Goal: Information Seeking & Learning: Learn about a topic

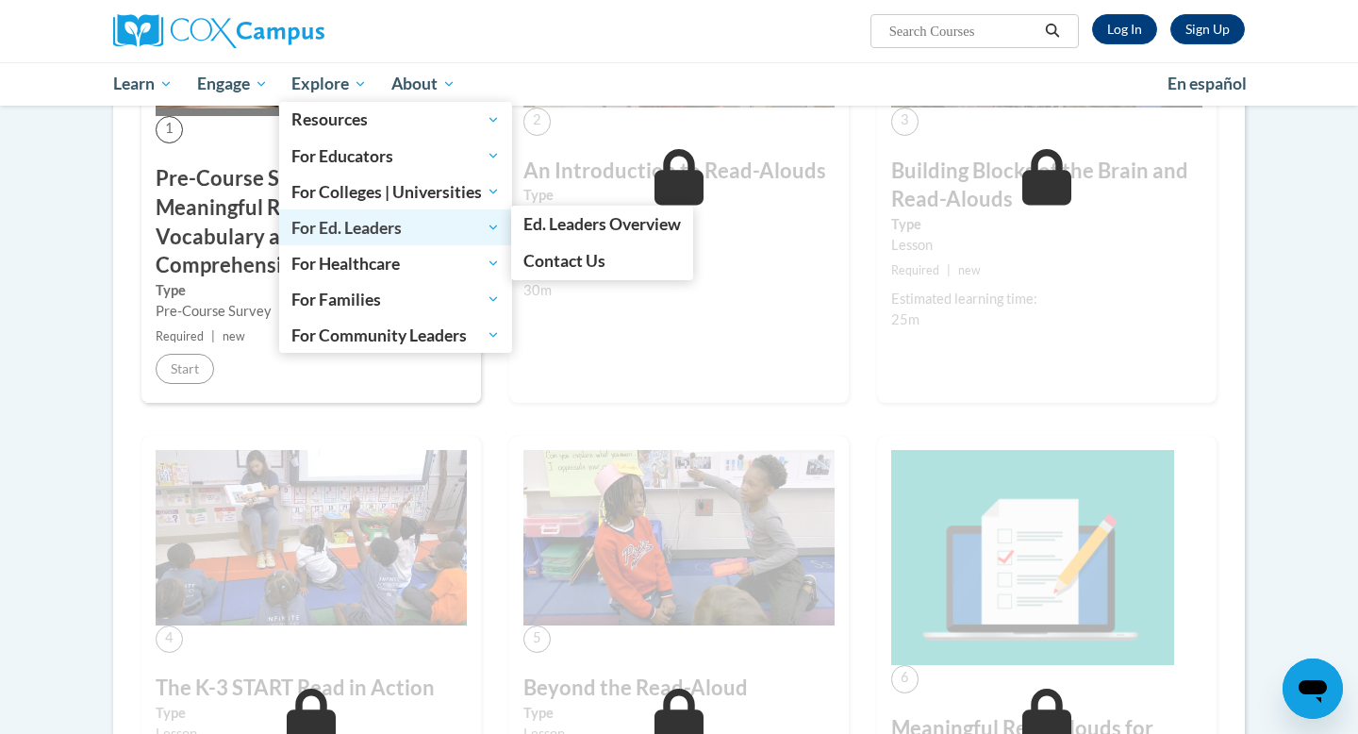
scroll to position [322, 0]
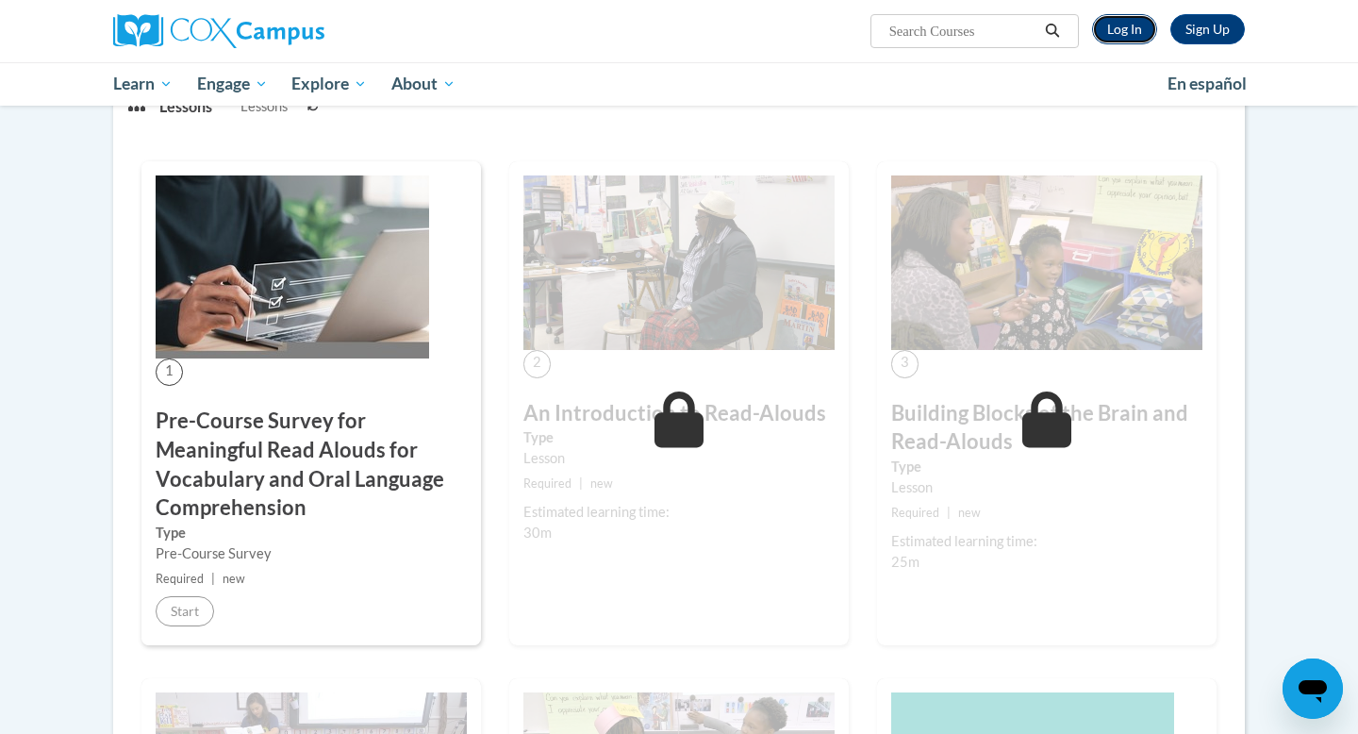
click at [1132, 34] on link "Log In" at bounding box center [1124, 29] width 65 height 30
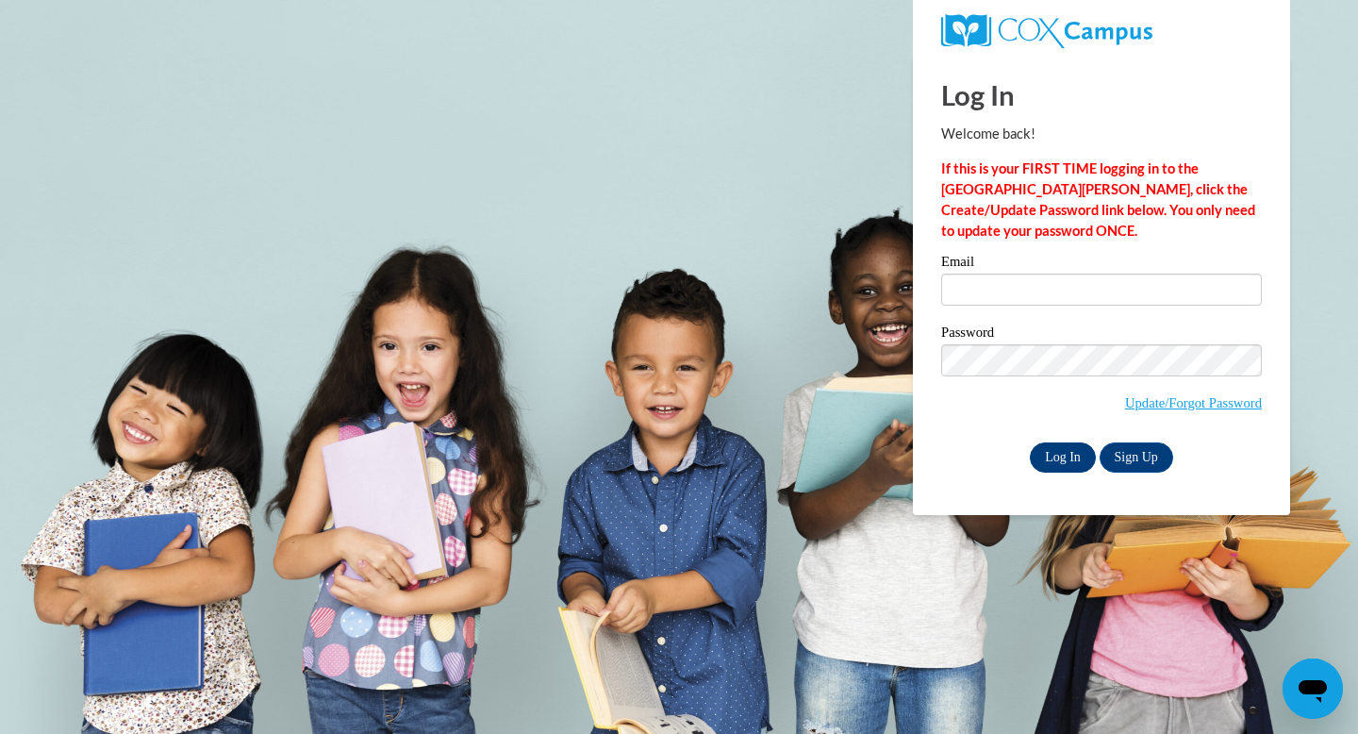
type input "MEGAN.GEE@FRANKLIN.K12.GA.US"
click at [1069, 453] on input "Log In" at bounding box center [1063, 457] width 66 height 30
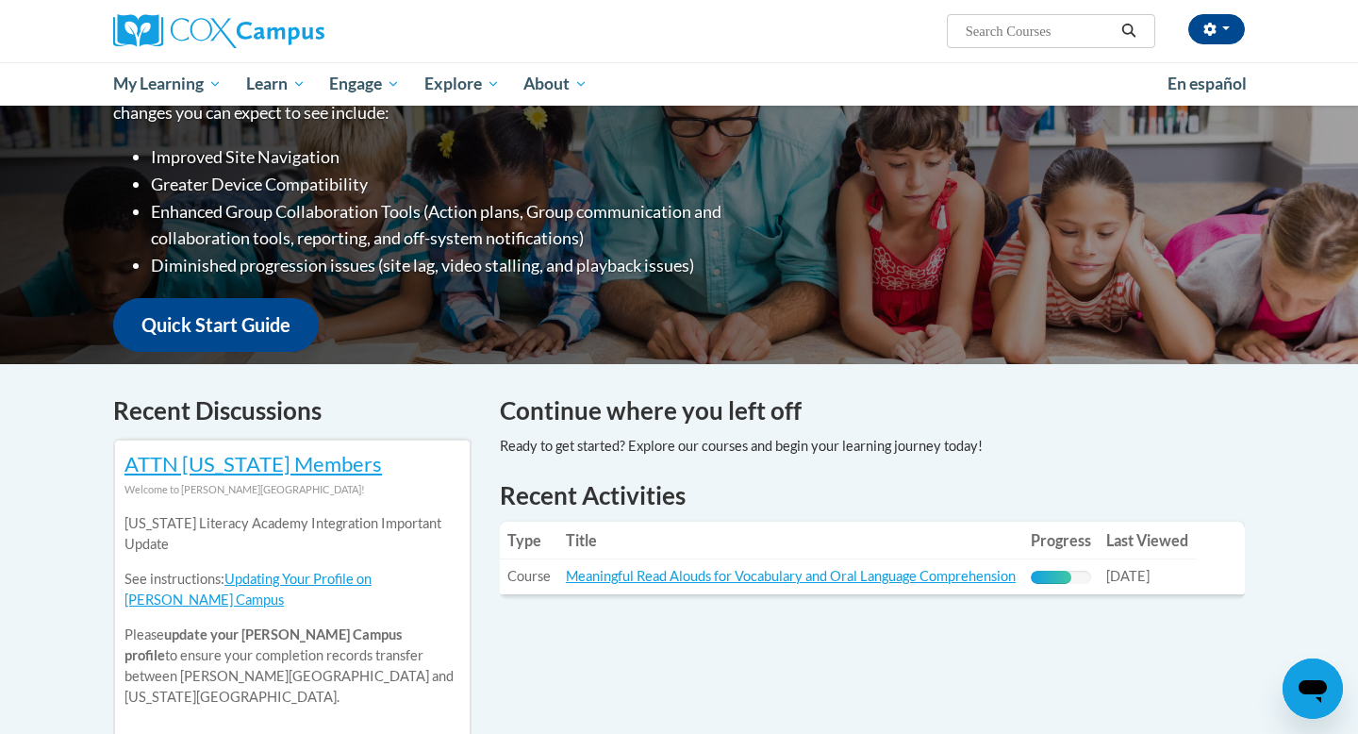
scroll to position [268, 0]
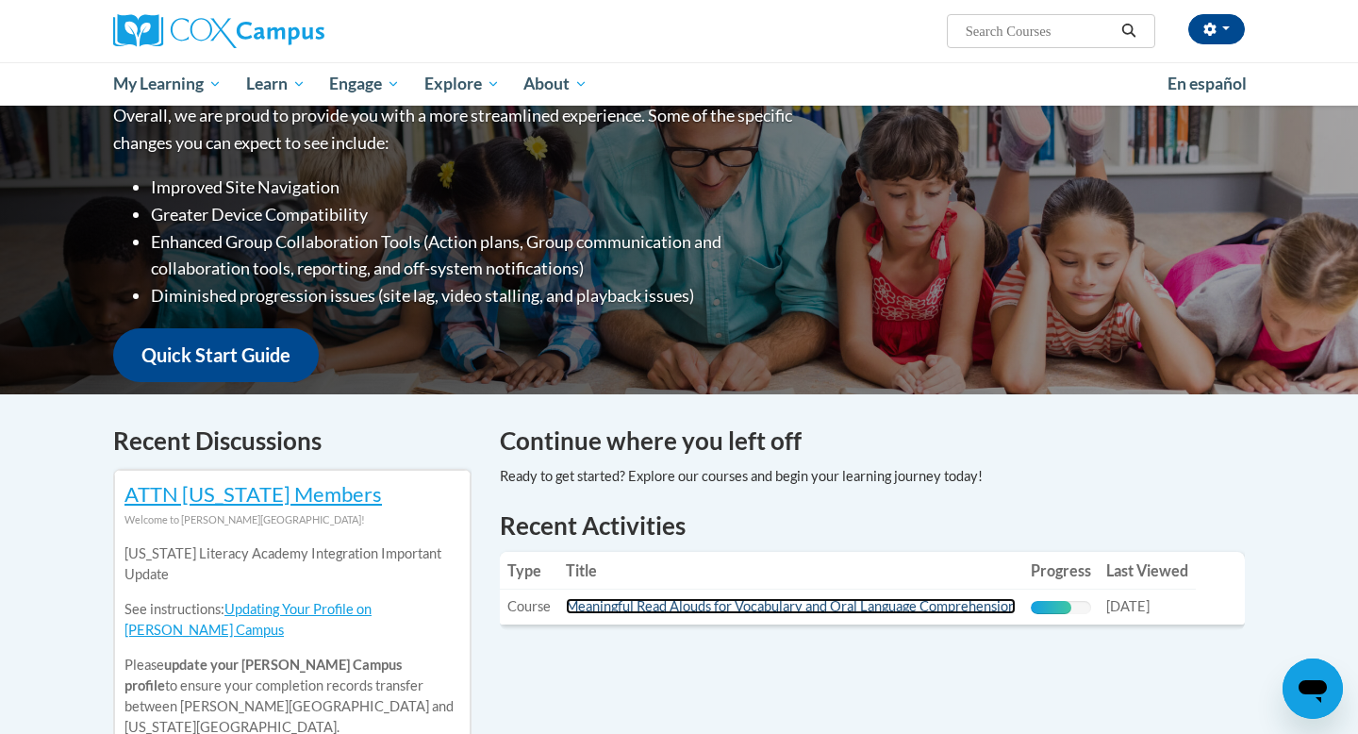
click at [775, 602] on link "Meaningful Read Alouds for Vocabulary and Oral Language Comprehension" at bounding box center [791, 606] width 450 height 16
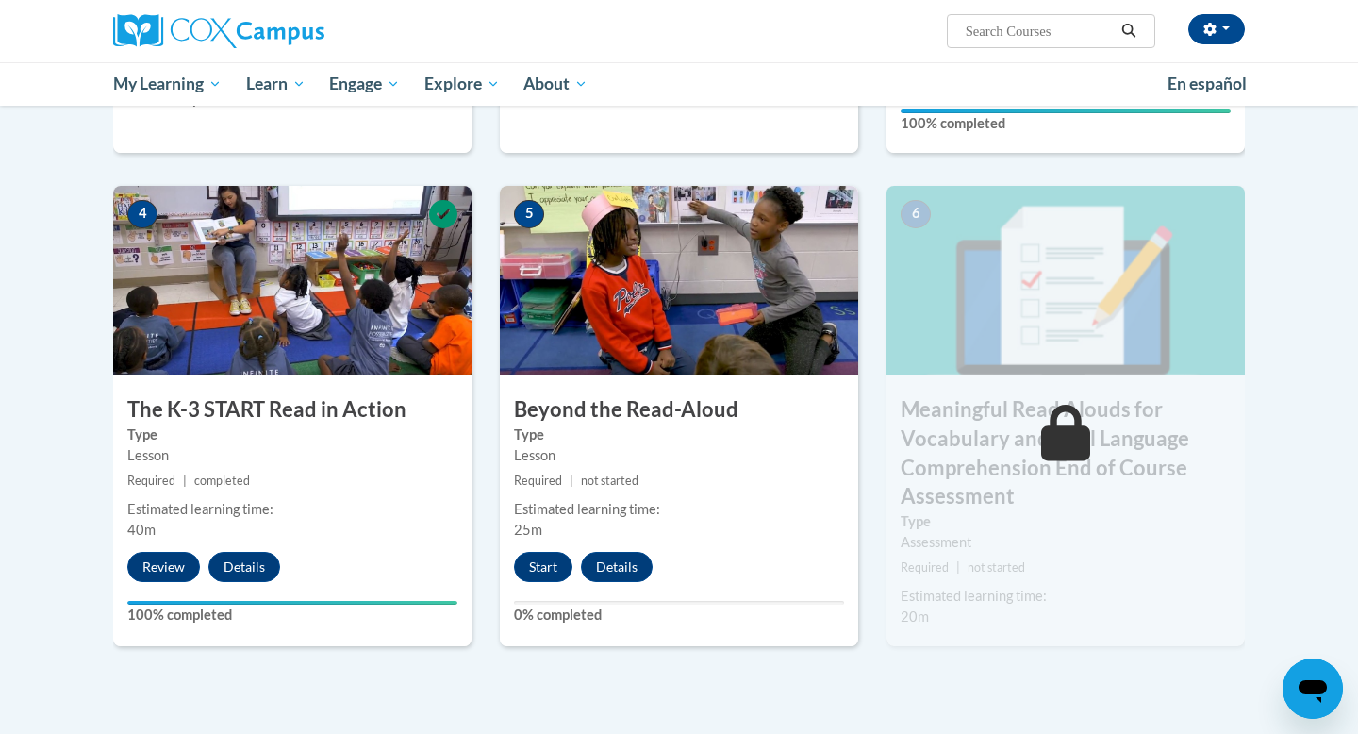
scroll to position [873, 0]
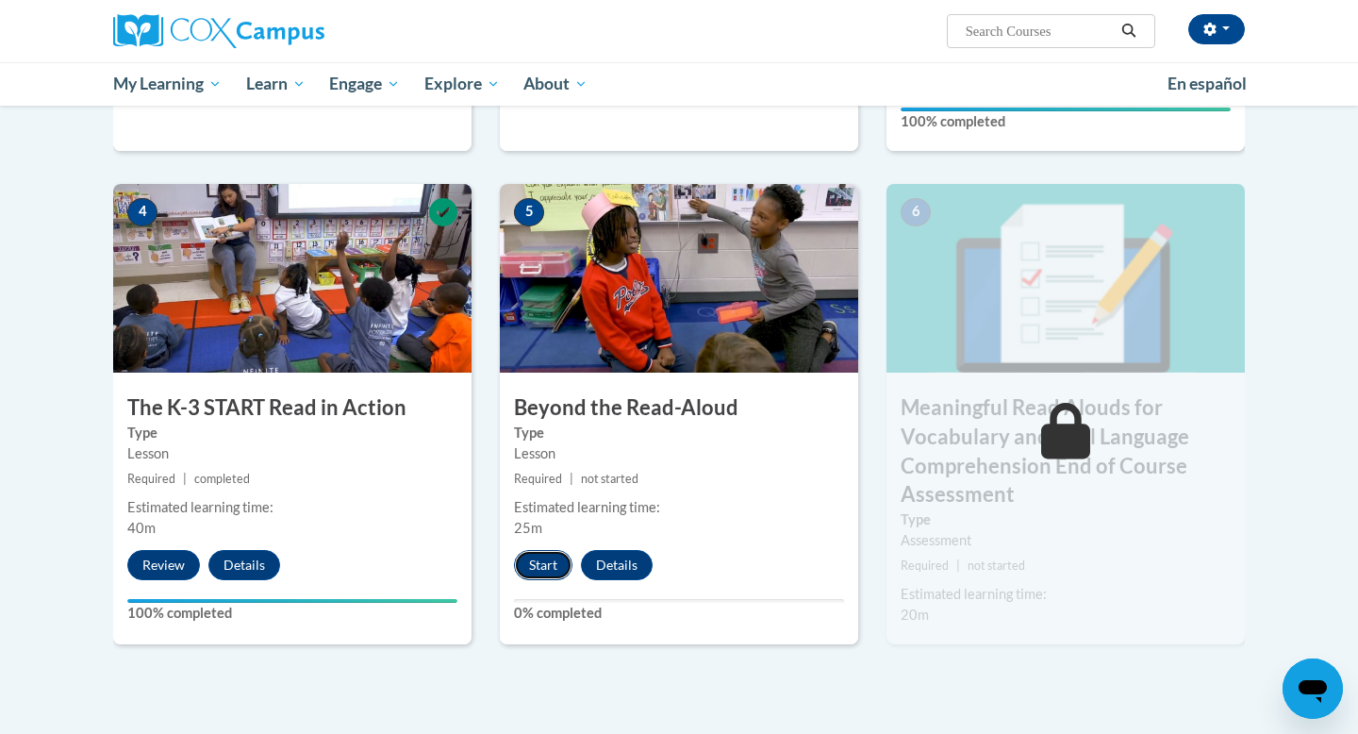
click at [534, 562] on button "Start" at bounding box center [543, 565] width 58 height 30
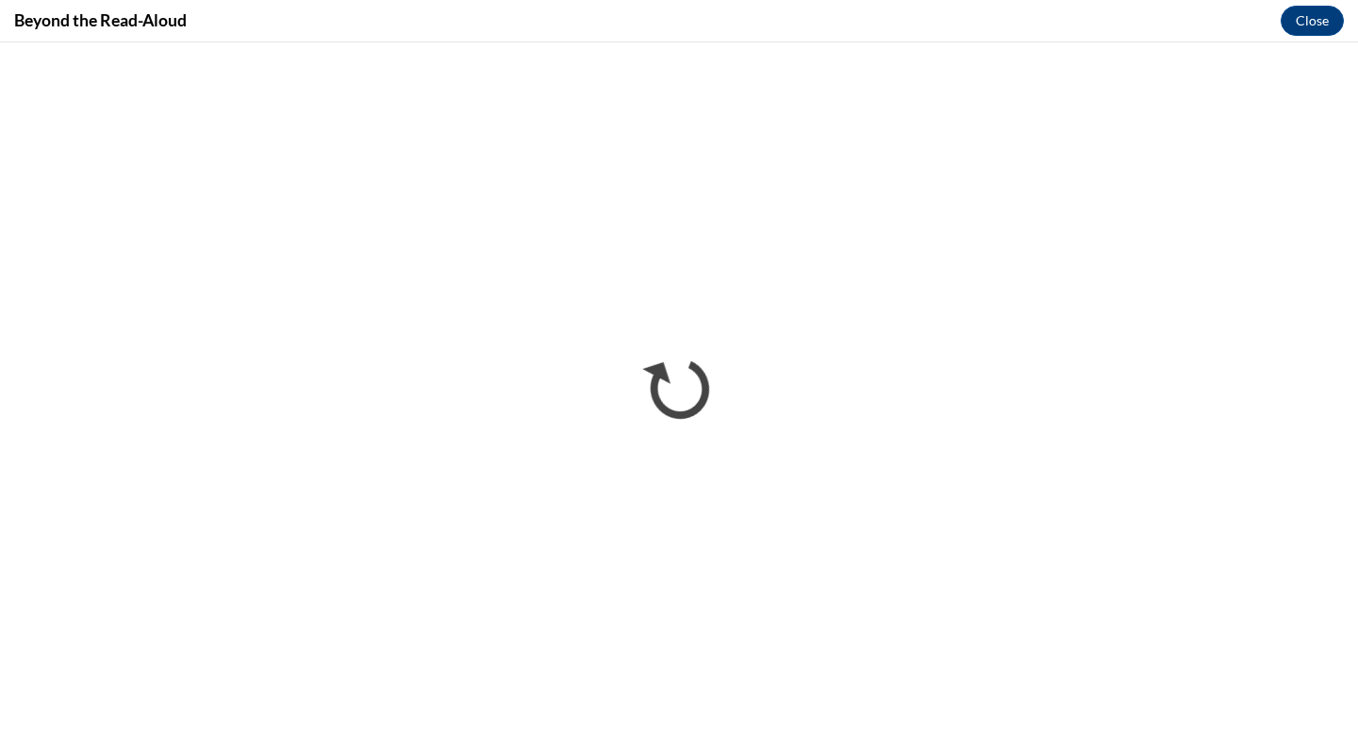
scroll to position [0, 0]
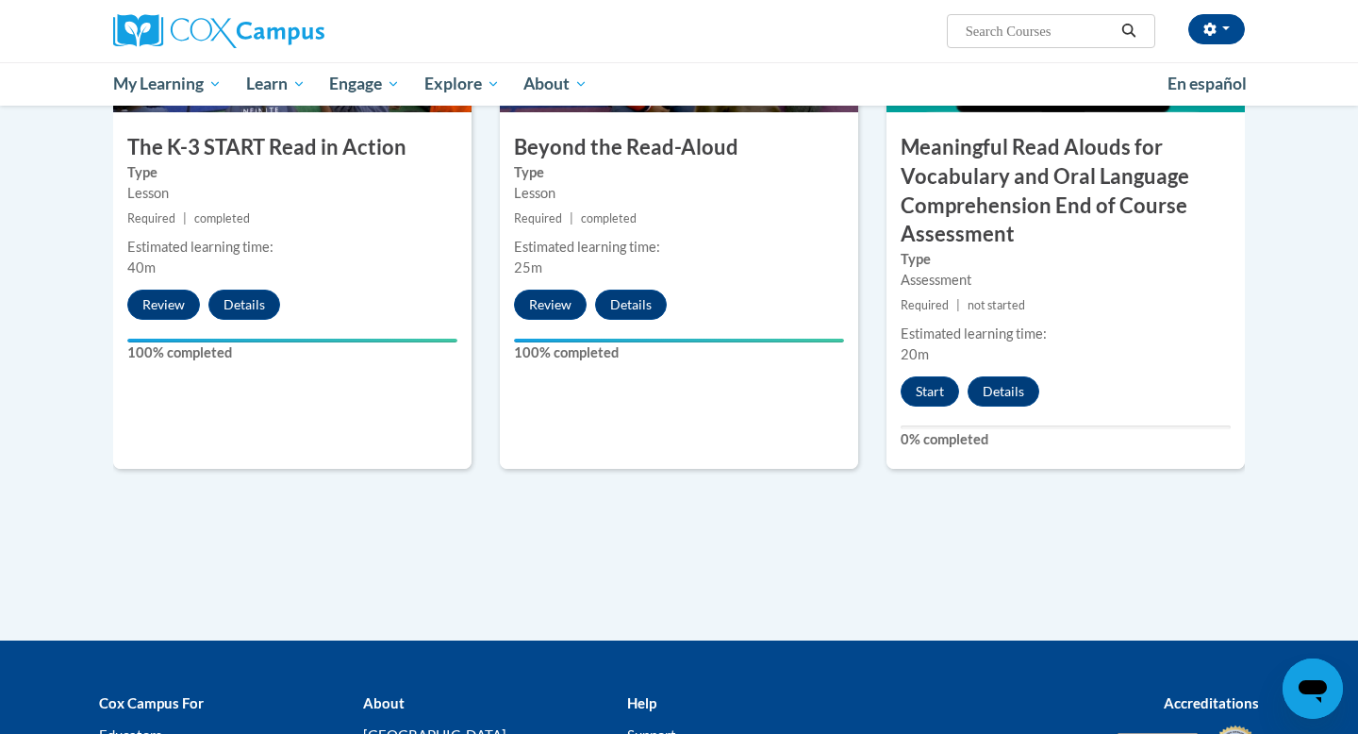
scroll to position [1107, 0]
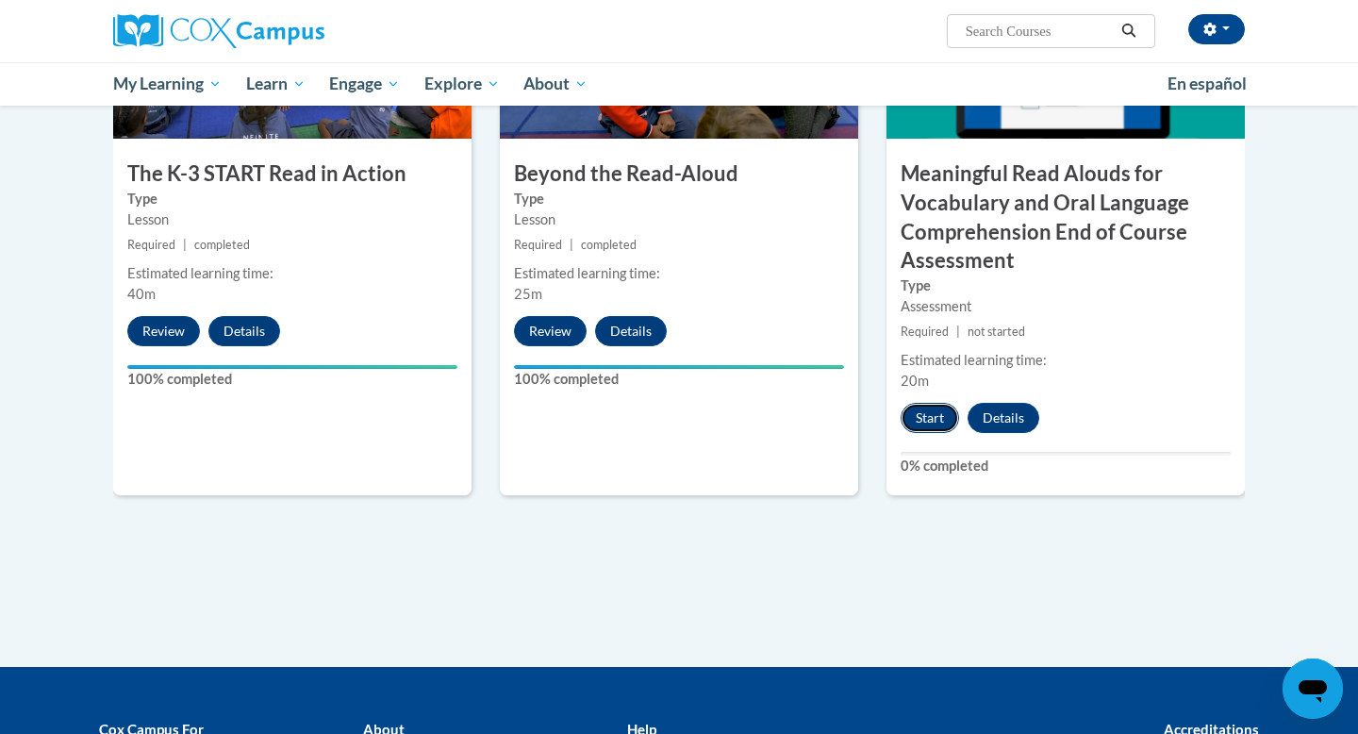
click at [932, 419] on button "Start" at bounding box center [930, 418] width 58 height 30
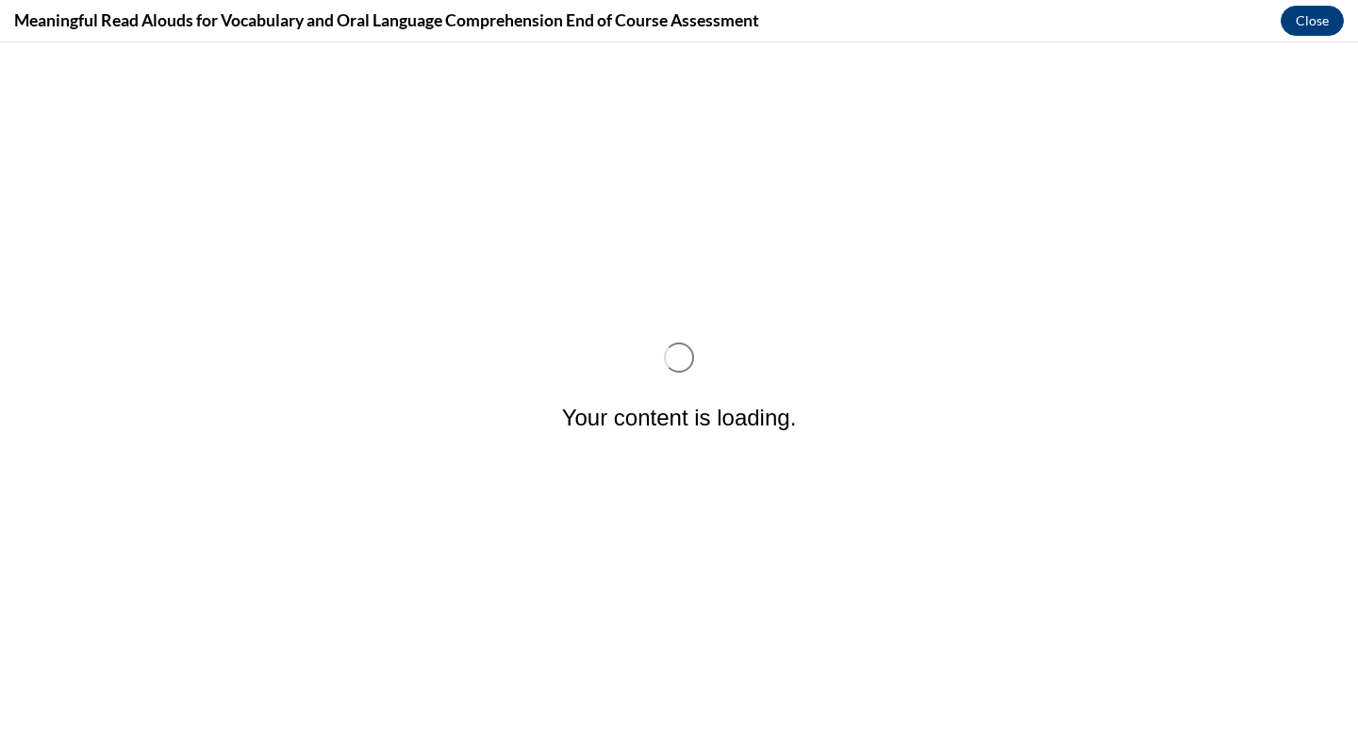
scroll to position [0, 0]
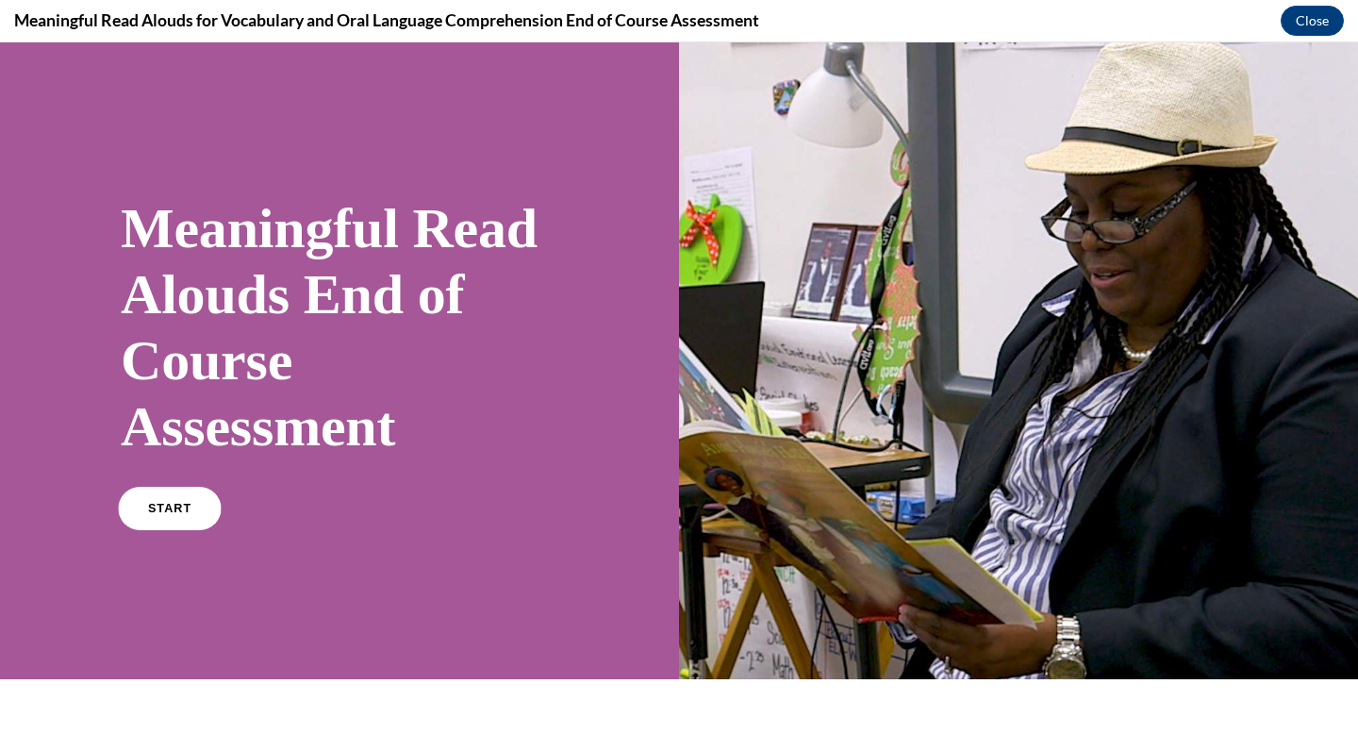
click at [167, 519] on link "START" at bounding box center [169, 508] width 103 height 43
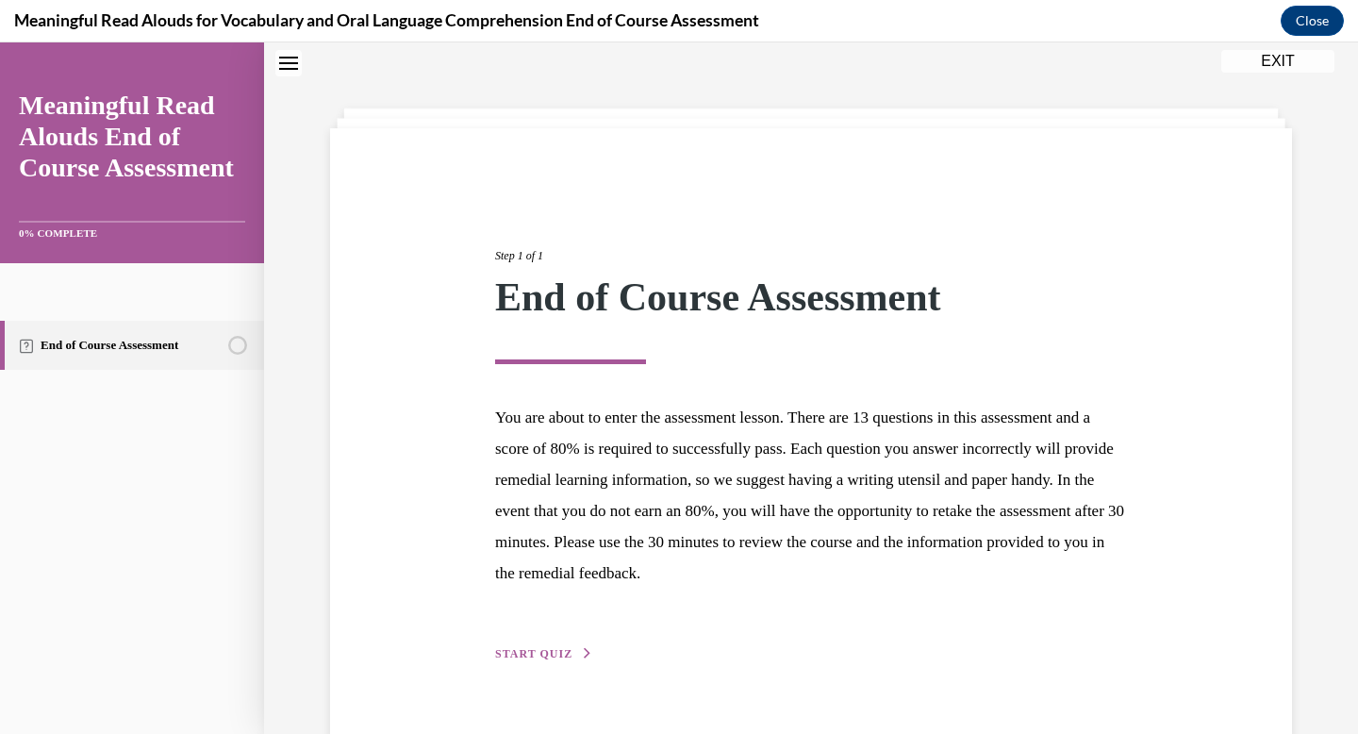
scroll to position [101, 0]
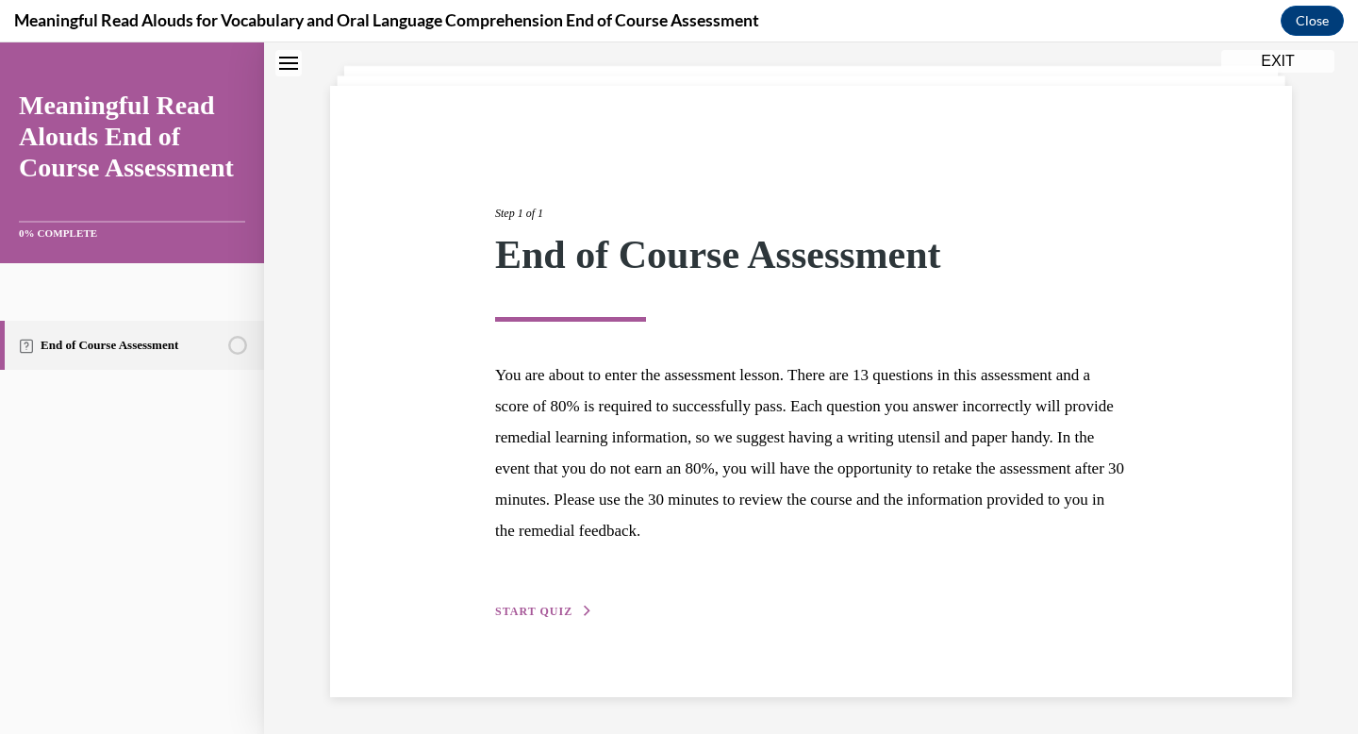
click at [537, 599] on div "Step 1 of 1 End of Course Assessment You are about to enter the assessment less…" at bounding box center [811, 391] width 660 height 460
click at [531, 610] on span "START QUIZ" at bounding box center [533, 611] width 77 height 13
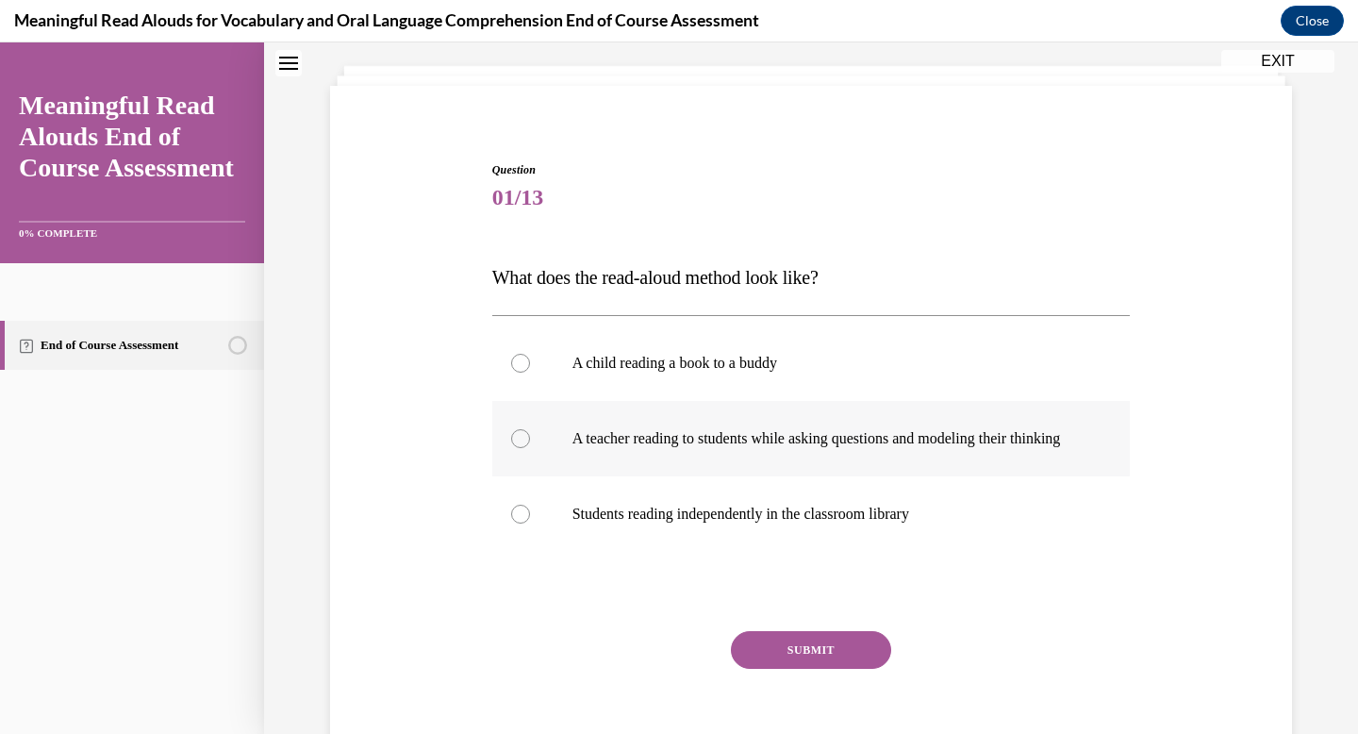
click at [623, 434] on p "A teacher reading to students while asking questions and modeling their thinking" at bounding box center [828, 438] width 511 height 19
click at [530, 434] on input "A teacher reading to students while asking questions and modeling their thinking" at bounding box center [520, 438] width 19 height 19
radio input "true"
click at [802, 669] on button "SUBMIT" at bounding box center [811, 650] width 160 height 38
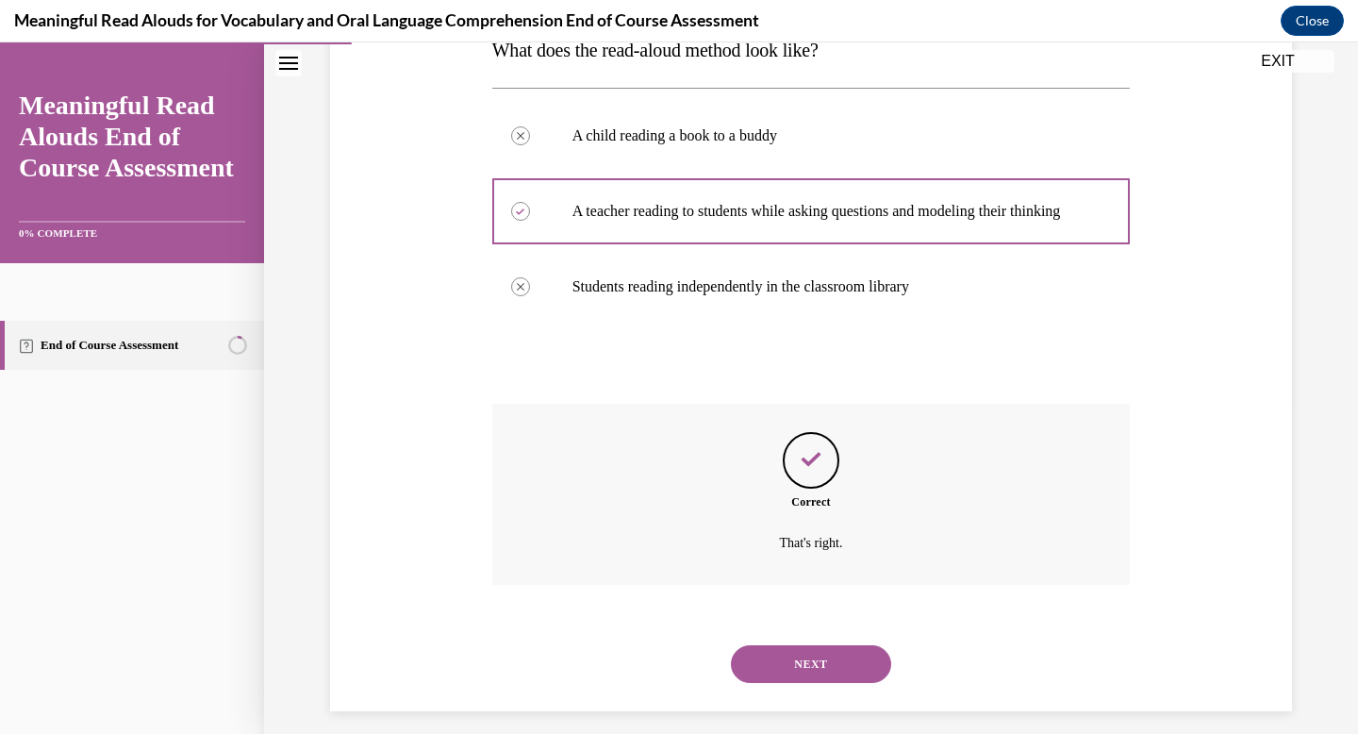
scroll to position [362, 0]
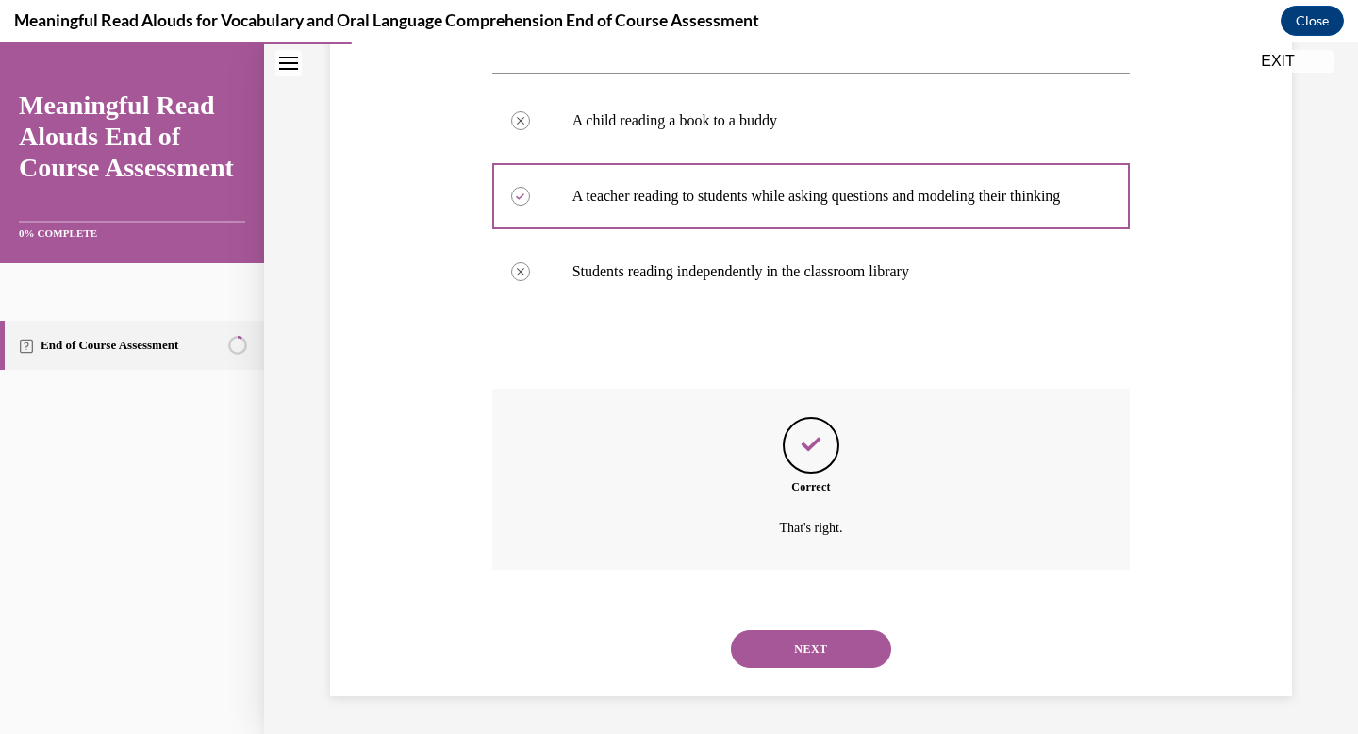
click at [830, 659] on button "NEXT" at bounding box center [811, 649] width 160 height 38
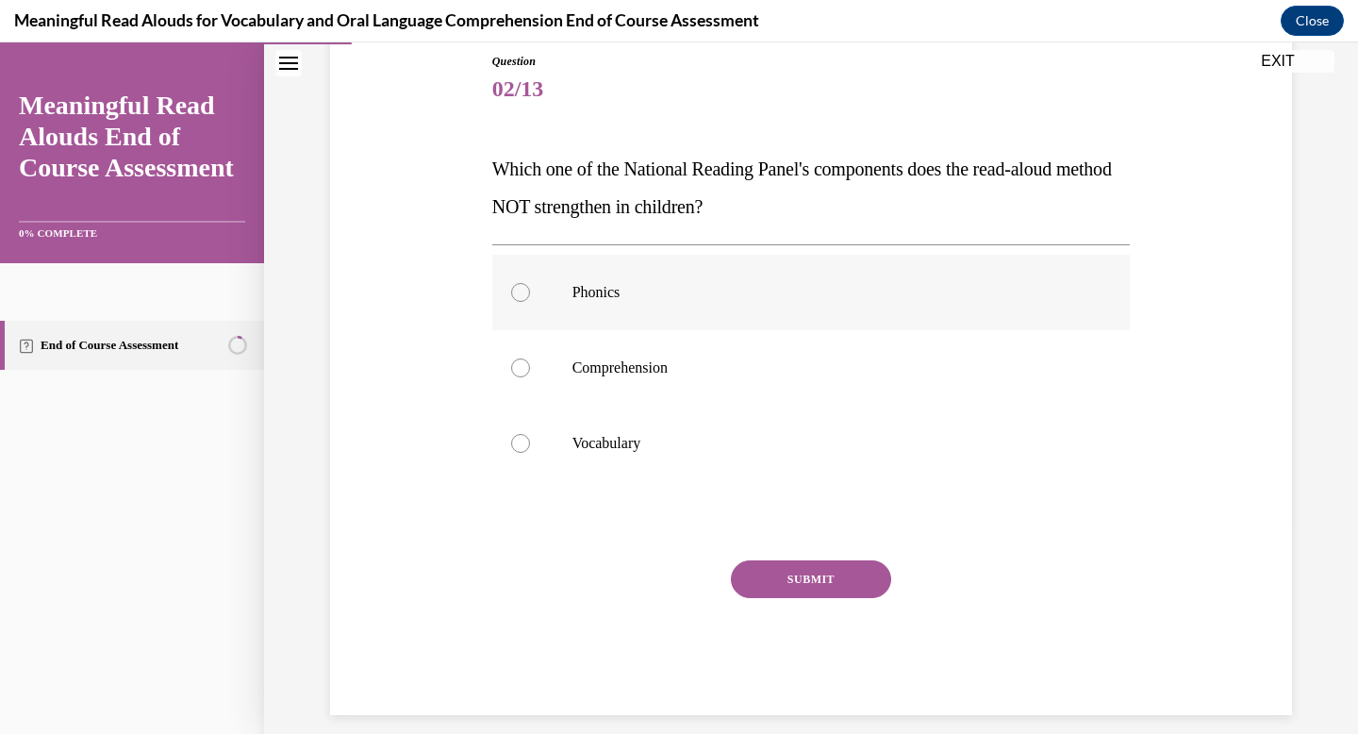
click at [612, 288] on p "Phonics" at bounding box center [828, 292] width 511 height 19
click at [530, 288] on input "Phonics" at bounding box center [520, 292] width 19 height 19
radio input "true"
click at [815, 572] on button "SUBMIT" at bounding box center [811, 579] width 160 height 38
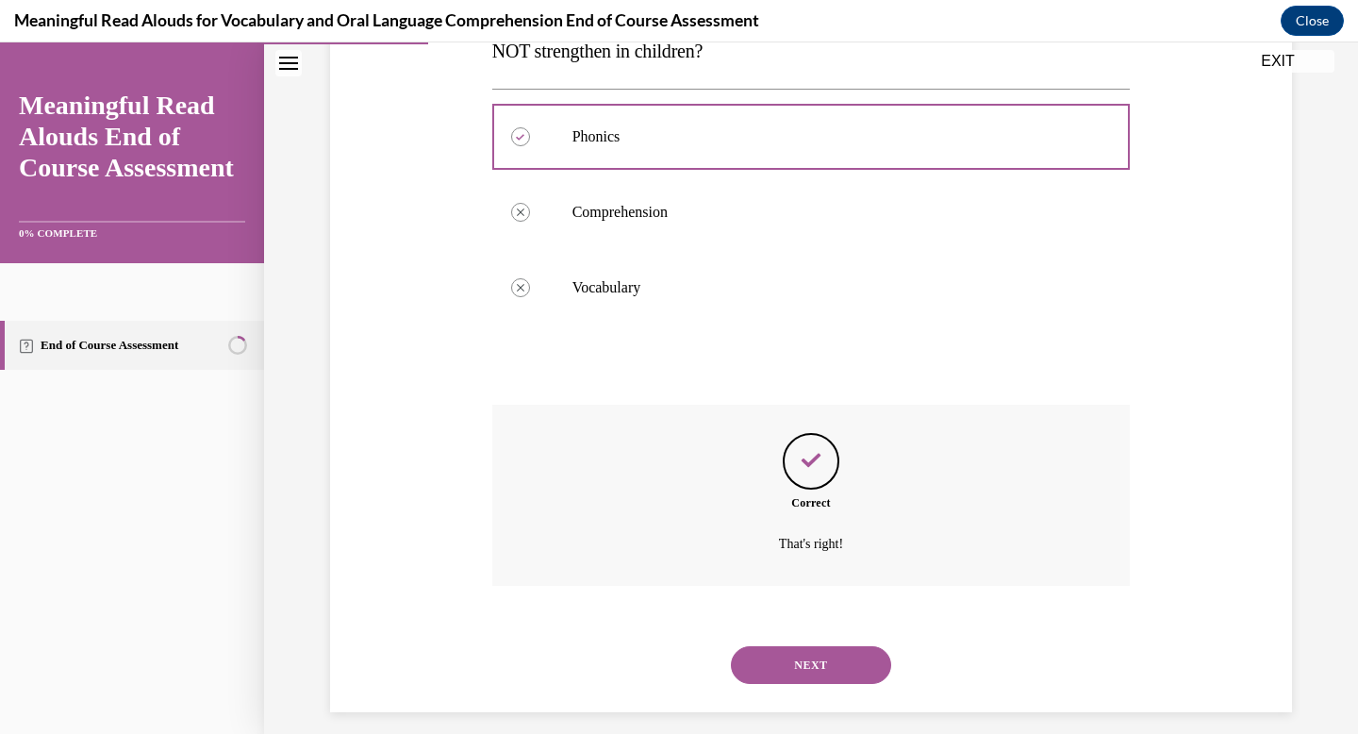
scroll to position [381, 0]
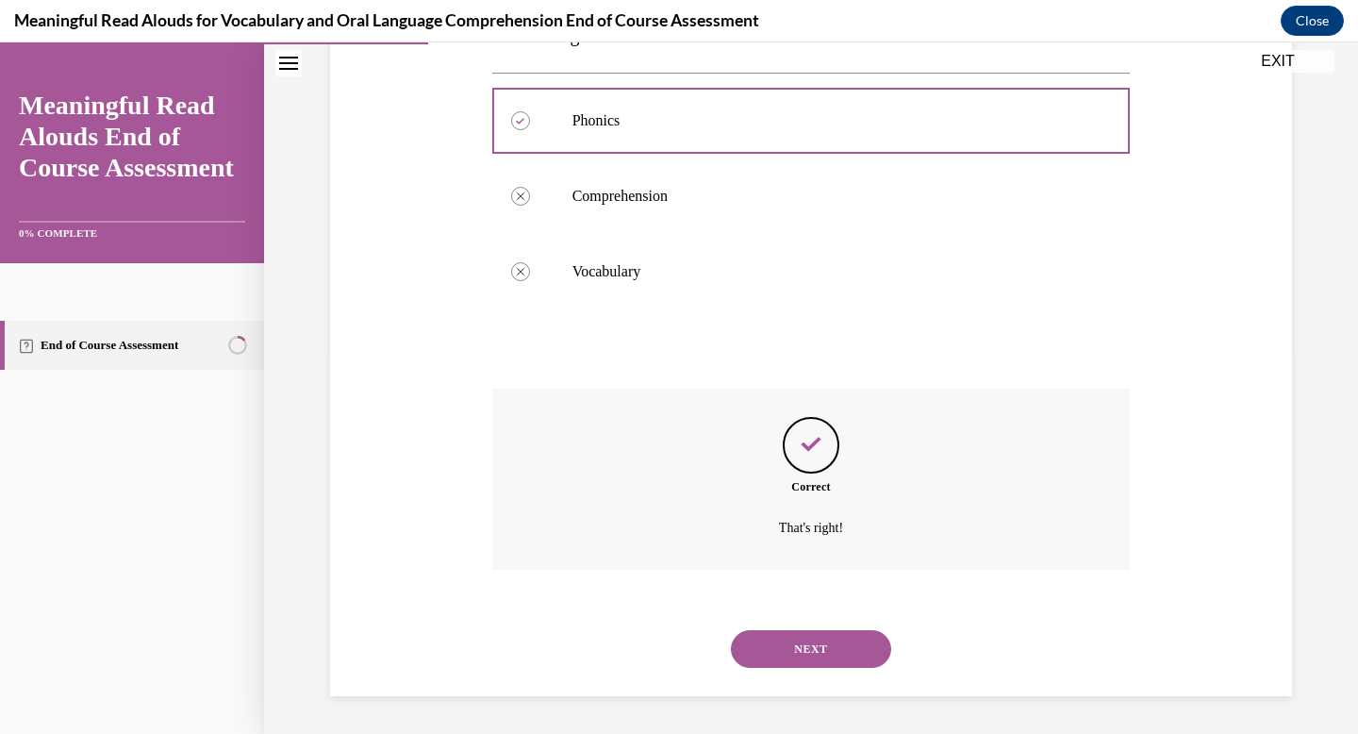
click at [813, 650] on button "NEXT" at bounding box center [811, 649] width 160 height 38
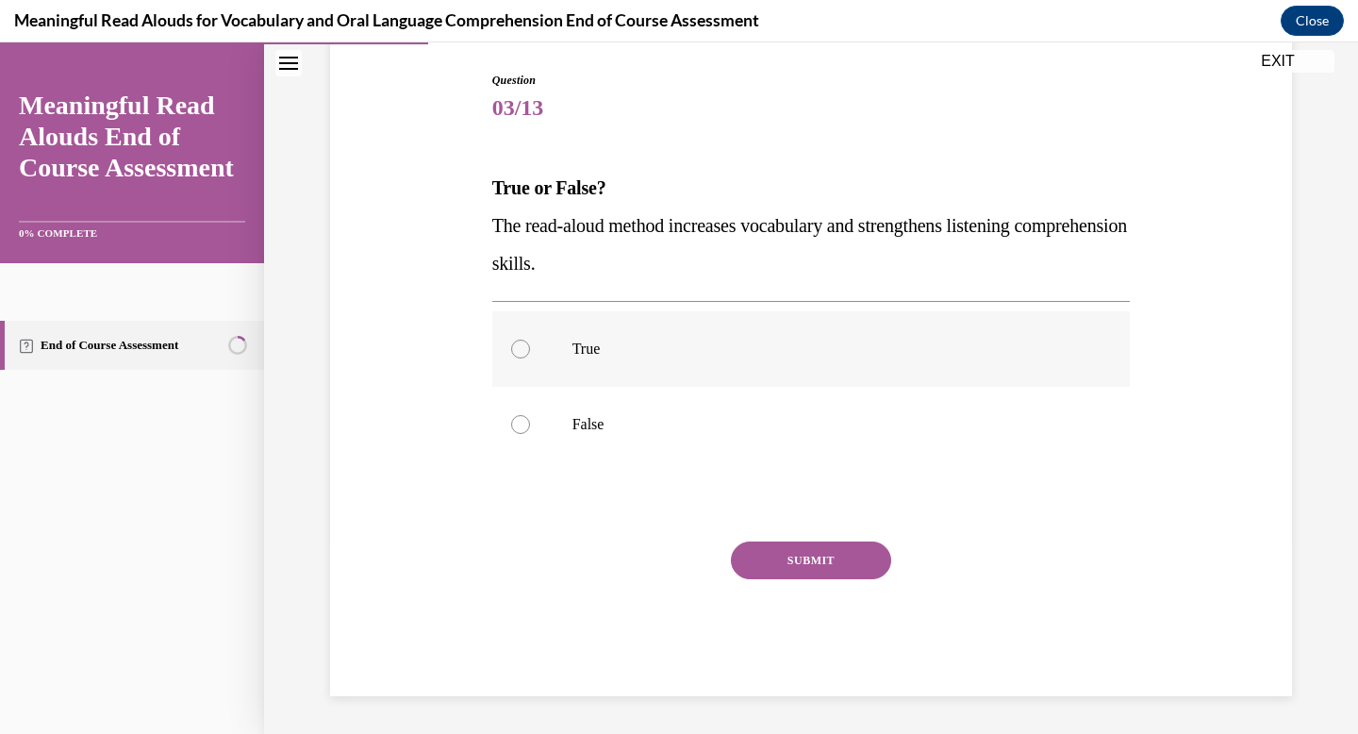
click at [570, 353] on label "True" at bounding box center [811, 348] width 639 height 75
click at [530, 353] on input "True" at bounding box center [520, 349] width 19 height 19
radio input "true"
click at [759, 563] on button "SUBMIT" at bounding box center [811, 560] width 160 height 38
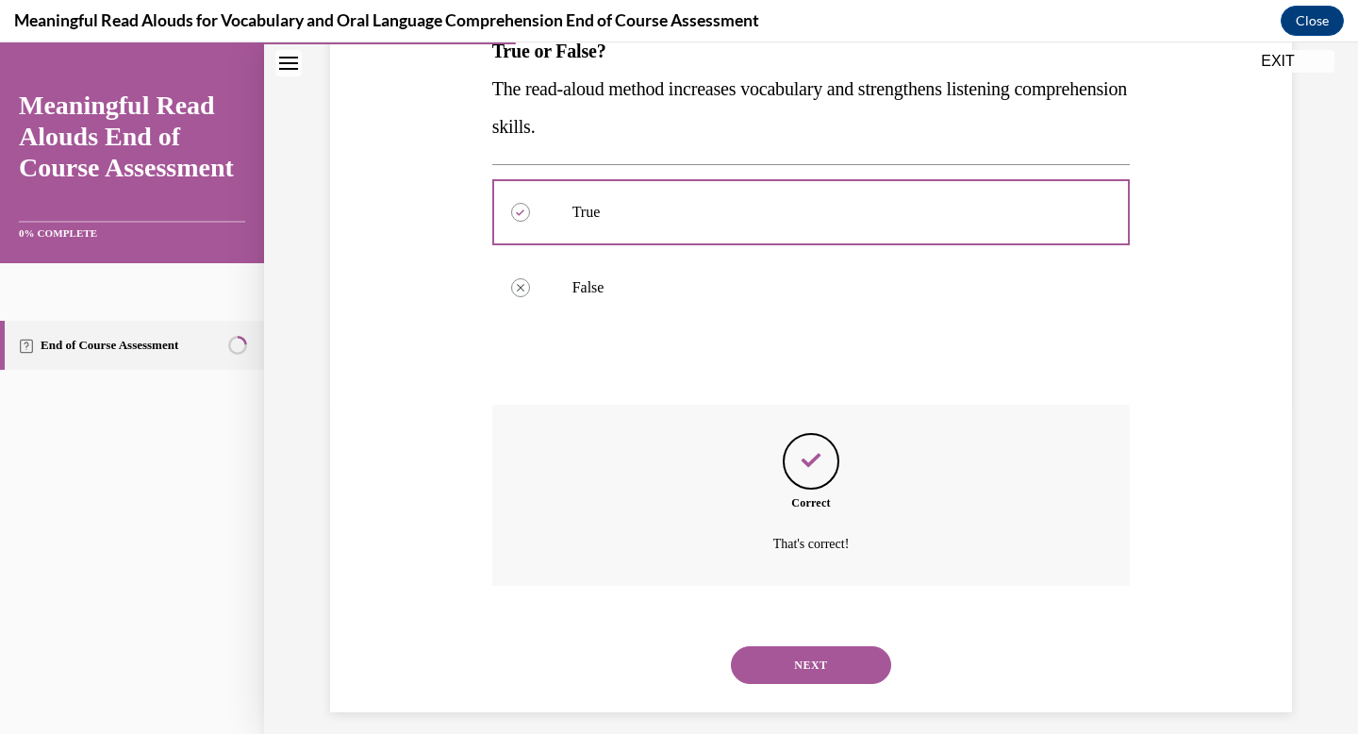
scroll to position [343, 0]
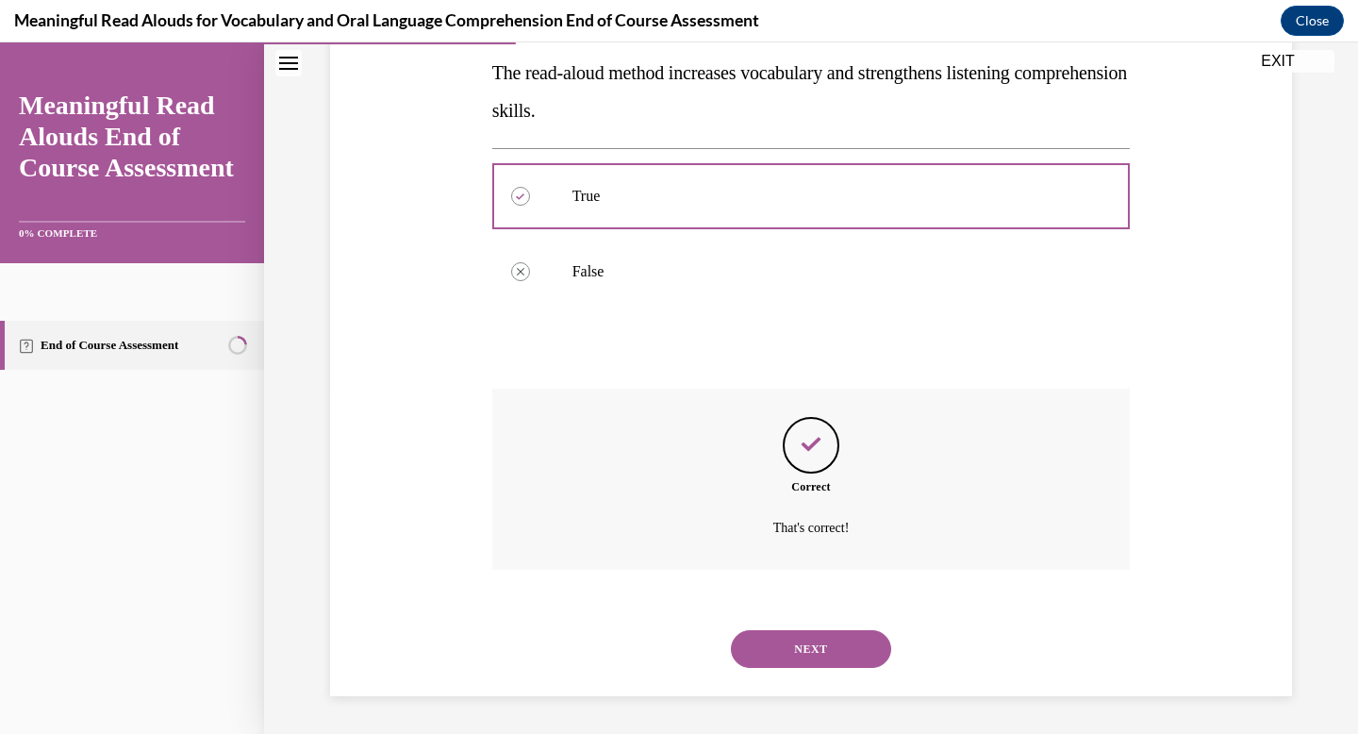
click at [779, 648] on button "NEXT" at bounding box center [811, 649] width 160 height 38
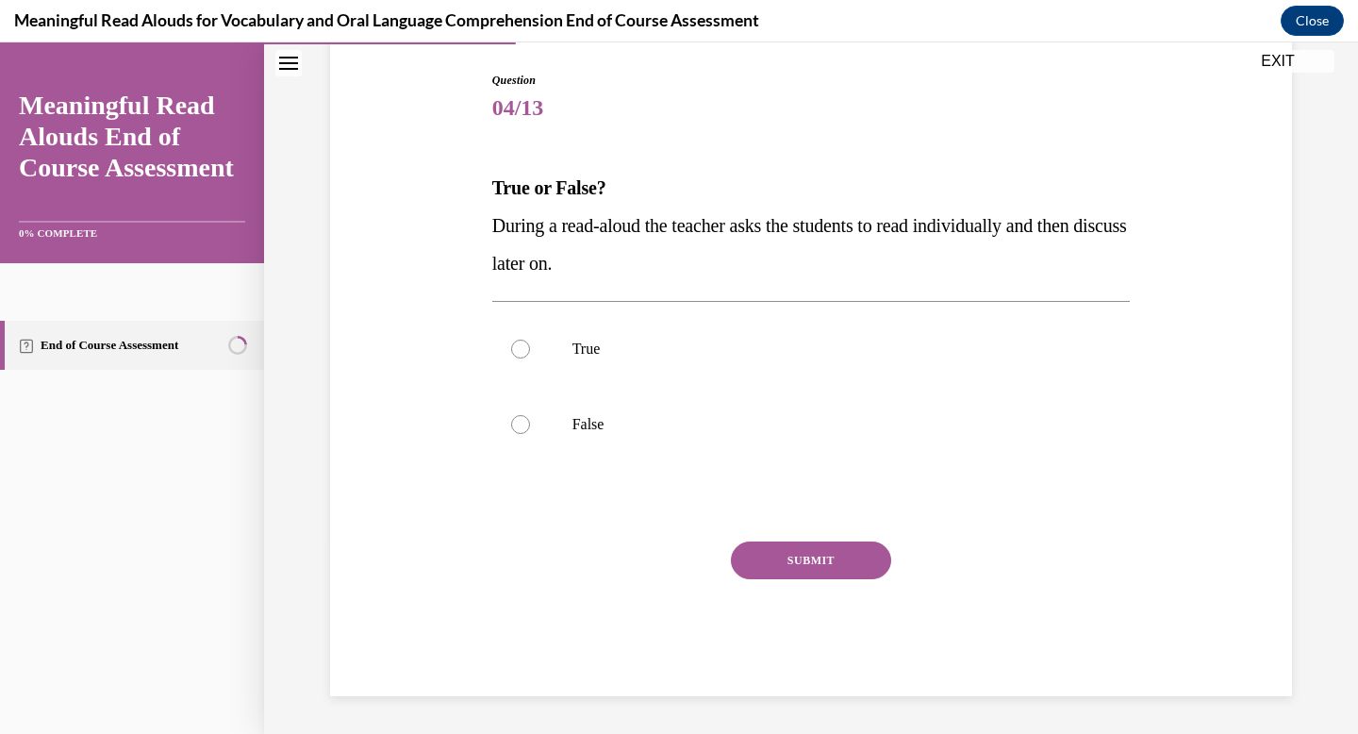
scroll to position [191, 0]
click at [592, 424] on p "False" at bounding box center [828, 424] width 511 height 19
click at [530, 424] on input "False" at bounding box center [520, 424] width 19 height 19
radio input "true"
click at [799, 557] on button "SUBMIT" at bounding box center [811, 560] width 160 height 38
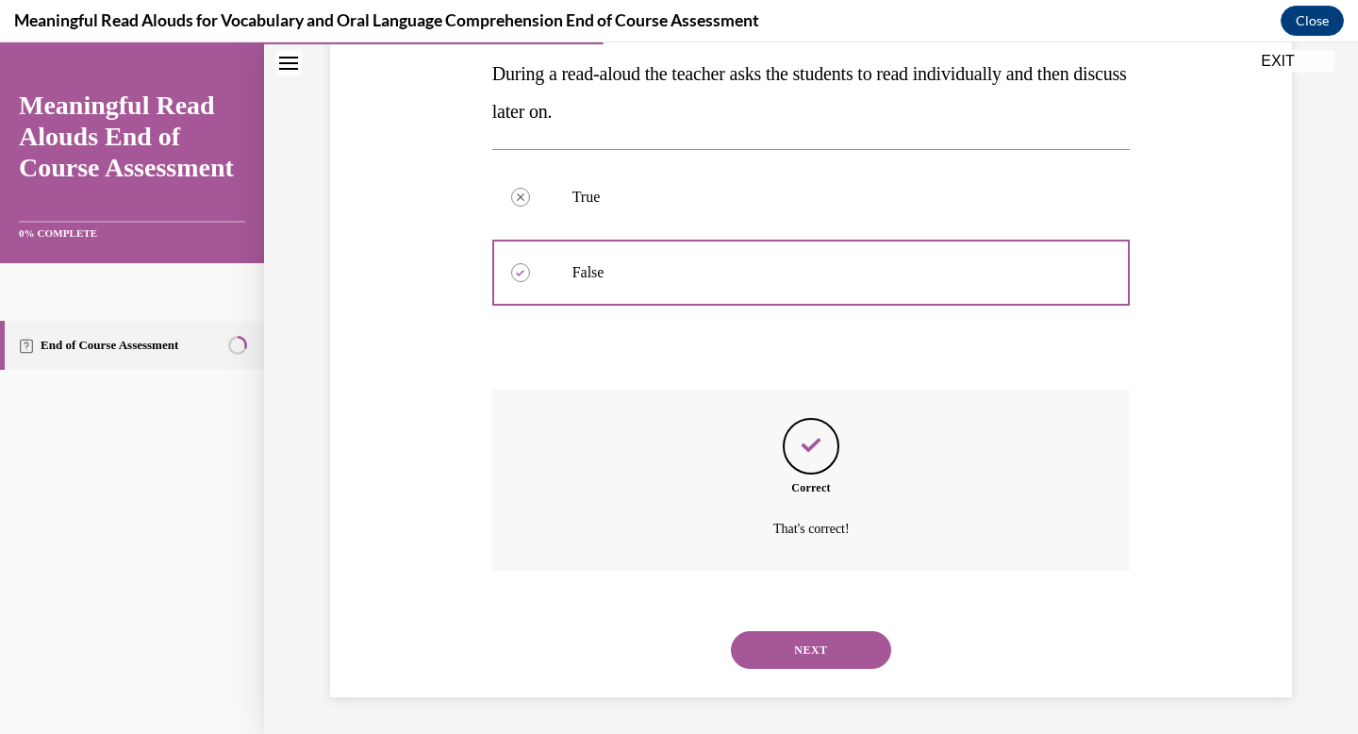
scroll to position [343, 0]
click at [810, 635] on button "NEXT" at bounding box center [811, 649] width 160 height 38
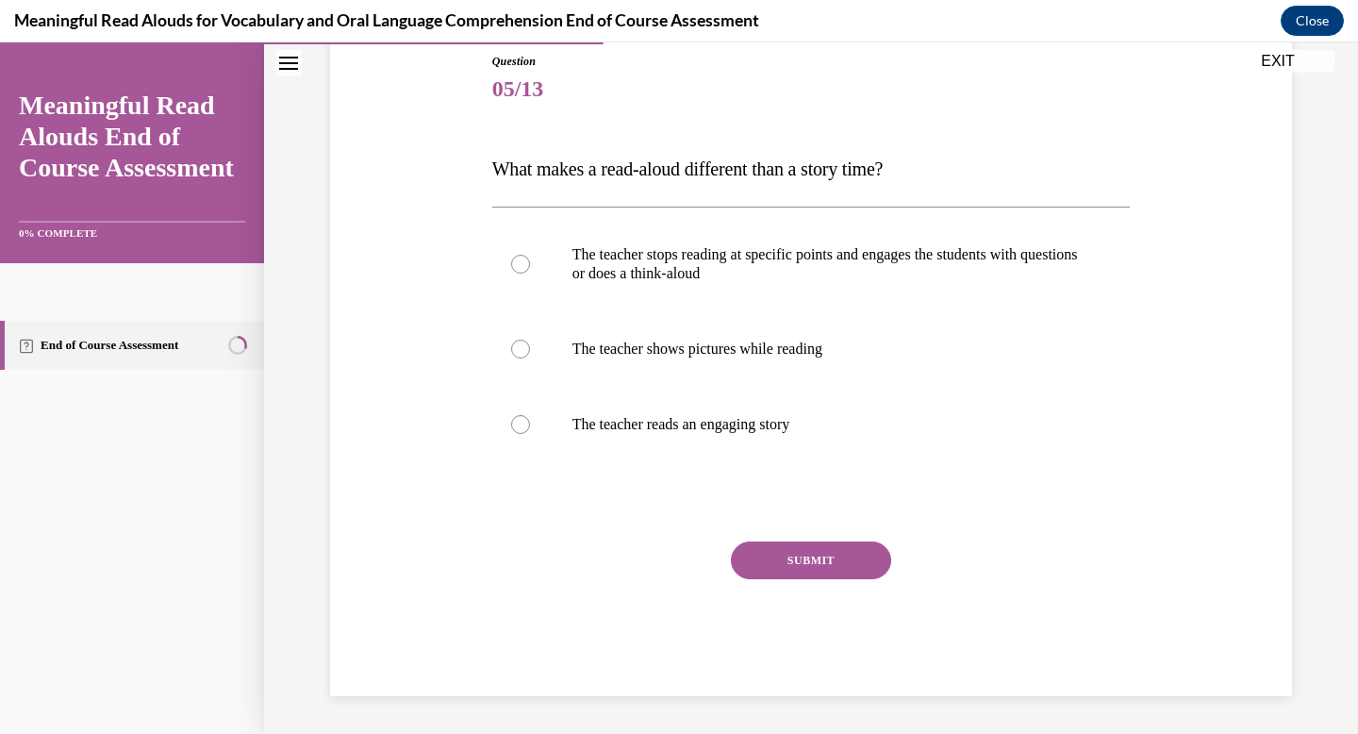
scroll to position [209, 0]
click at [623, 290] on label "The teacher stops reading at specific points and engages the students with ques…" at bounding box center [811, 264] width 639 height 94
click at [530, 274] on input "The teacher stops reading at specific points and engages the students with ques…" at bounding box center [520, 264] width 19 height 19
radio input "true"
click at [785, 555] on button "SUBMIT" at bounding box center [811, 560] width 160 height 38
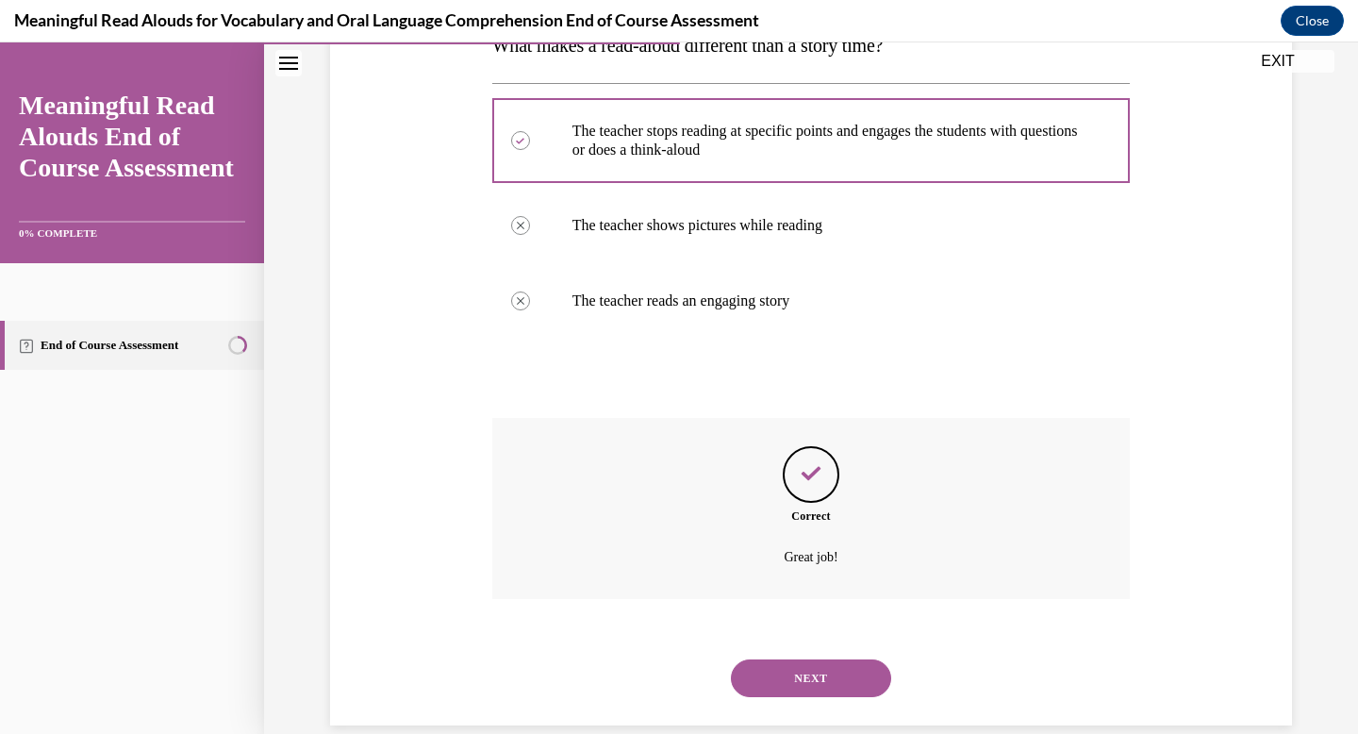
scroll to position [362, 0]
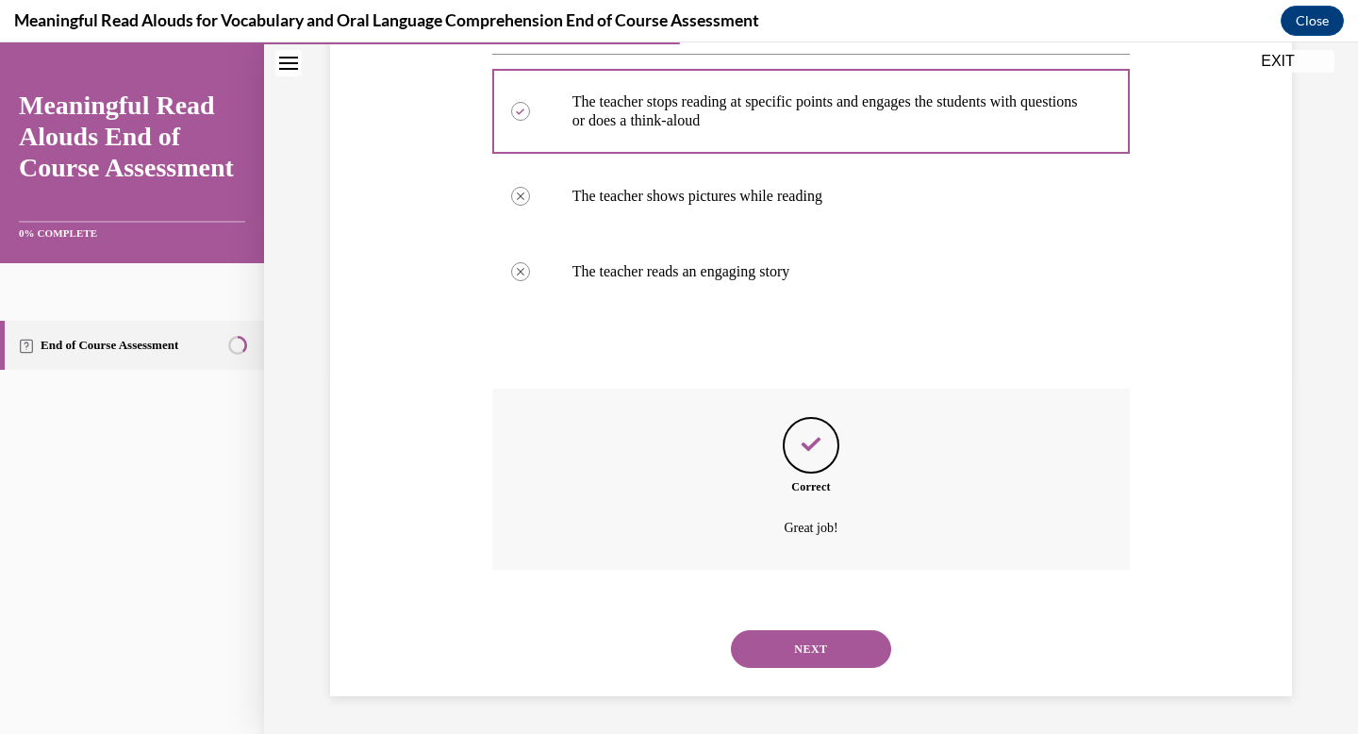
click at [804, 639] on button "NEXT" at bounding box center [811, 649] width 160 height 38
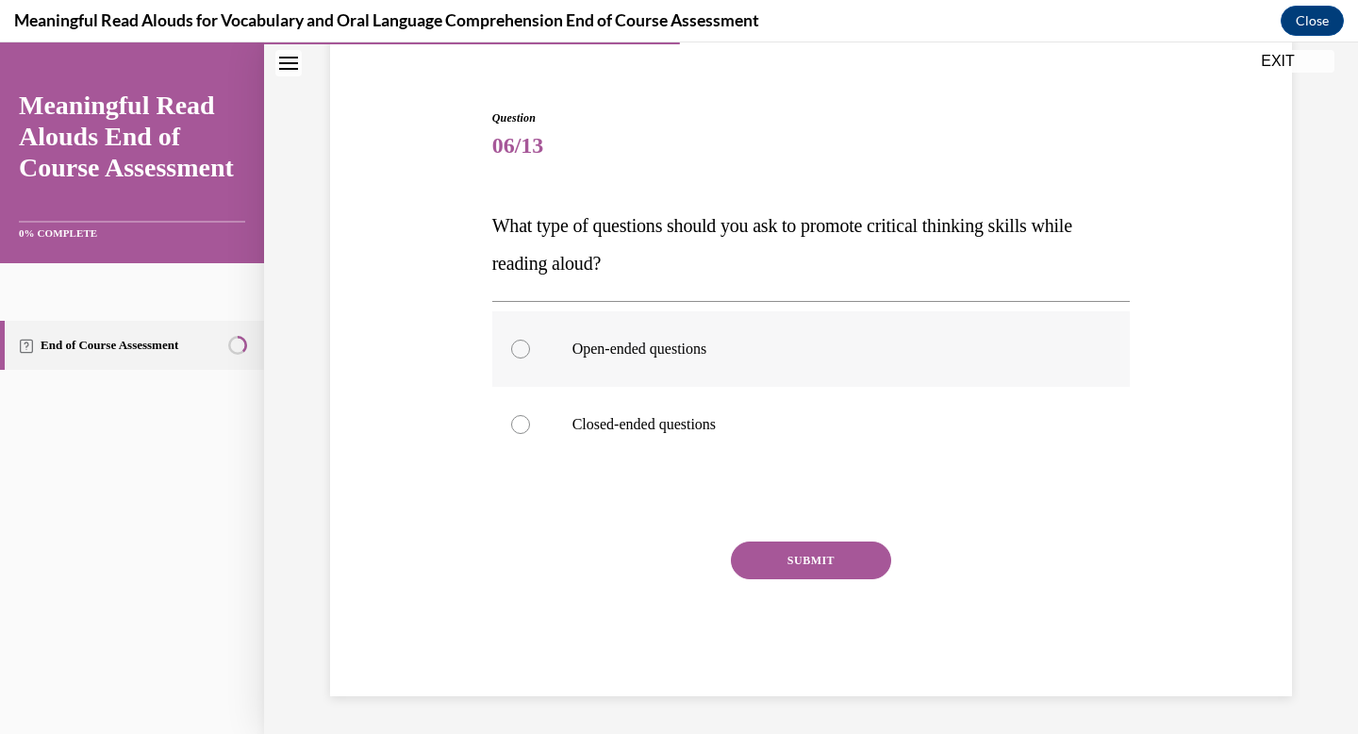
click at [697, 355] on p "Open-ended questions" at bounding box center [828, 349] width 511 height 19
click at [530, 355] on input "Open-ended questions" at bounding box center [520, 349] width 19 height 19
radio input "true"
click at [792, 570] on button "SUBMIT" at bounding box center [811, 560] width 160 height 38
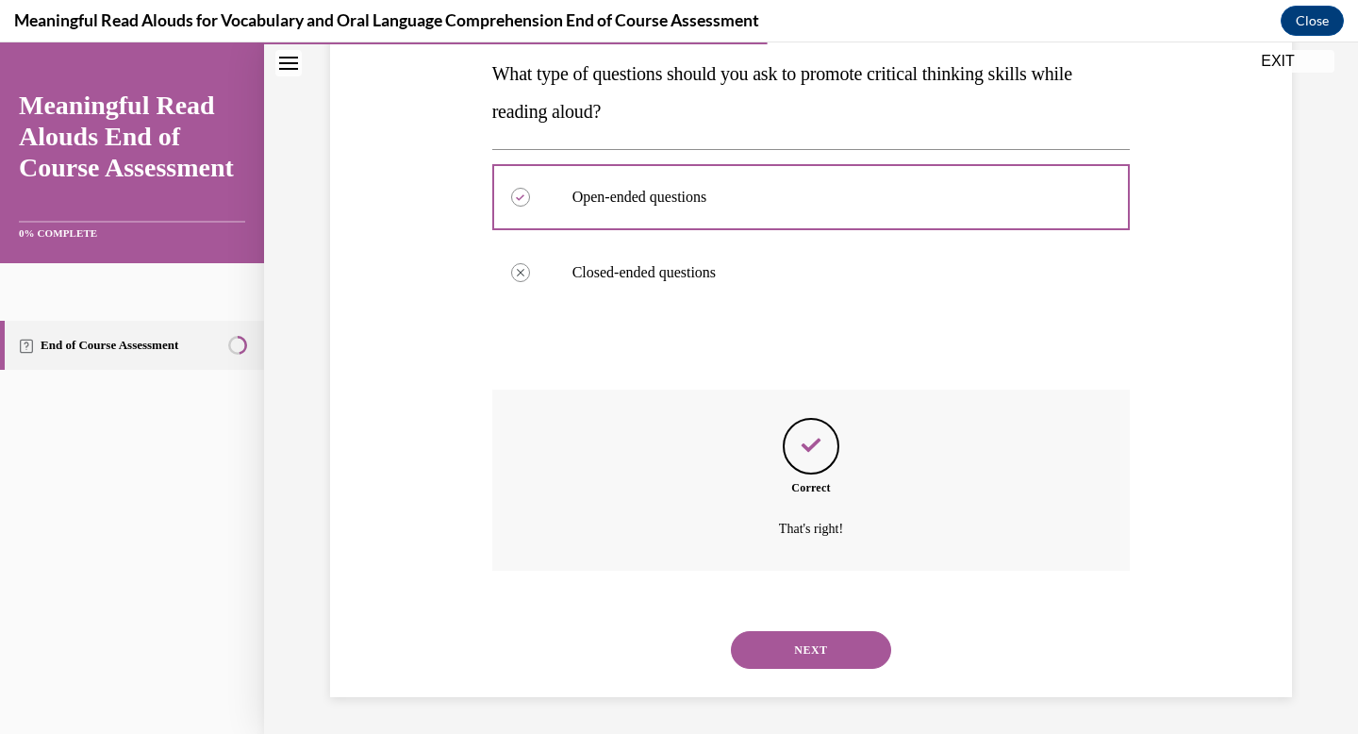
scroll to position [306, 0]
click at [788, 652] on button "NEXT" at bounding box center [811, 649] width 160 height 38
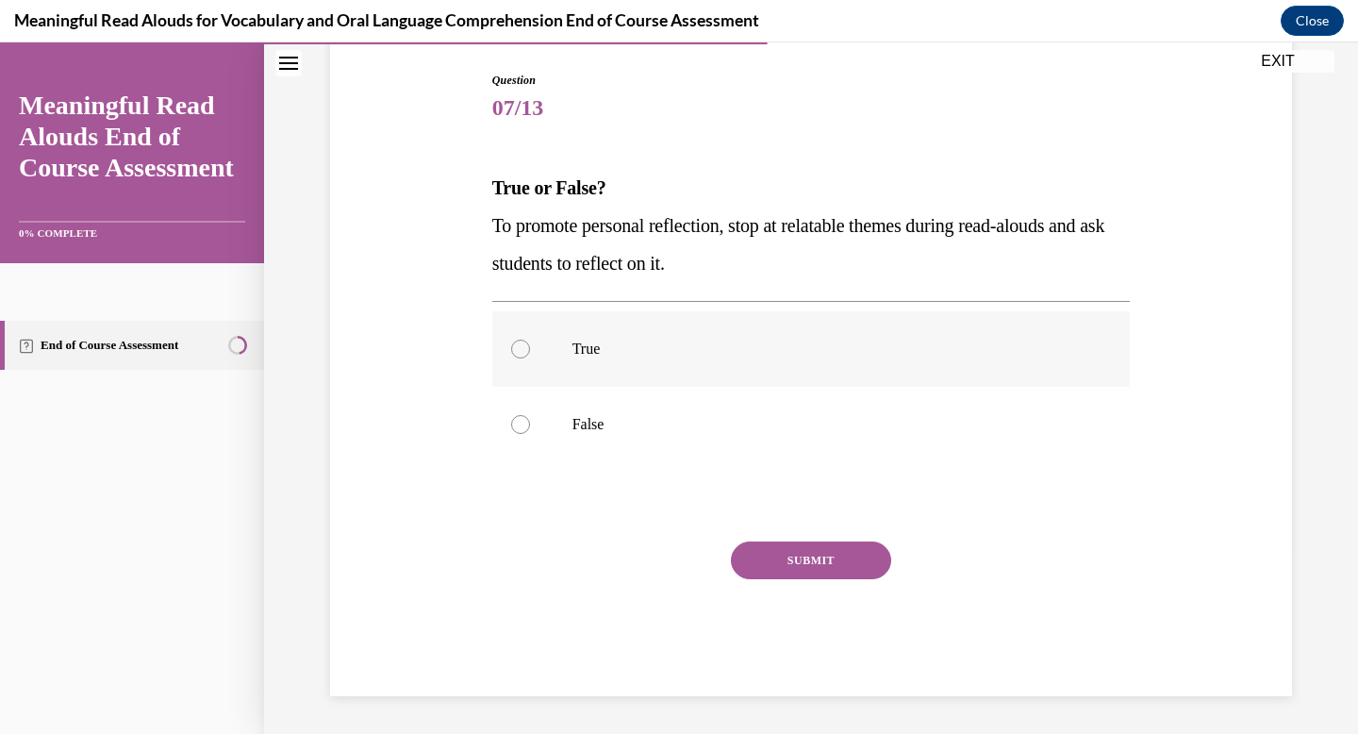
click at [567, 345] on label "True" at bounding box center [811, 348] width 639 height 75
click at [530, 345] on input "True" at bounding box center [520, 349] width 19 height 19
radio input "true"
click at [765, 550] on button "SUBMIT" at bounding box center [811, 560] width 160 height 38
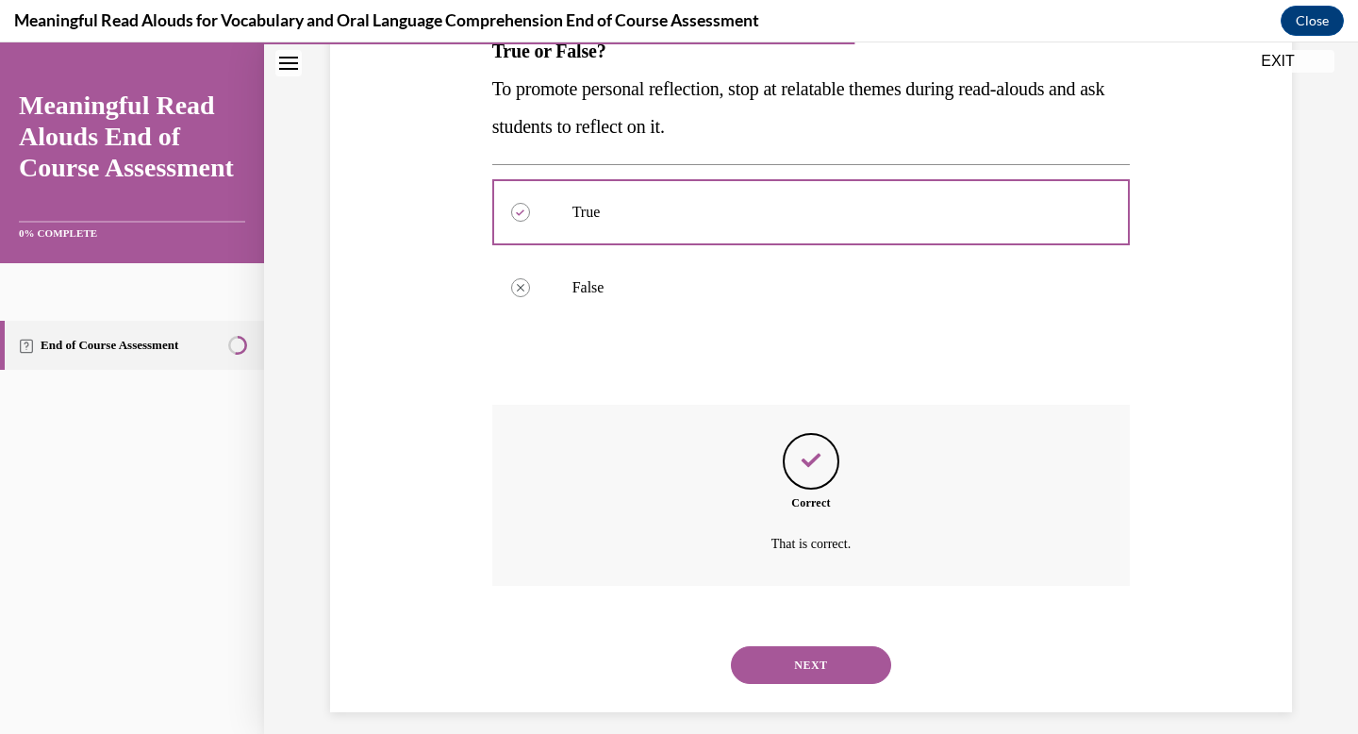
scroll to position [343, 0]
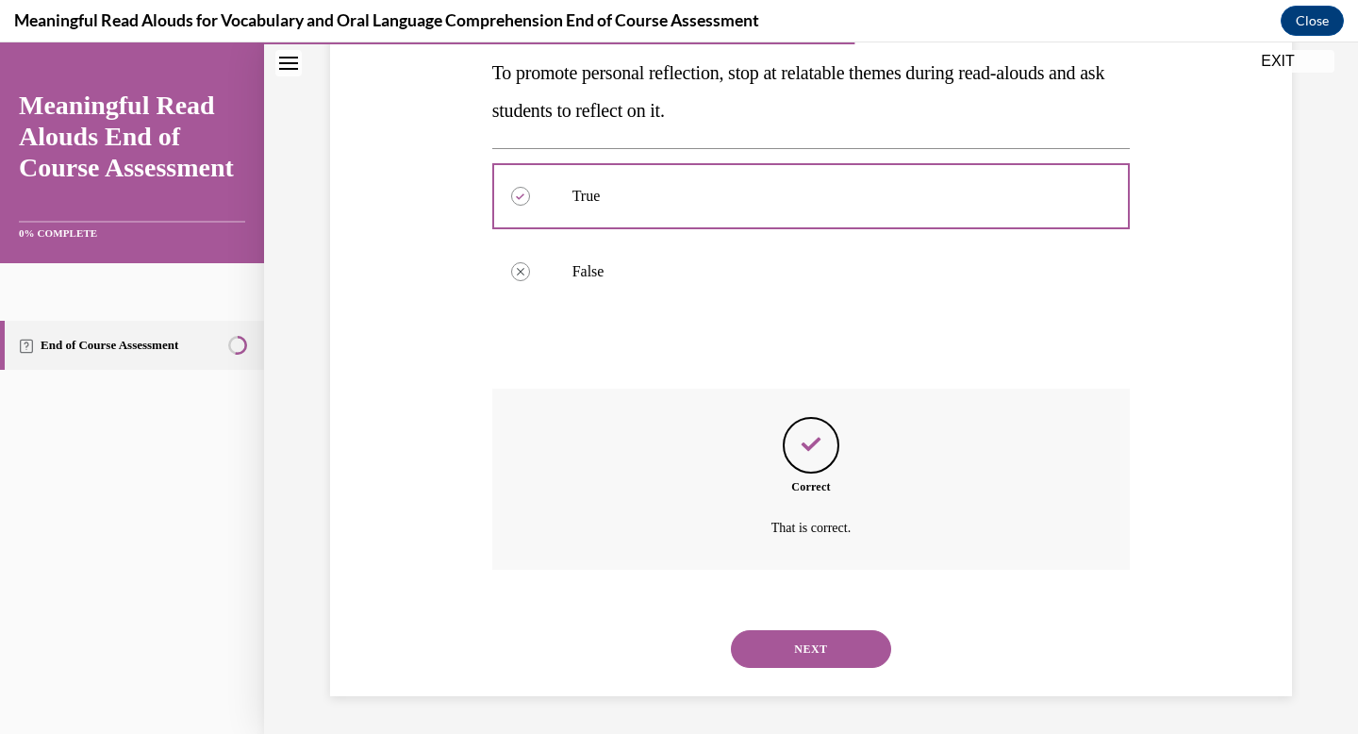
click at [782, 654] on button "NEXT" at bounding box center [811, 649] width 160 height 38
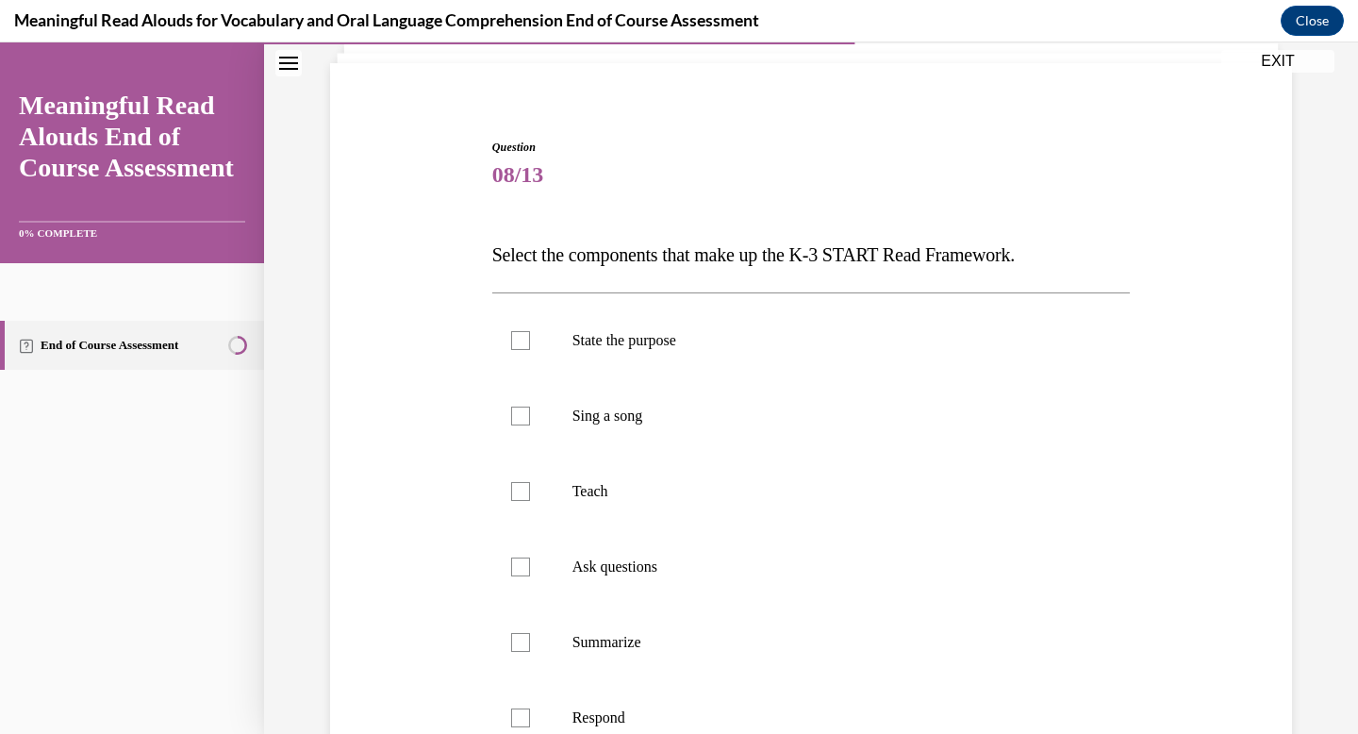
scroll to position [125, 0]
click at [656, 343] on p "State the purpose" at bounding box center [828, 339] width 511 height 19
click at [530, 343] on input "State the purpose" at bounding box center [520, 339] width 19 height 19
checkbox input "true"
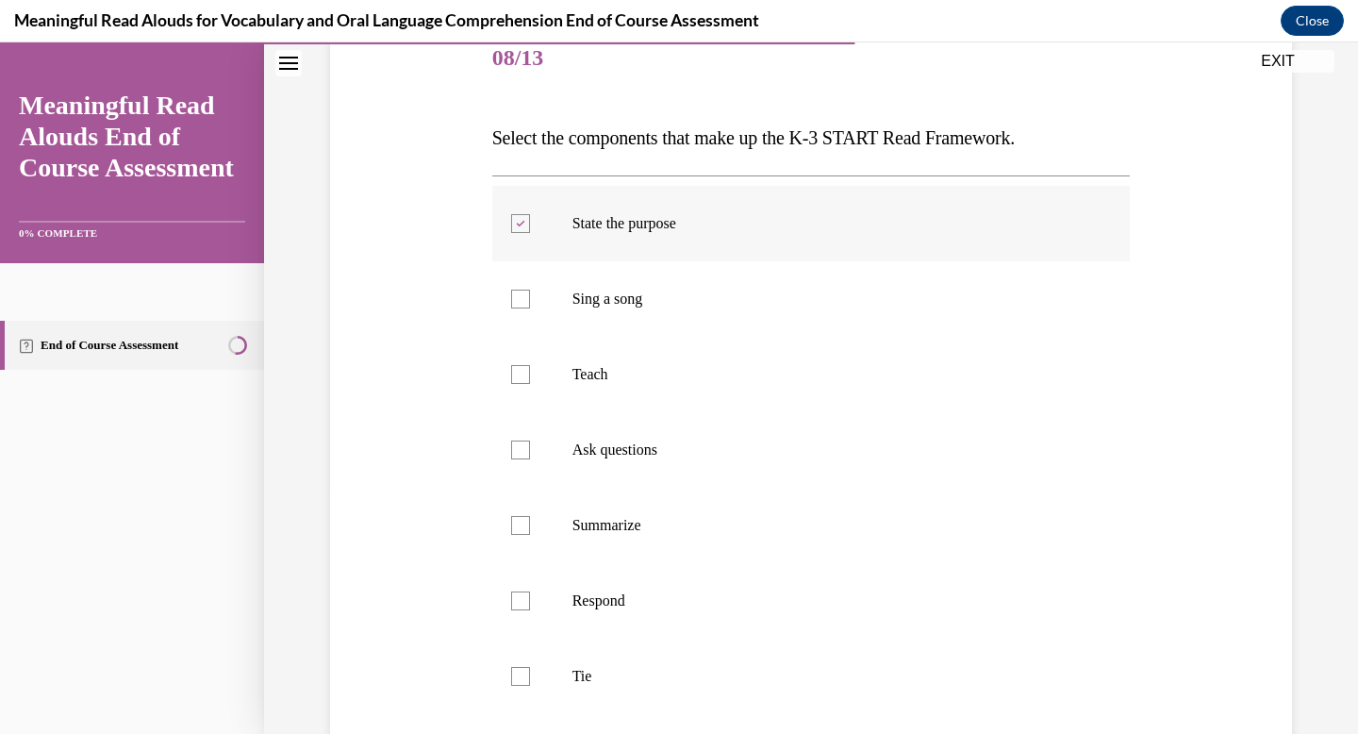
scroll to position [241, 0]
click at [603, 370] on p "Teach" at bounding box center [828, 373] width 511 height 19
click at [530, 370] on input "Teach" at bounding box center [520, 373] width 19 height 19
checkbox input "true"
click at [622, 457] on p "Ask questions" at bounding box center [828, 449] width 511 height 19
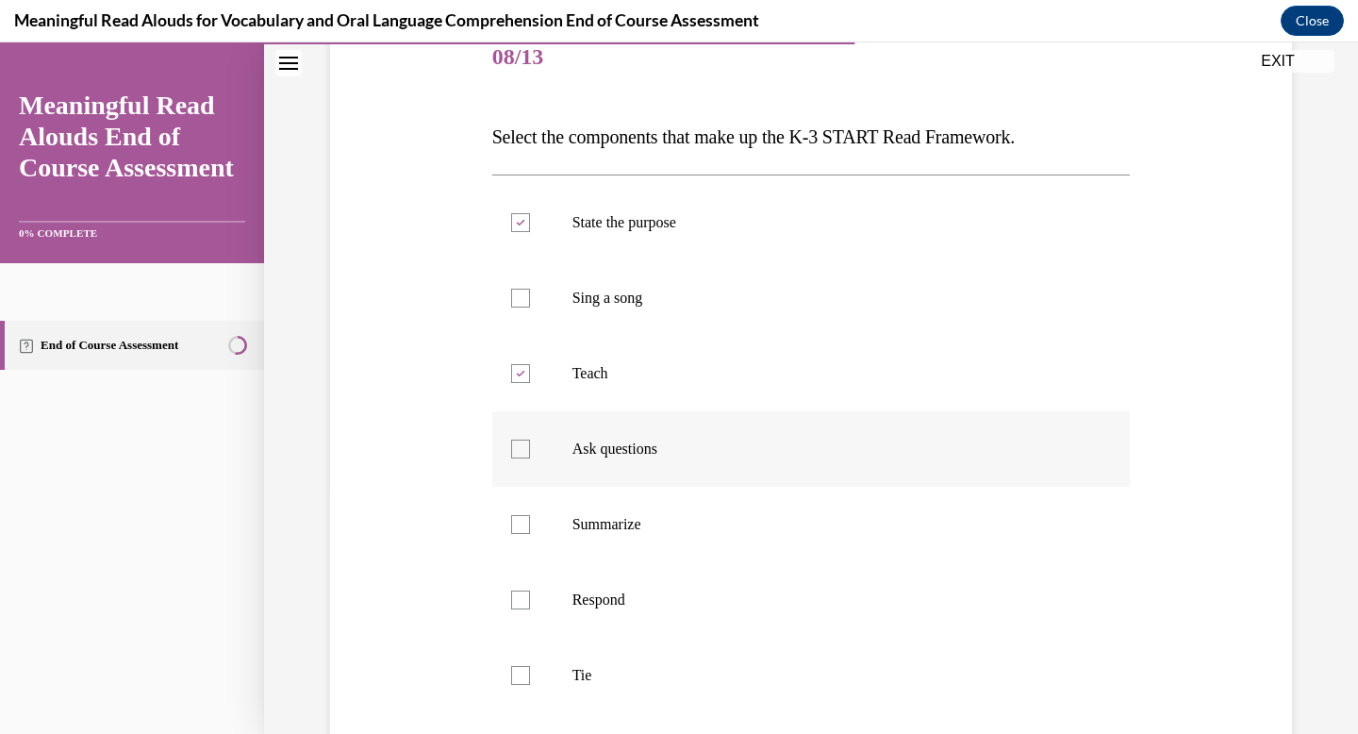
click at [530, 457] on input "Ask questions" at bounding box center [520, 449] width 19 height 19
checkbox input "true"
click at [624, 594] on p "Respond" at bounding box center [828, 599] width 511 height 19
click at [530, 594] on input "Respond" at bounding box center [520, 599] width 19 height 19
checkbox input "true"
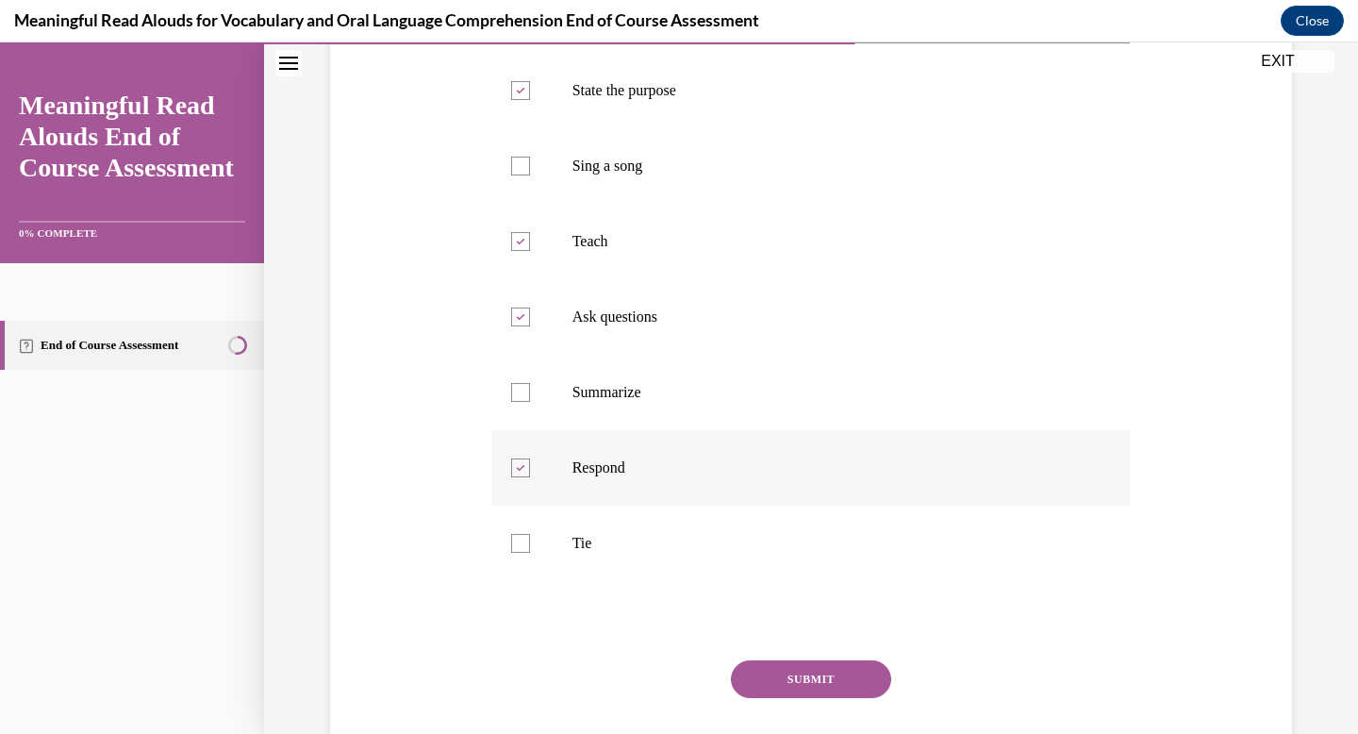
scroll to position [375, 0]
click at [616, 549] on p "Tie" at bounding box center [828, 541] width 511 height 19
click at [530, 549] on input "Tie" at bounding box center [520, 541] width 19 height 19
checkbox input "true"
click at [793, 684] on button "SUBMIT" at bounding box center [811, 677] width 160 height 38
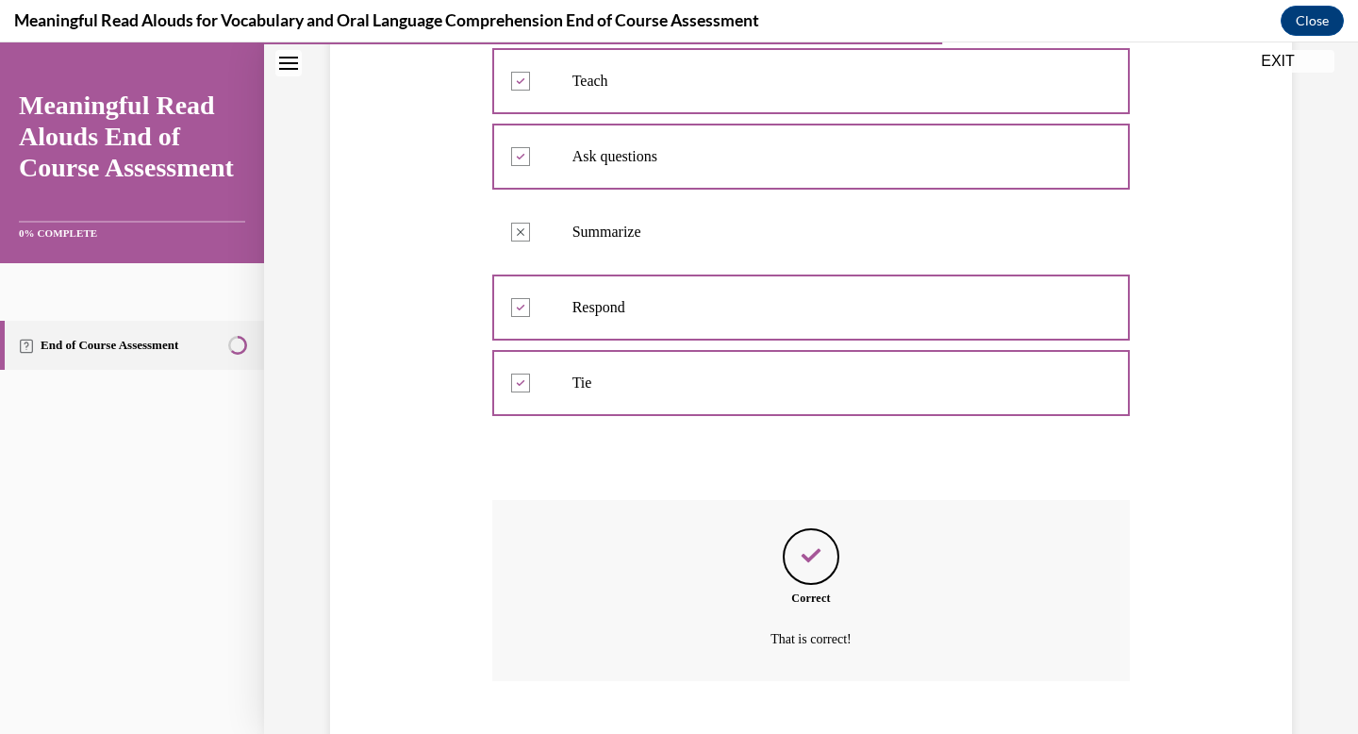
scroll to position [645, 0]
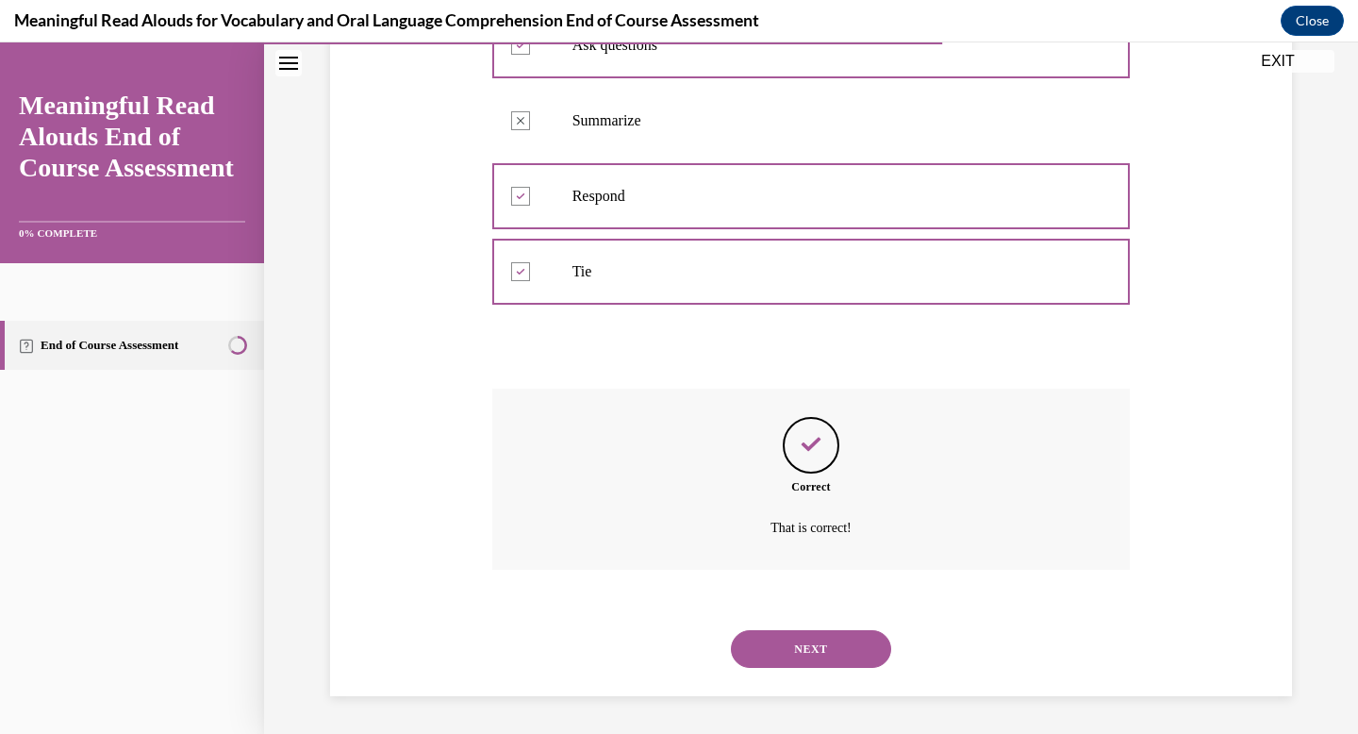
click at [803, 634] on button "NEXT" at bounding box center [811, 649] width 160 height 38
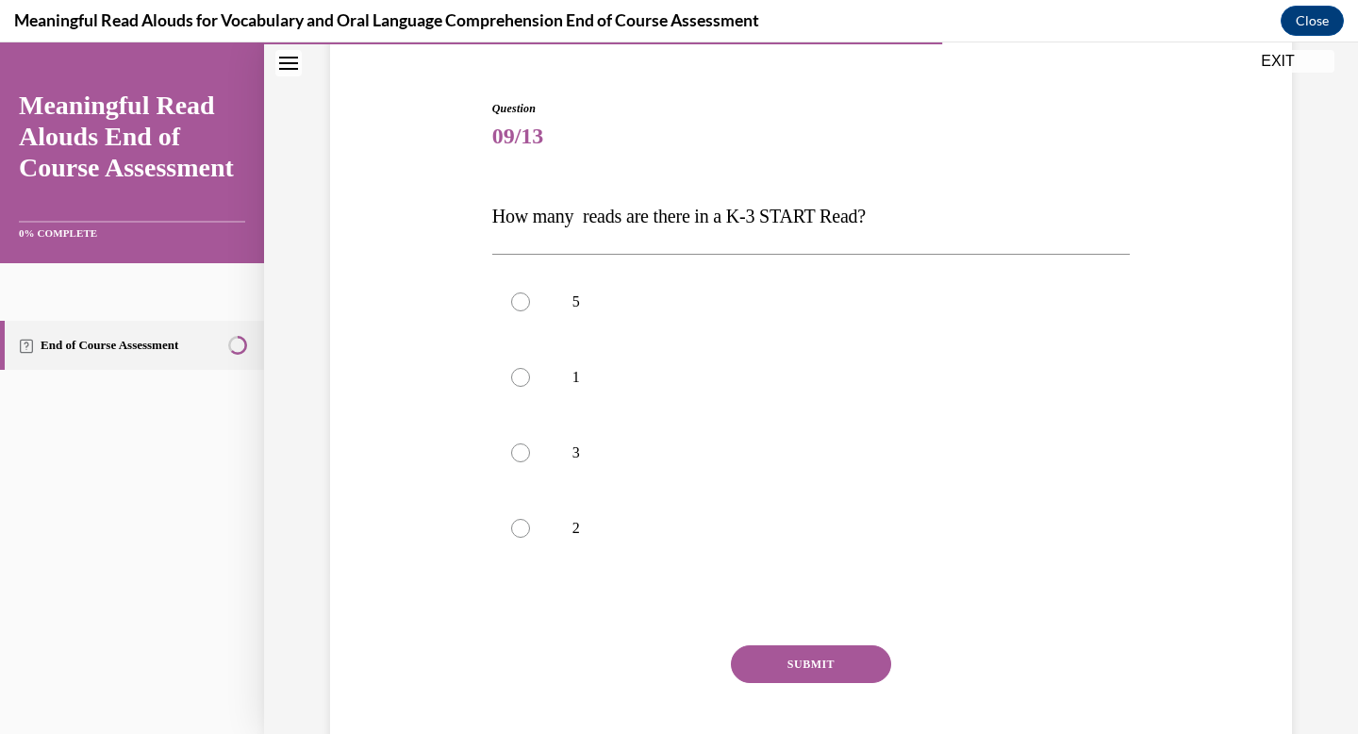
scroll to position [165, 0]
click at [705, 451] on p "3" at bounding box center [828, 450] width 511 height 19
click at [530, 451] on input "3" at bounding box center [520, 450] width 19 height 19
radio input "true"
click at [823, 660] on button "SUBMIT" at bounding box center [811, 661] width 160 height 38
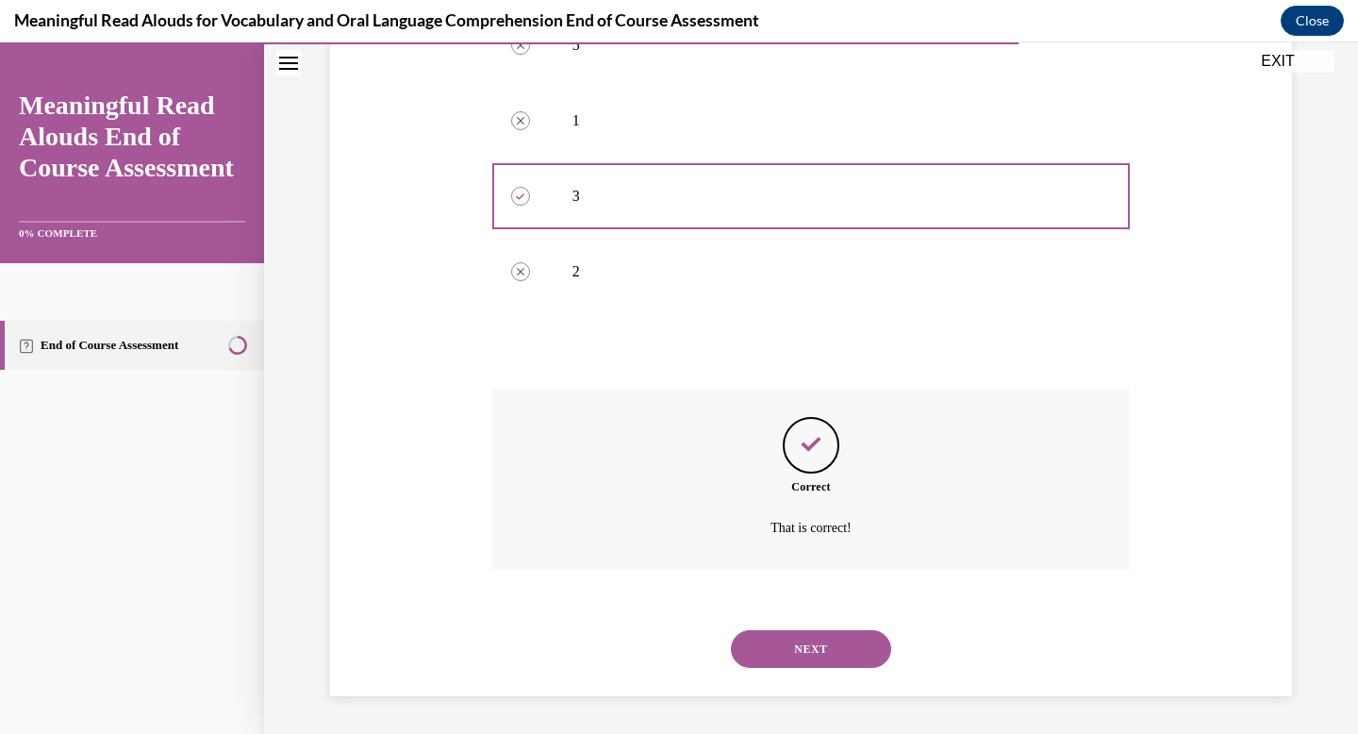
click at [814, 659] on button "NEXT" at bounding box center [811, 649] width 160 height 38
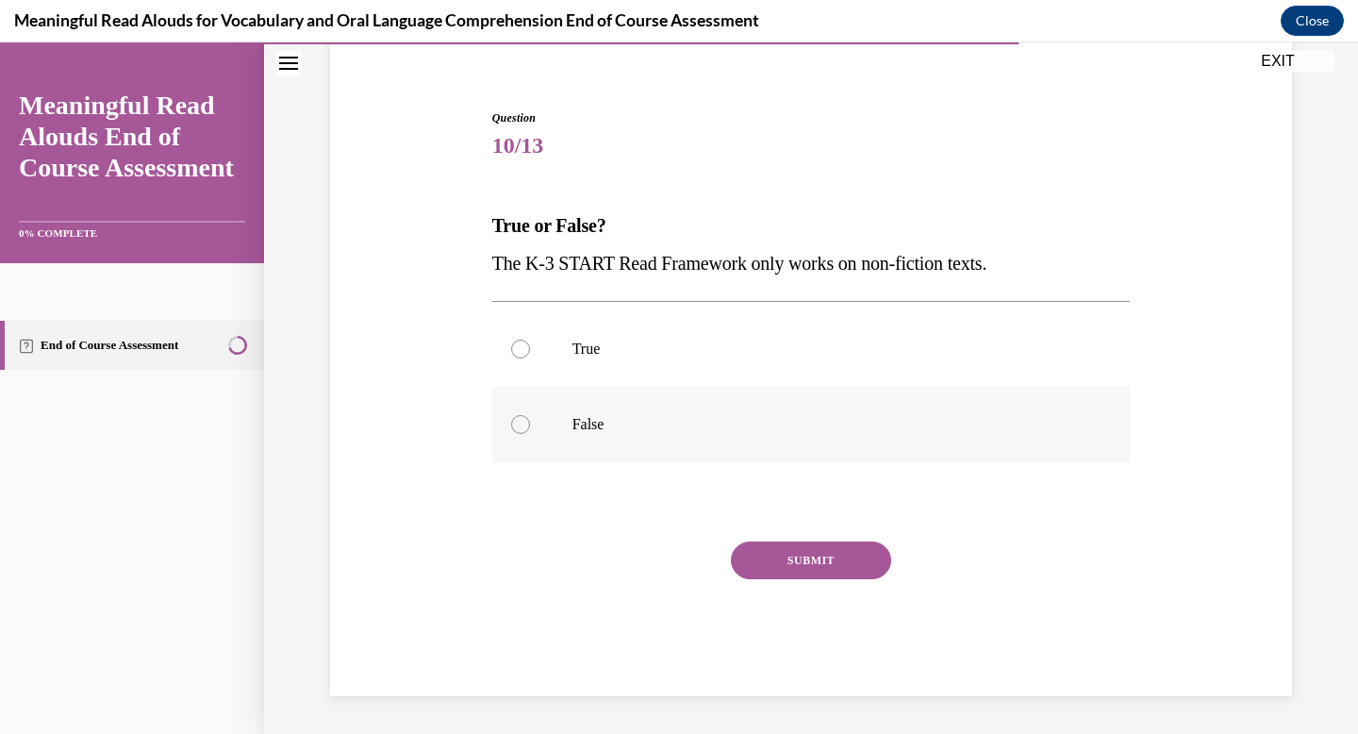
click at [600, 444] on label "False" at bounding box center [811, 424] width 639 height 75
click at [530, 434] on input "False" at bounding box center [520, 424] width 19 height 19
radio input "true"
click at [799, 581] on div "SUBMIT" at bounding box center [811, 588] width 639 height 94
click at [799, 568] on button "SUBMIT" at bounding box center [811, 560] width 160 height 38
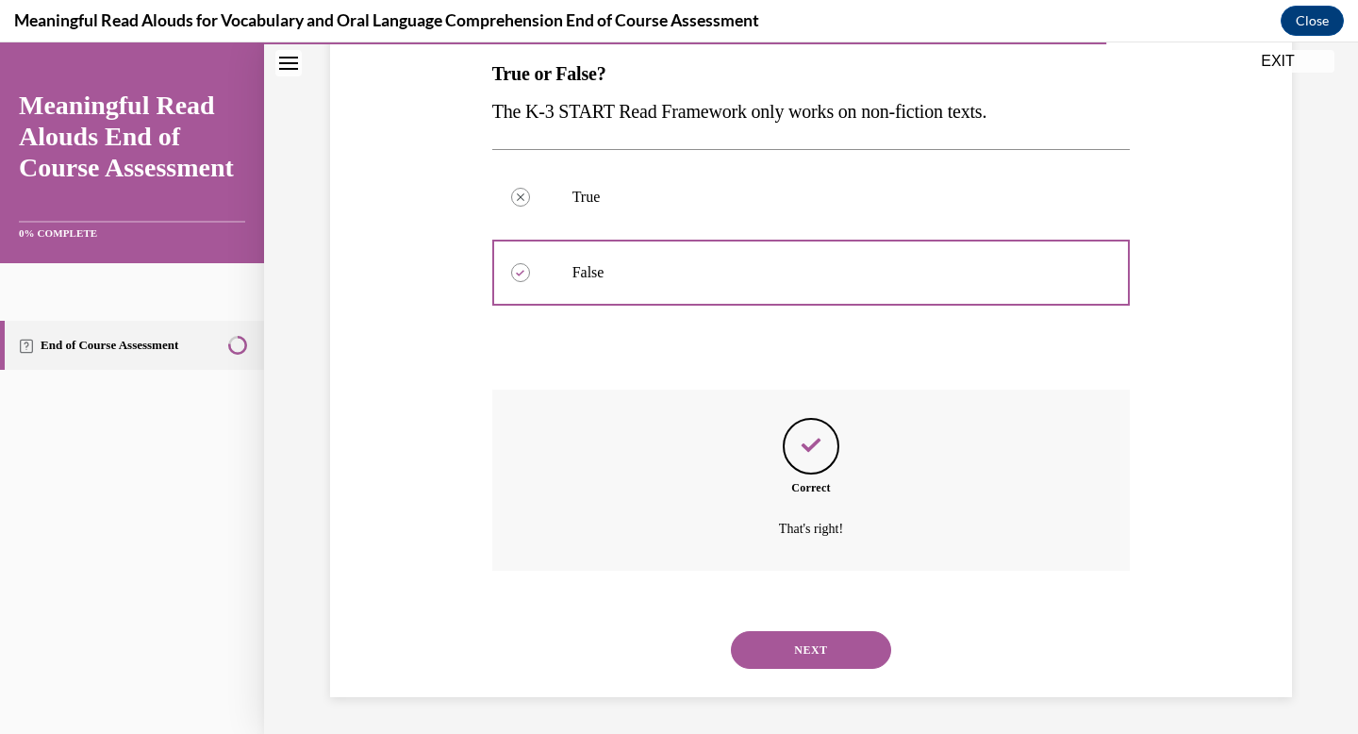
scroll to position [306, 0]
click at [809, 647] on button "NEXT" at bounding box center [811, 649] width 160 height 38
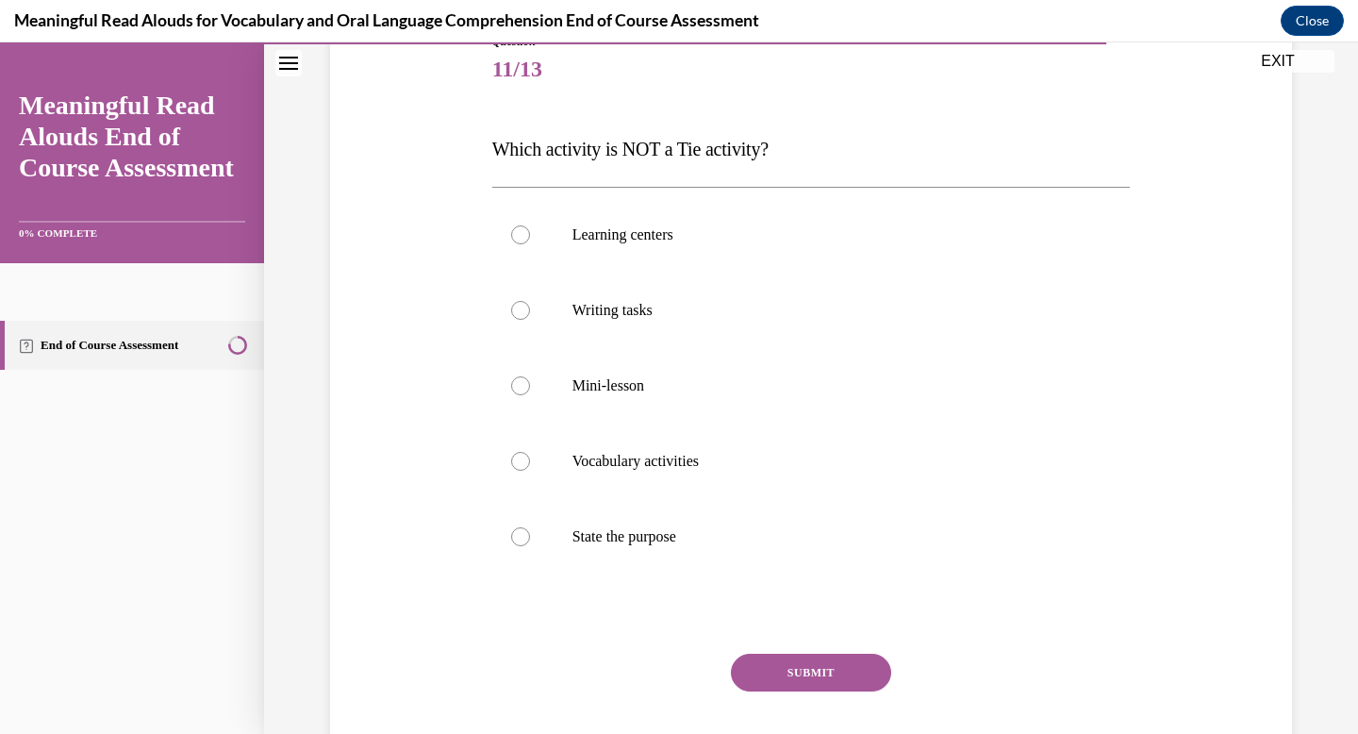
scroll to position [232, 0]
click at [736, 521] on label "State the purpose" at bounding box center [811, 533] width 639 height 75
click at [530, 524] on input "State the purpose" at bounding box center [520, 533] width 19 height 19
radio input "true"
click at [811, 671] on button "SUBMIT" at bounding box center [811, 670] width 160 height 38
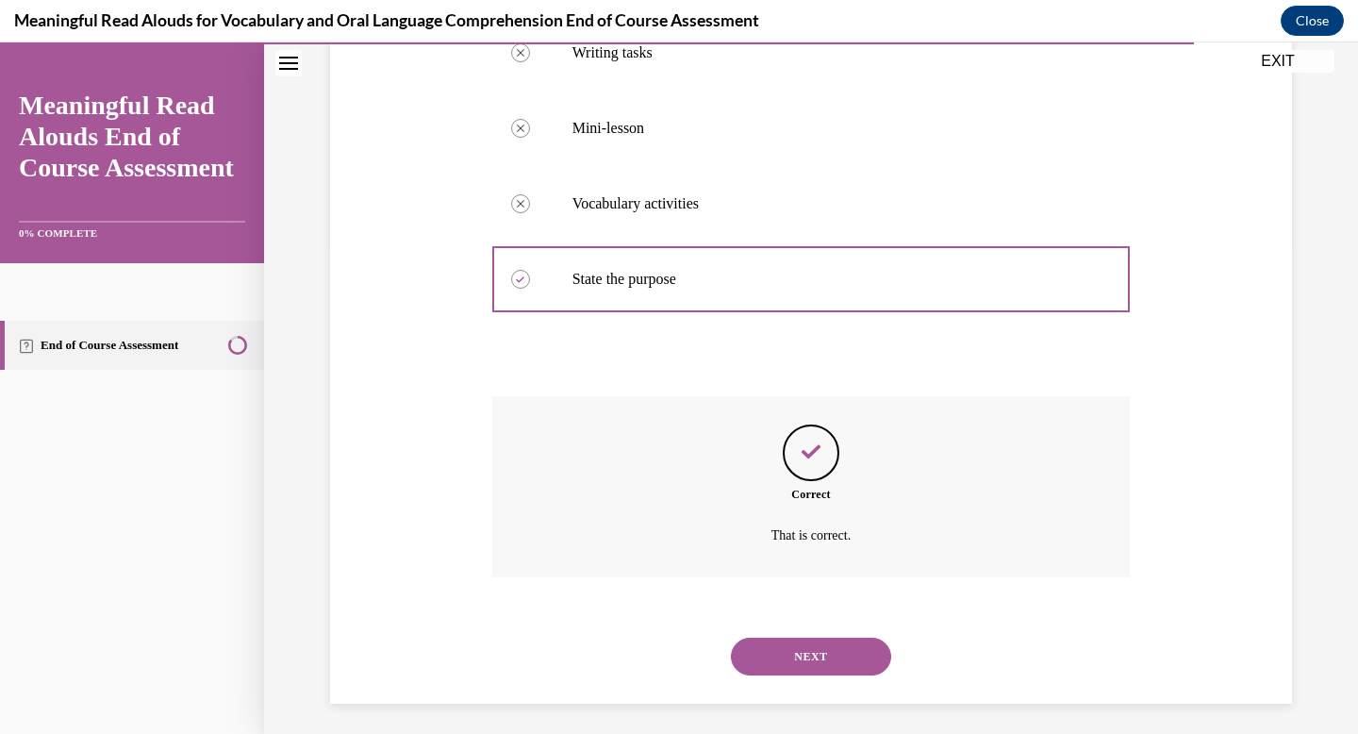
scroll to position [494, 0]
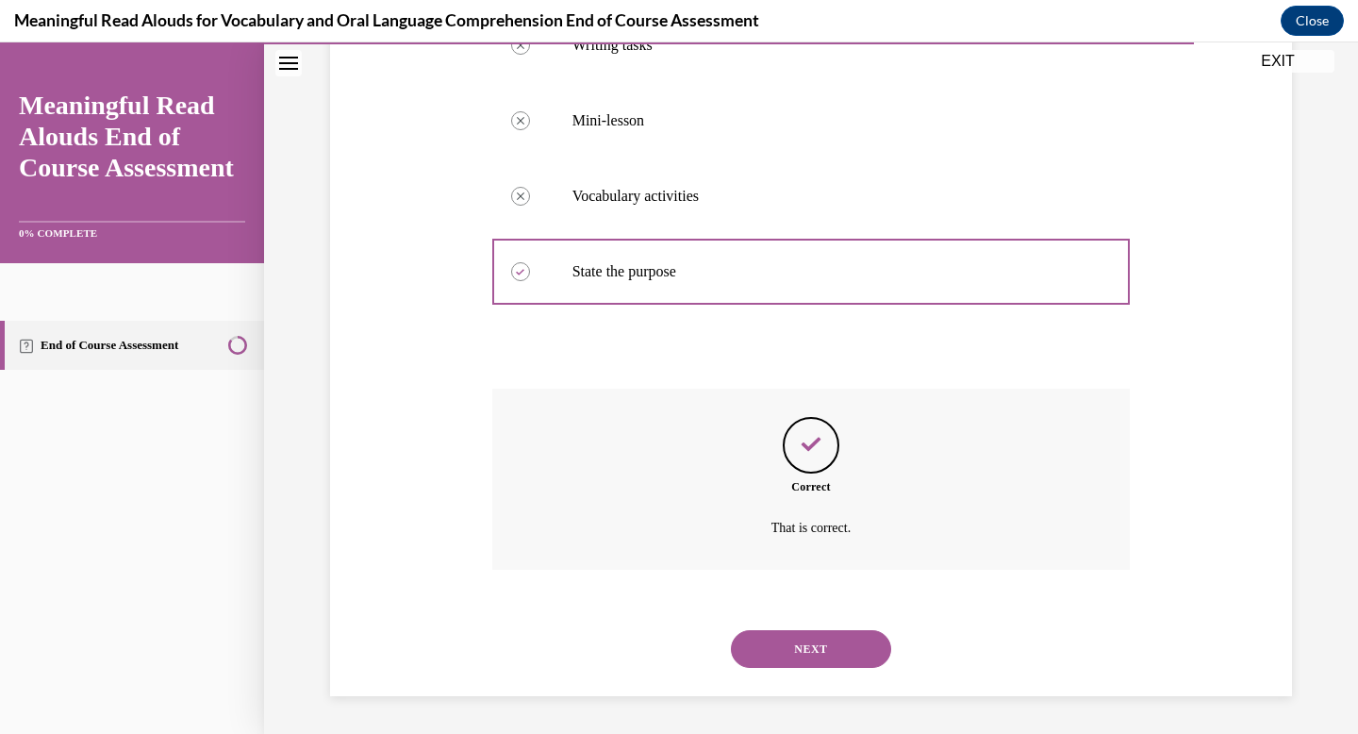
click at [807, 660] on button "NEXT" at bounding box center [811, 649] width 160 height 38
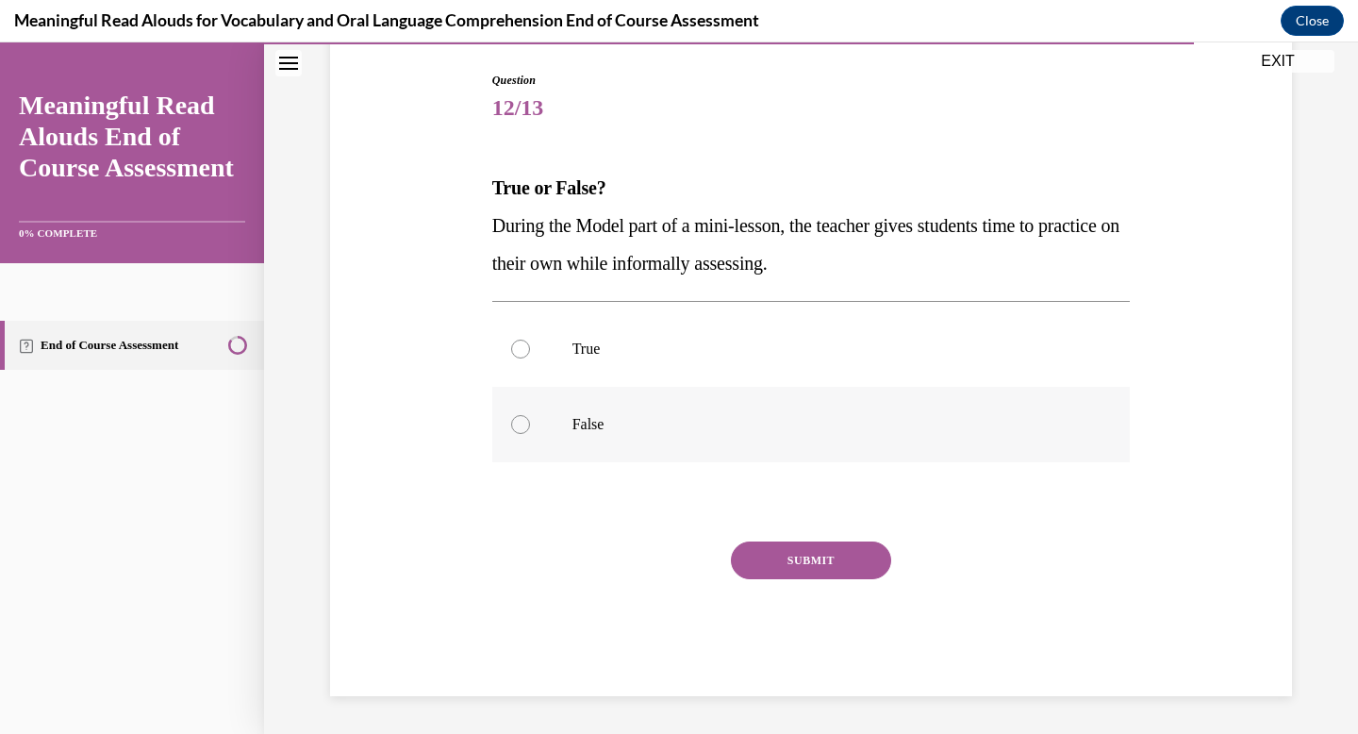
click at [609, 426] on p "False" at bounding box center [828, 424] width 511 height 19
click at [530, 426] on input "False" at bounding box center [520, 424] width 19 height 19
radio input "true"
click at [788, 549] on button "SUBMIT" at bounding box center [811, 560] width 160 height 38
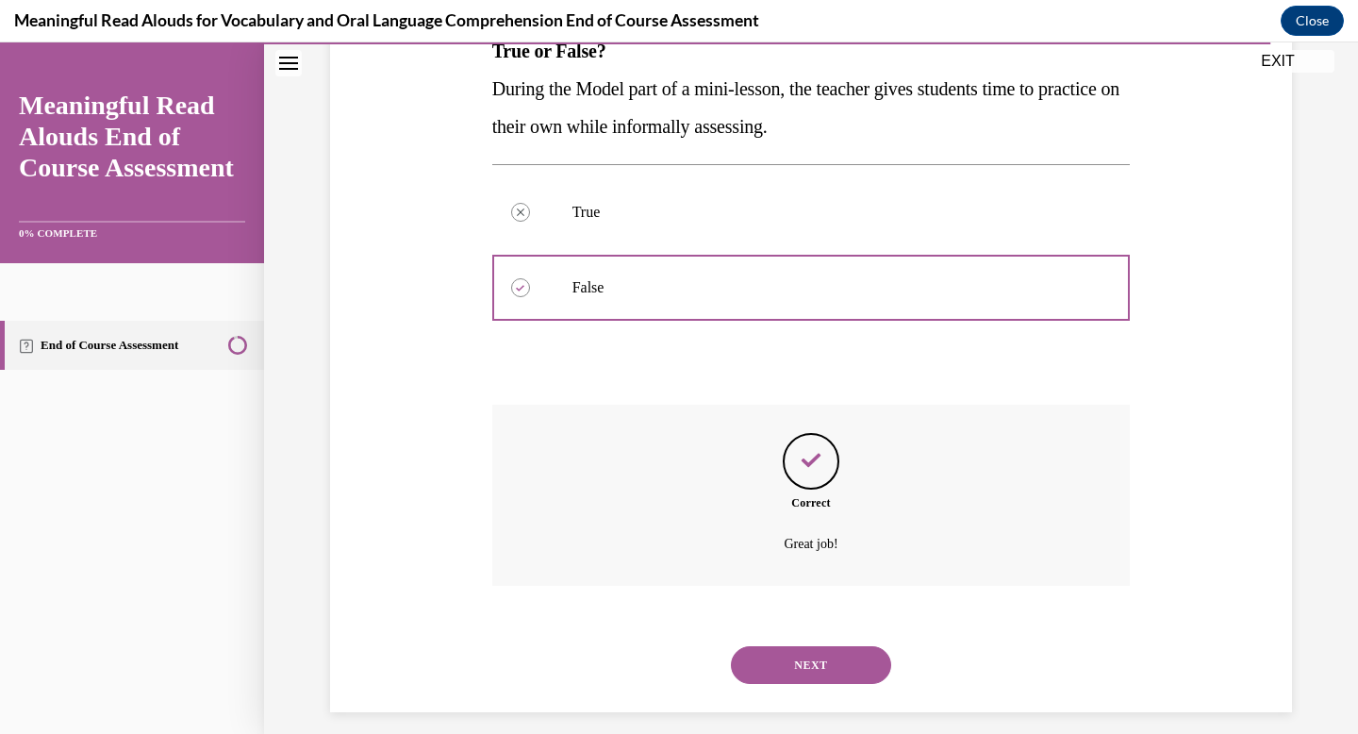
scroll to position [343, 0]
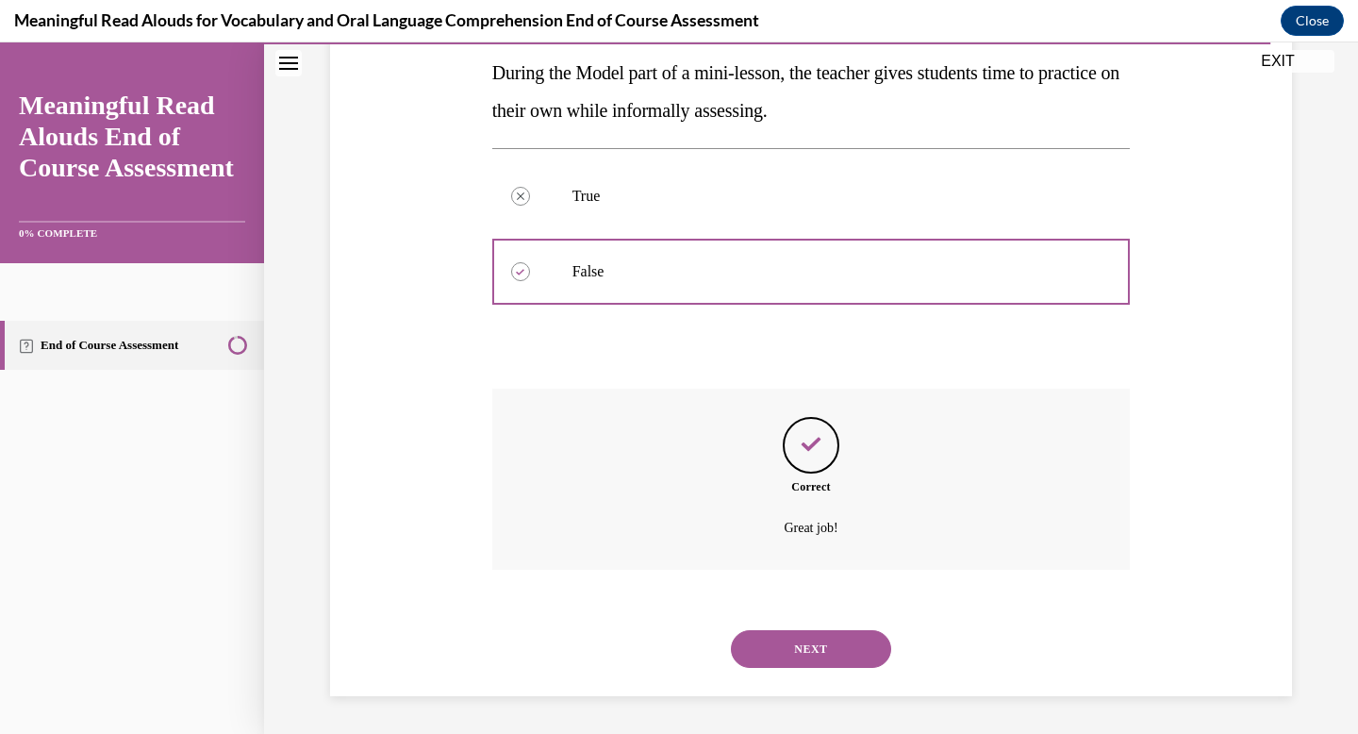
click at [811, 652] on button "NEXT" at bounding box center [811, 649] width 160 height 38
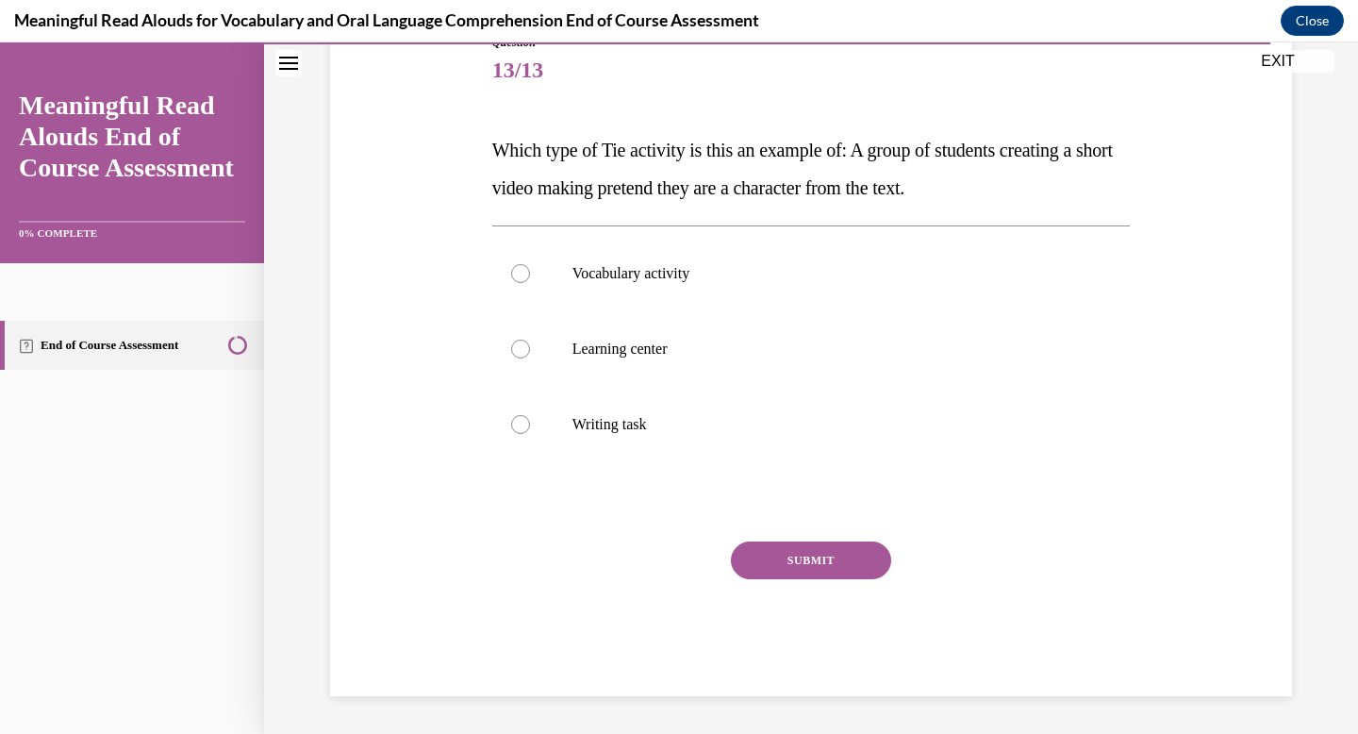
scroll to position [209, 0]
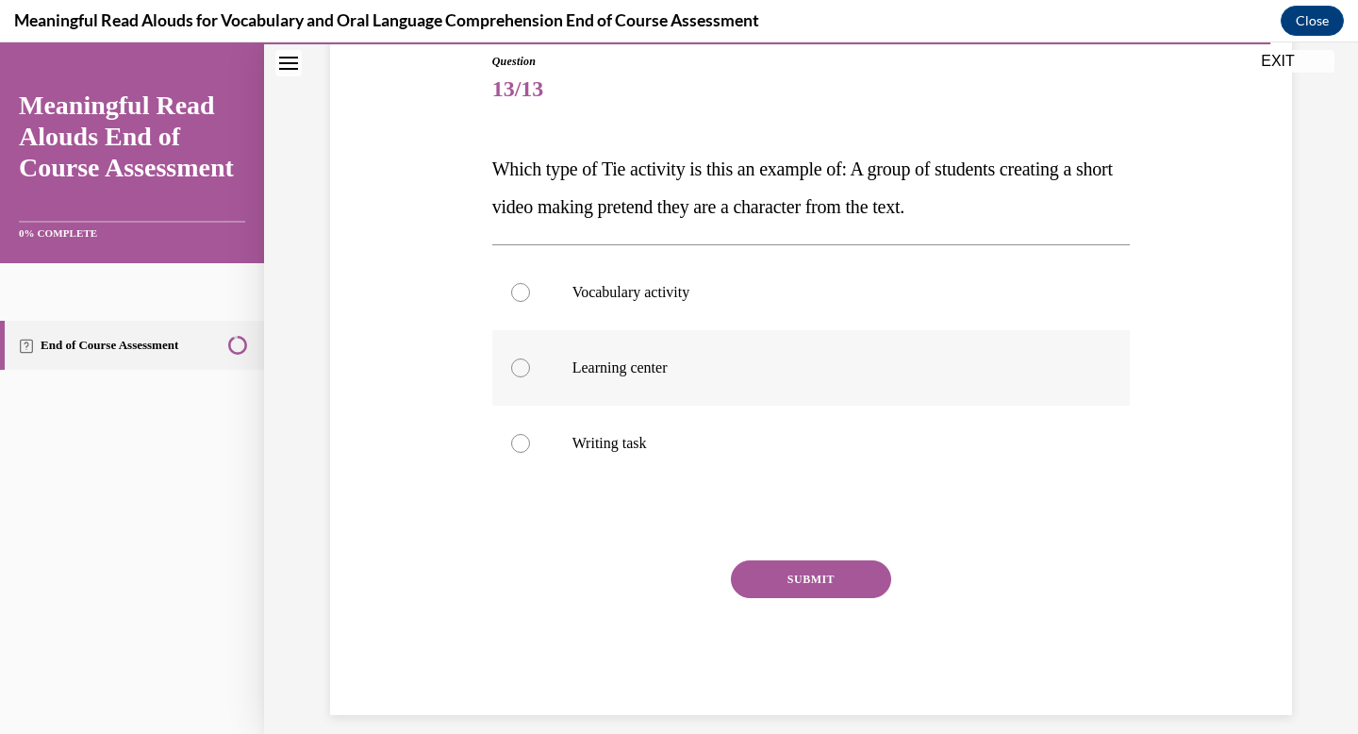
click at [690, 370] on p "Learning center" at bounding box center [828, 367] width 511 height 19
click at [530, 370] on input "Learning center" at bounding box center [520, 367] width 19 height 19
radio input "true"
click at [791, 573] on button "SUBMIT" at bounding box center [811, 579] width 160 height 38
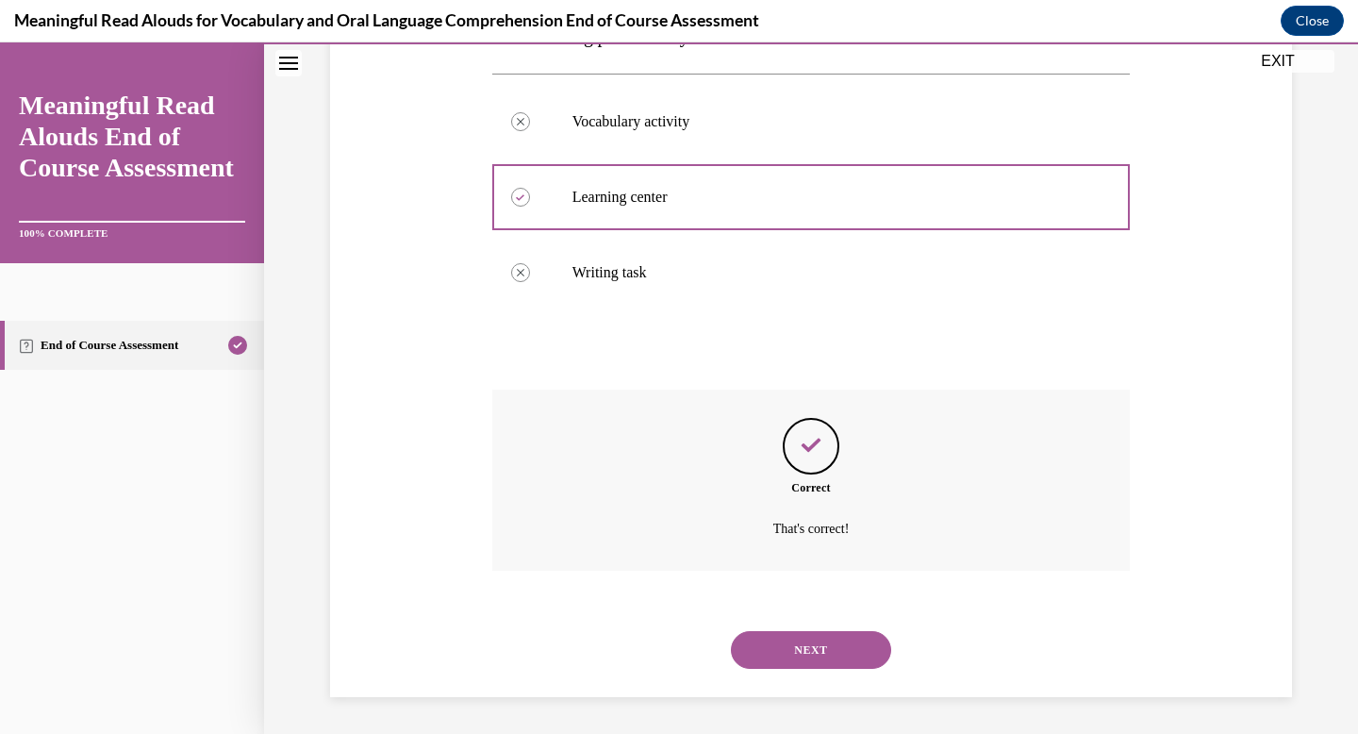
scroll to position [381, 0]
click at [803, 664] on button "NEXT" at bounding box center [811, 649] width 160 height 38
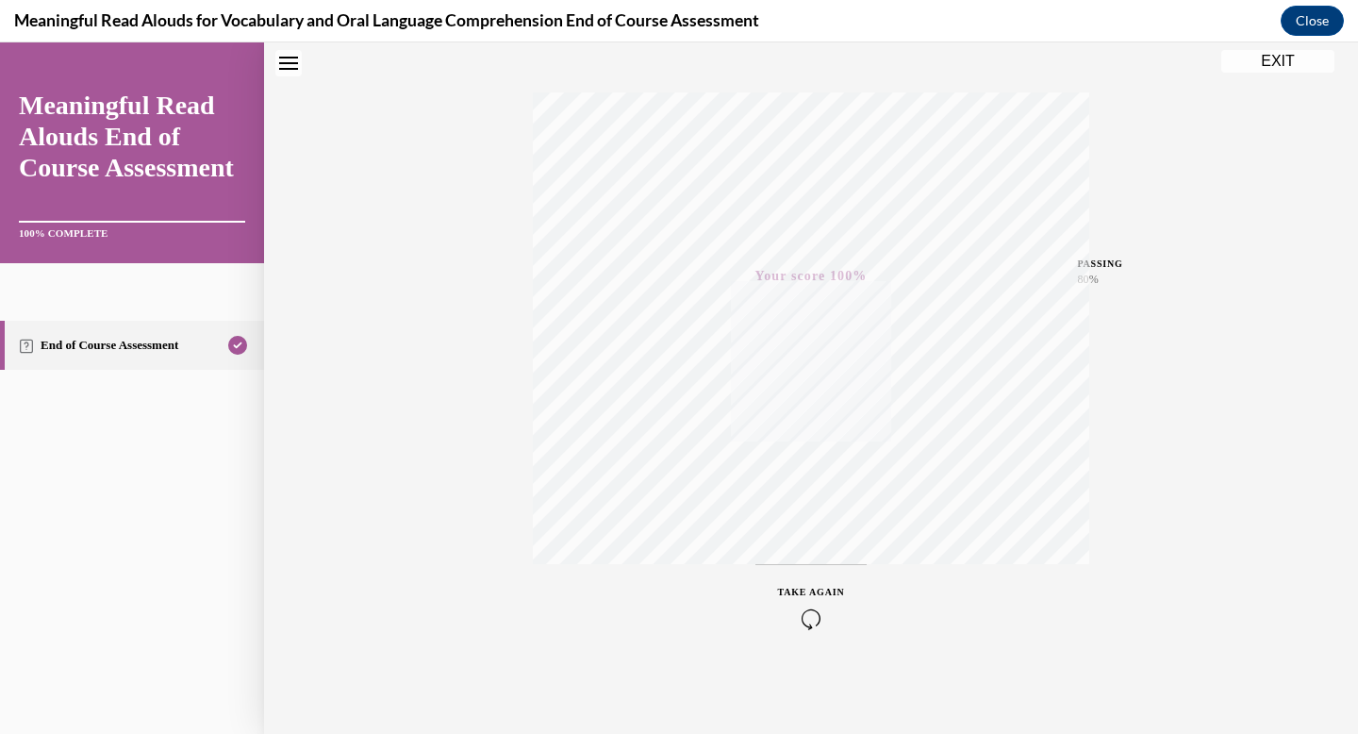
scroll to position [0, 0]
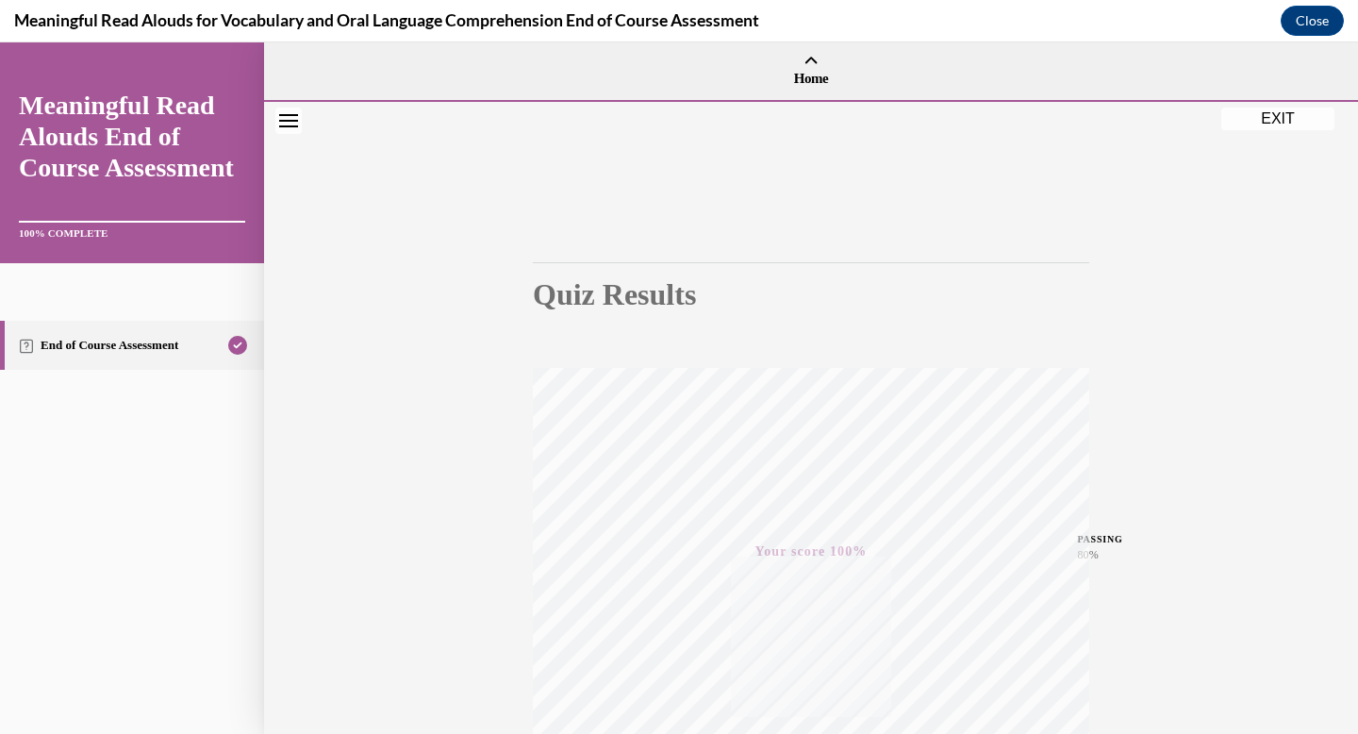
click at [1269, 113] on button "EXIT" at bounding box center [1278, 119] width 113 height 23
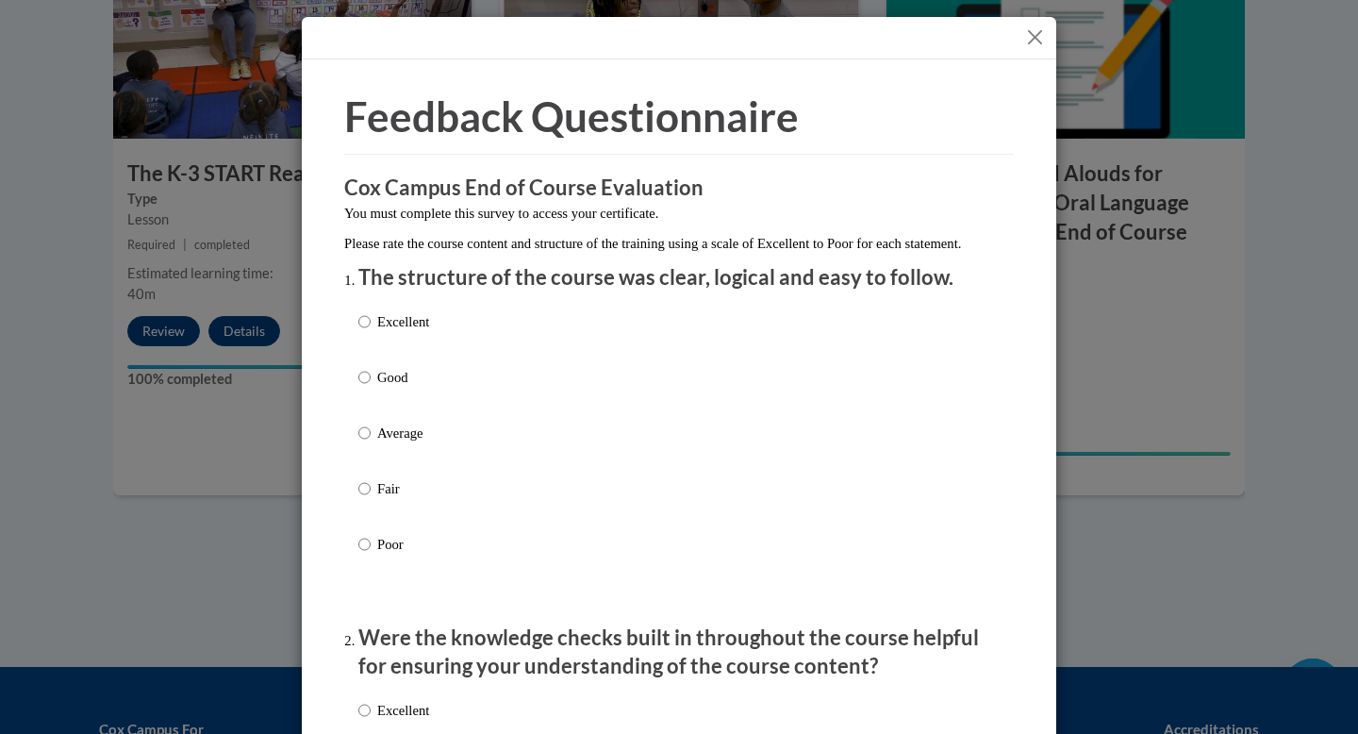
click at [388, 388] on p "Good" at bounding box center [403, 377] width 52 height 21
click at [371, 388] on input "Good" at bounding box center [364, 377] width 12 height 21
radio input "true"
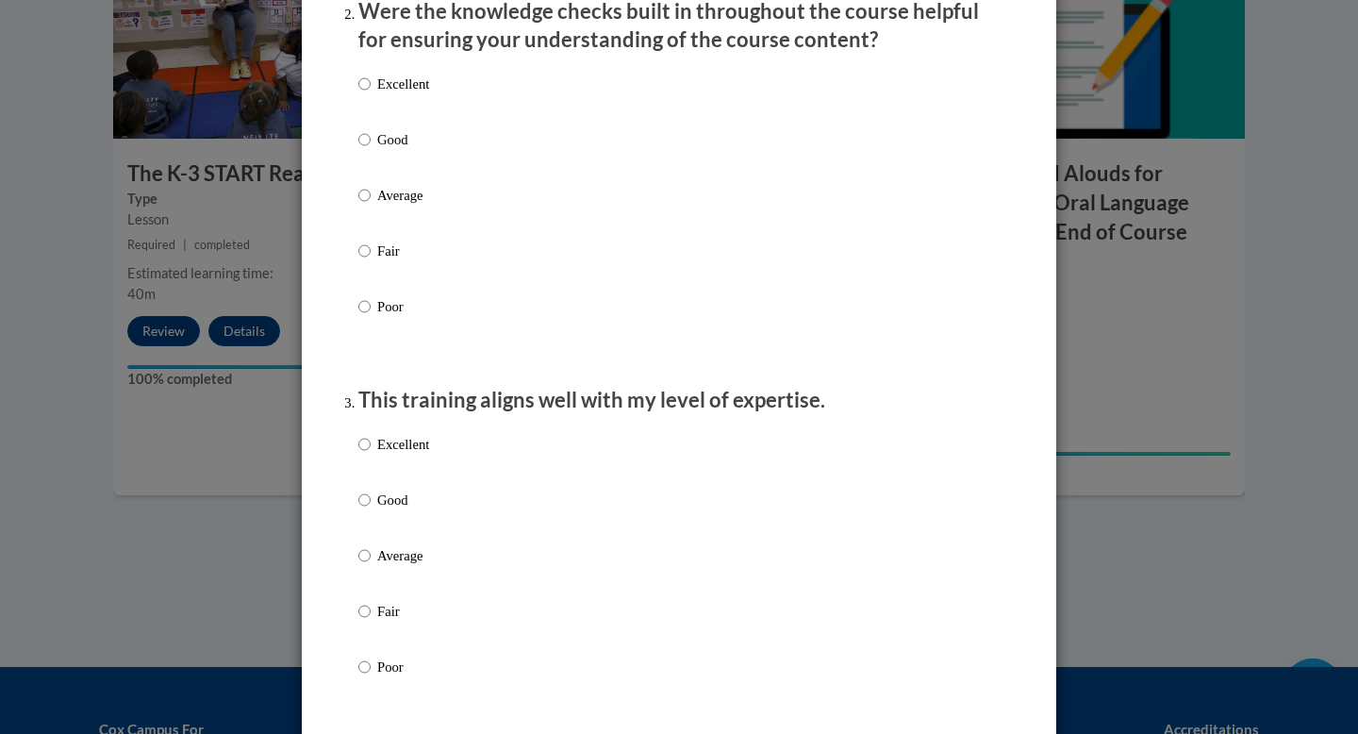
scroll to position [593, 0]
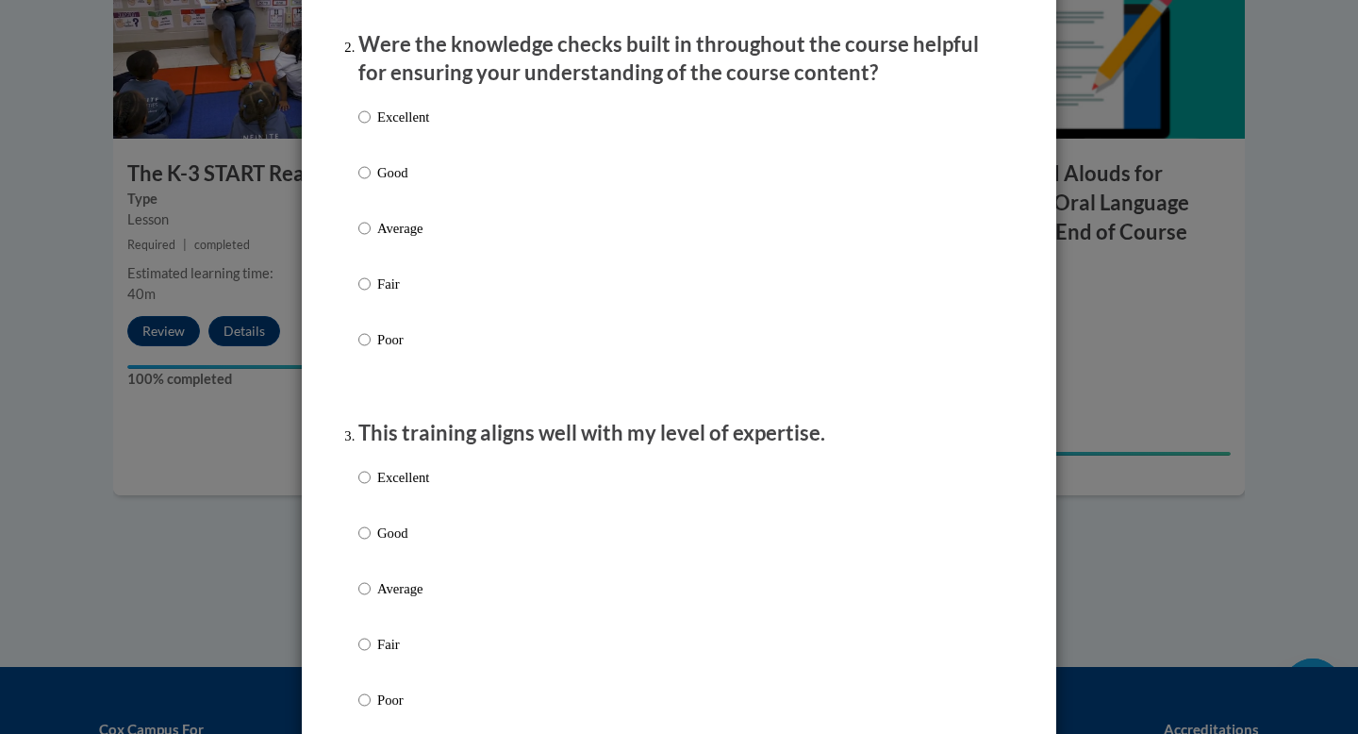
click at [406, 239] on p "Average" at bounding box center [403, 228] width 52 height 21
click at [371, 239] on input "Average" at bounding box center [364, 228] width 12 height 21
radio input "true"
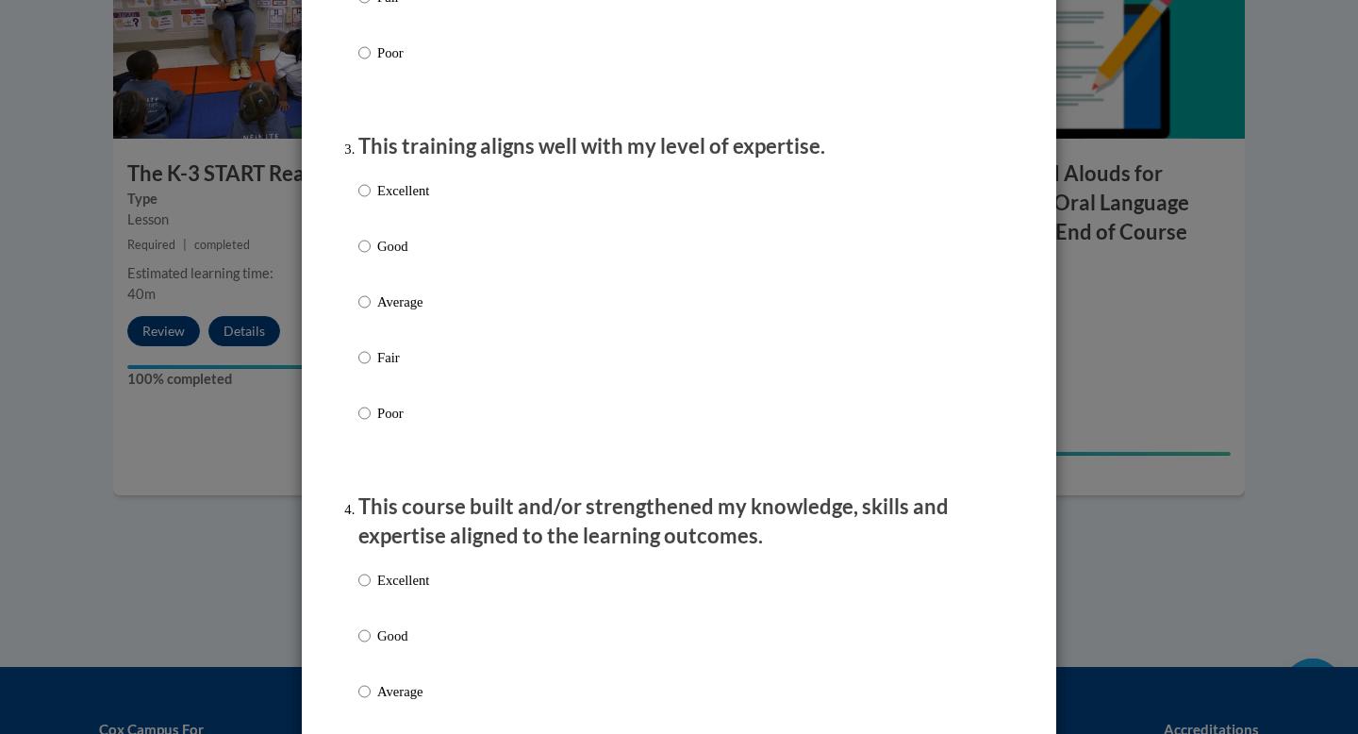
scroll to position [885, 0]
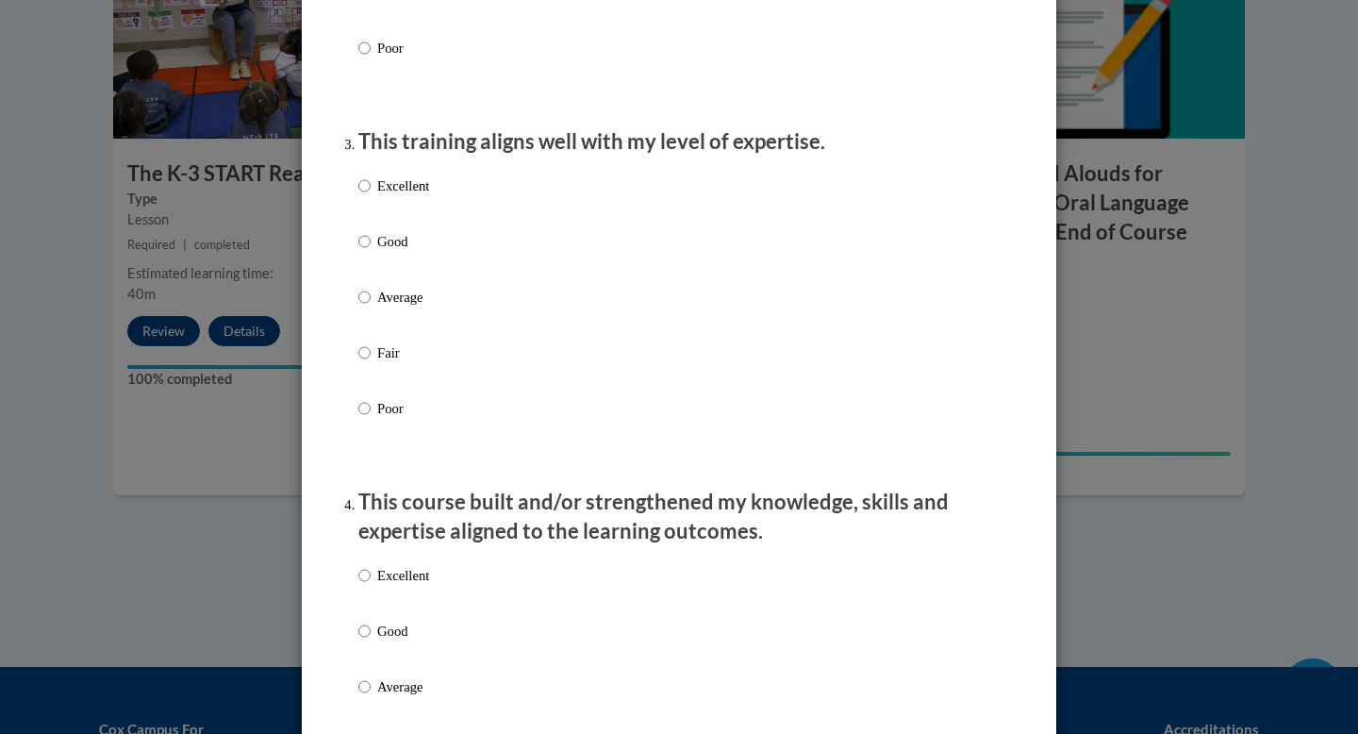
click at [398, 308] on p "Average" at bounding box center [403, 297] width 52 height 21
click at [371, 308] on input "Average" at bounding box center [364, 297] width 12 height 21
radio input "true"
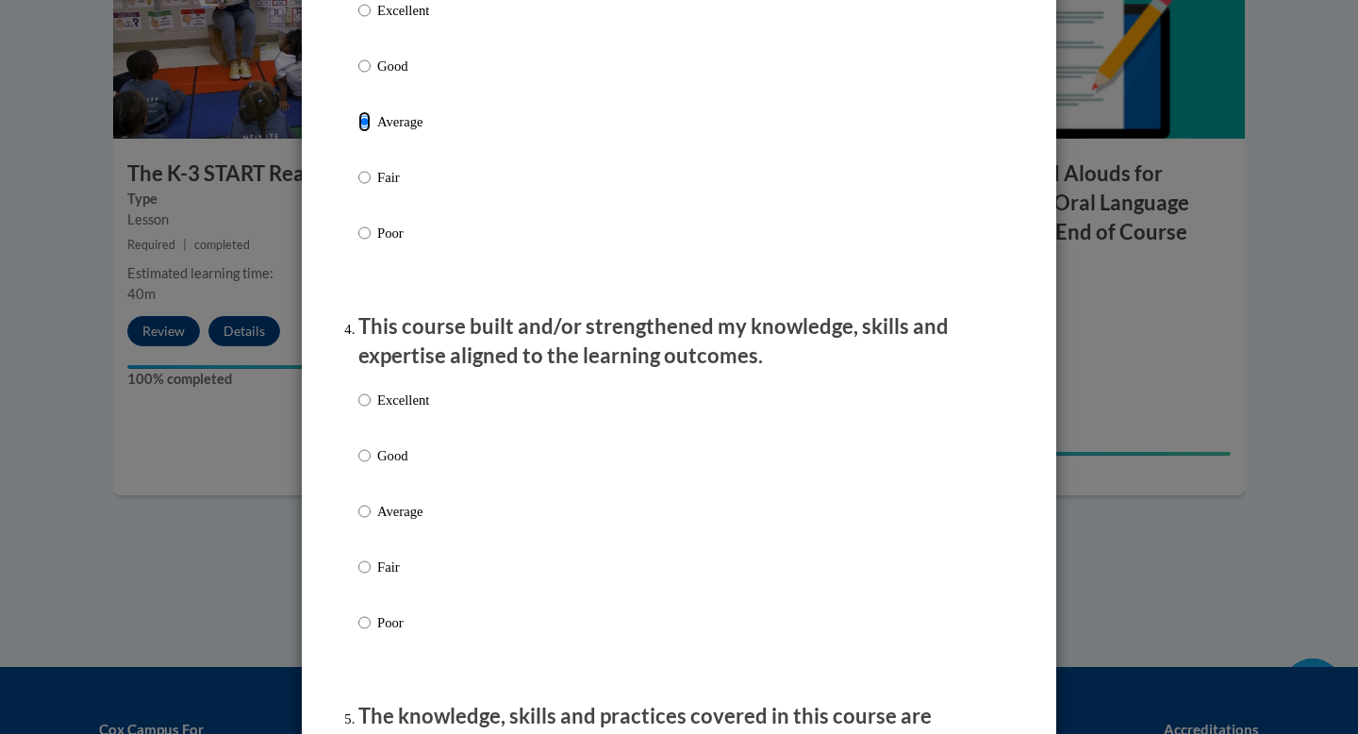
scroll to position [1070, 0]
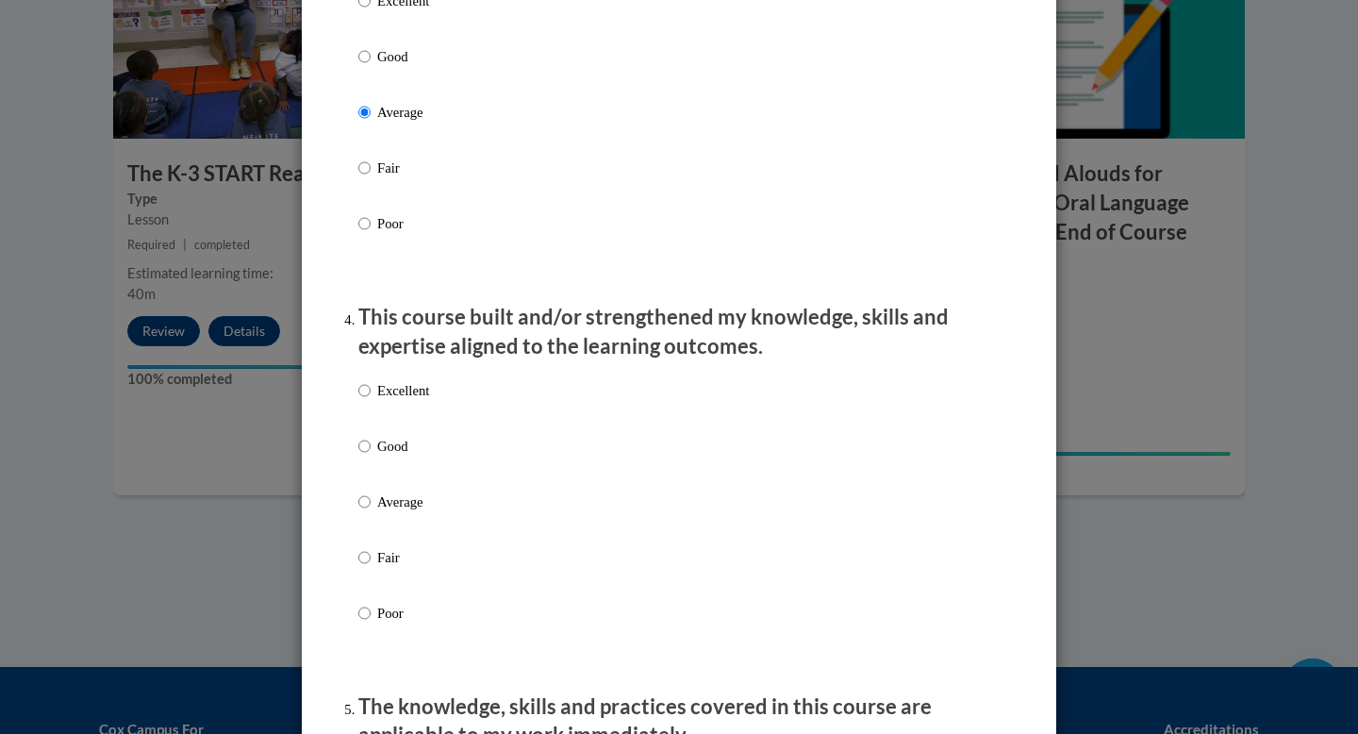
click at [390, 509] on div "Excellent Good Average Fair Poor" at bounding box center [393, 517] width 71 height 292
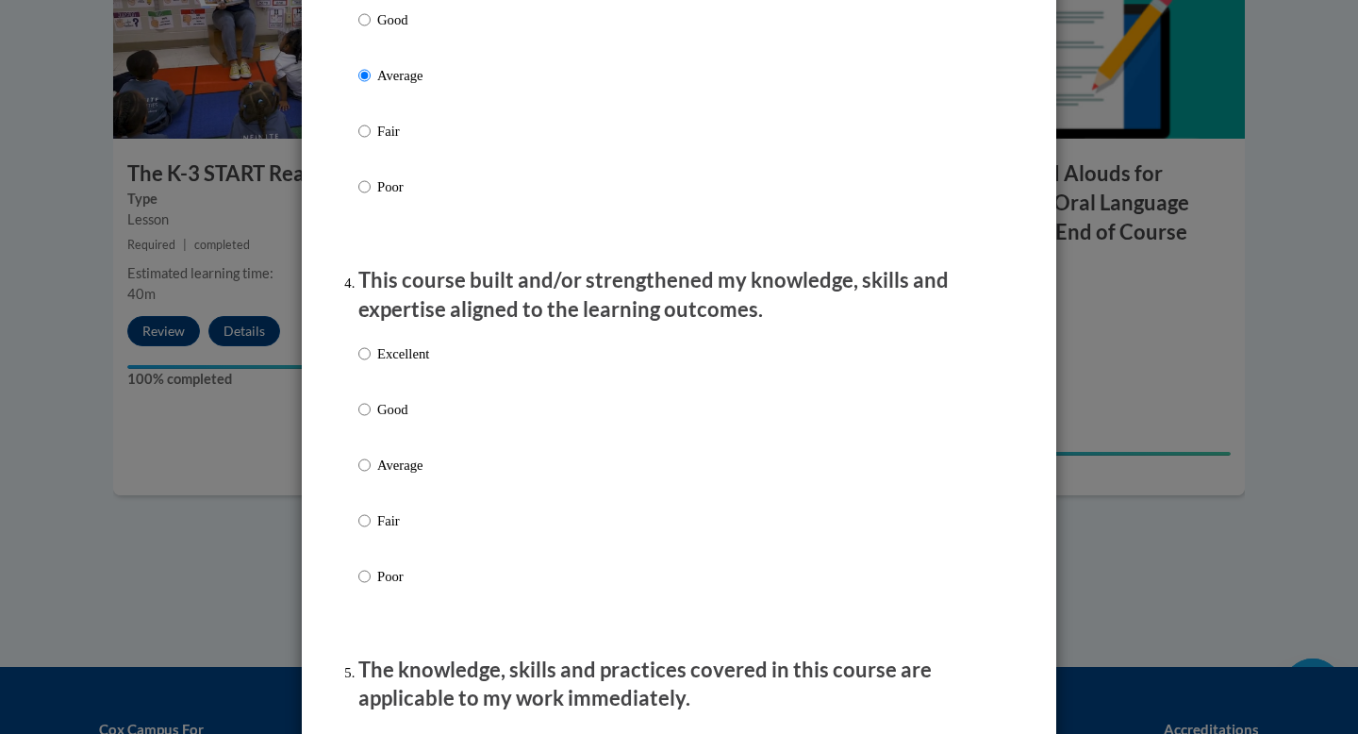
scroll to position [1121, 0]
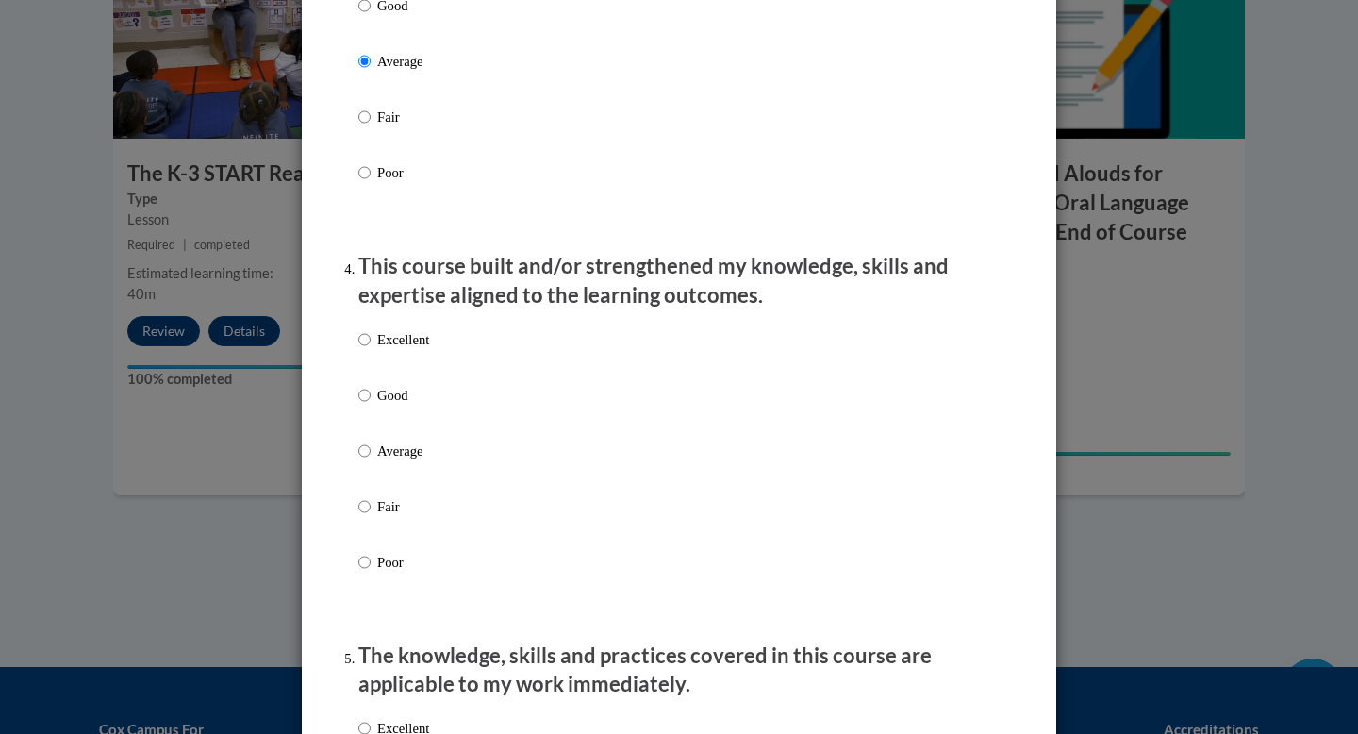
click at [391, 461] on p "Average" at bounding box center [403, 451] width 52 height 21
click at [371, 461] on input "Average" at bounding box center [364, 451] width 12 height 21
radio input "true"
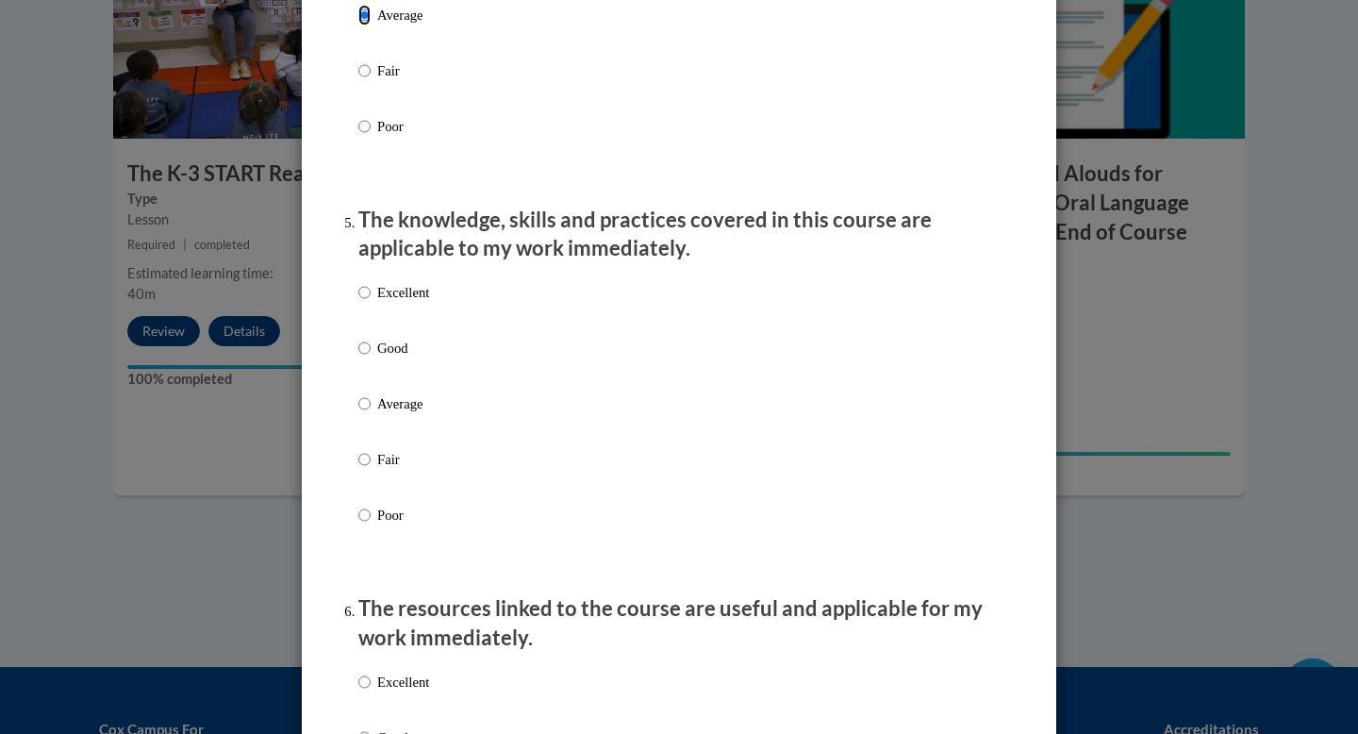
scroll to position [1557, 0]
click at [394, 413] on p "Average" at bounding box center [403, 402] width 52 height 21
click at [371, 413] on input "Average" at bounding box center [364, 402] width 12 height 21
radio input "true"
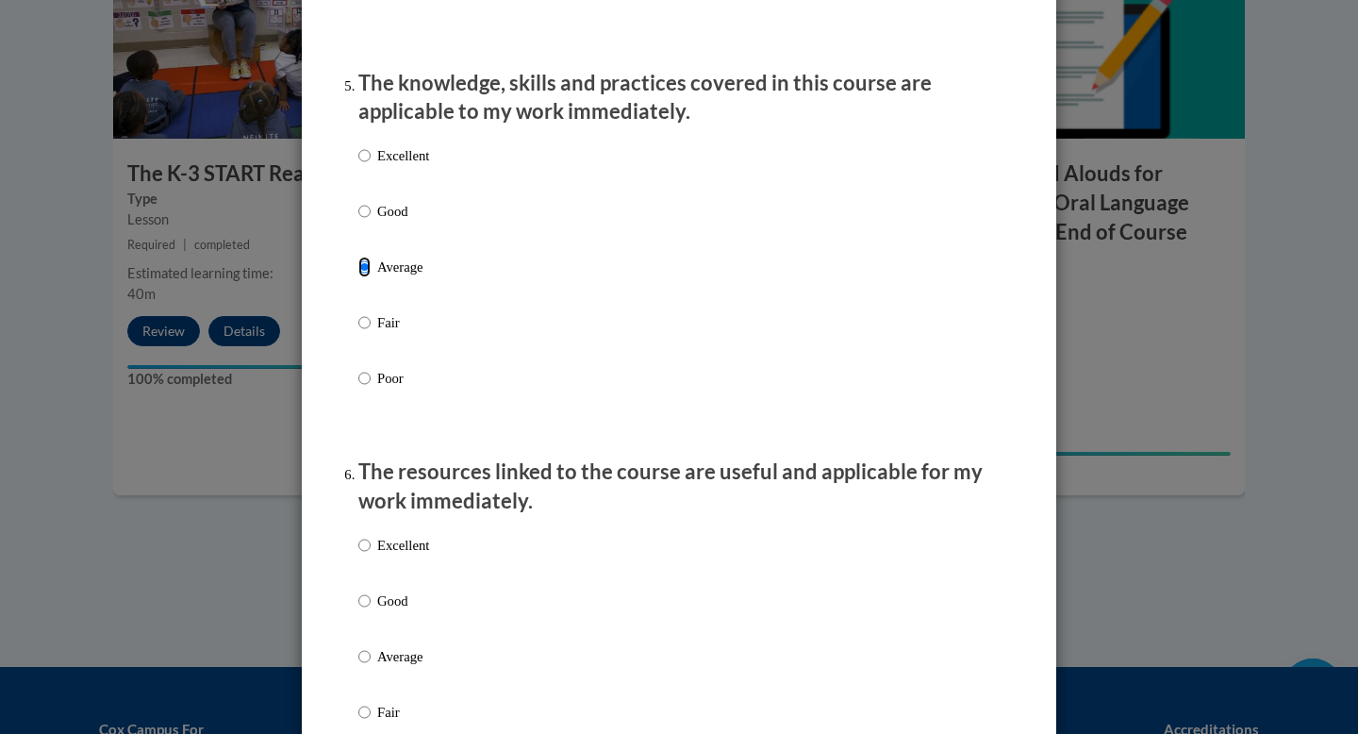
scroll to position [1715, 0]
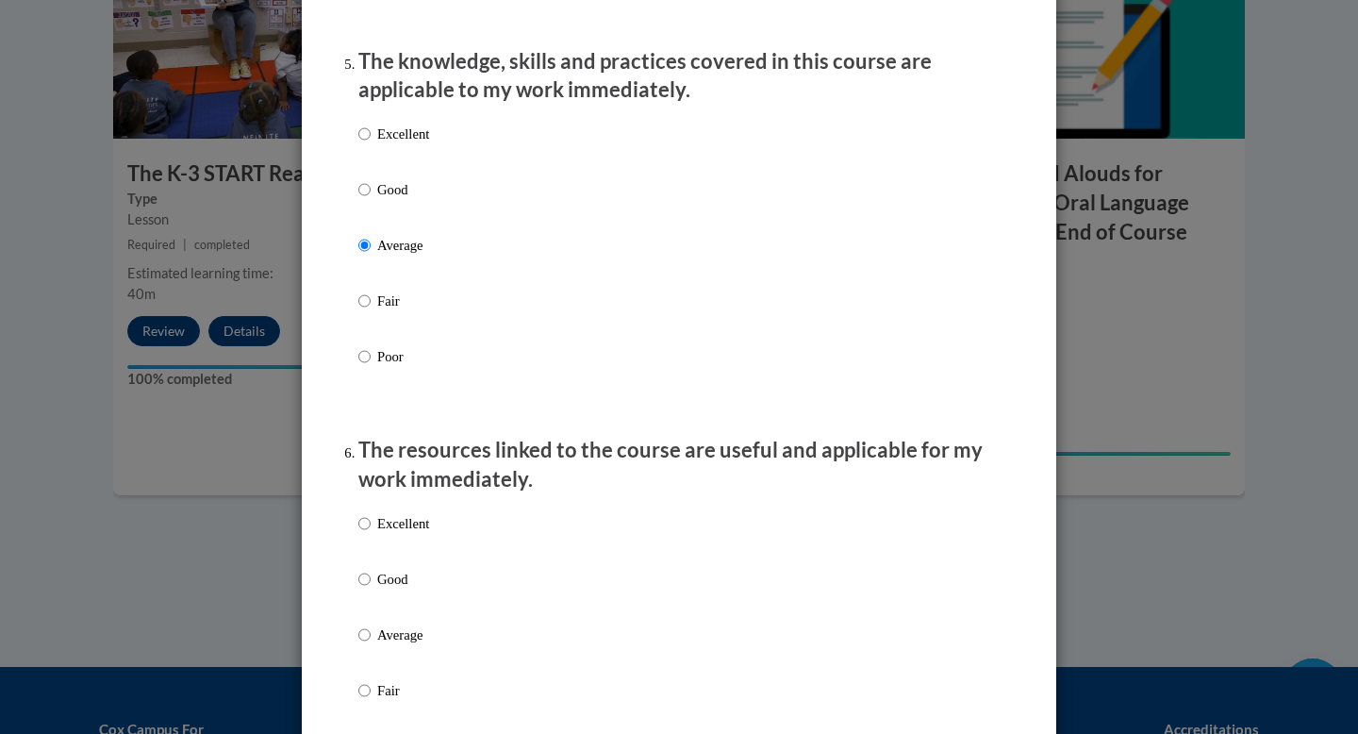
click at [385, 645] on p "Average" at bounding box center [403, 634] width 52 height 21
click at [371, 645] on input "Average" at bounding box center [364, 634] width 12 height 21
radio input "true"
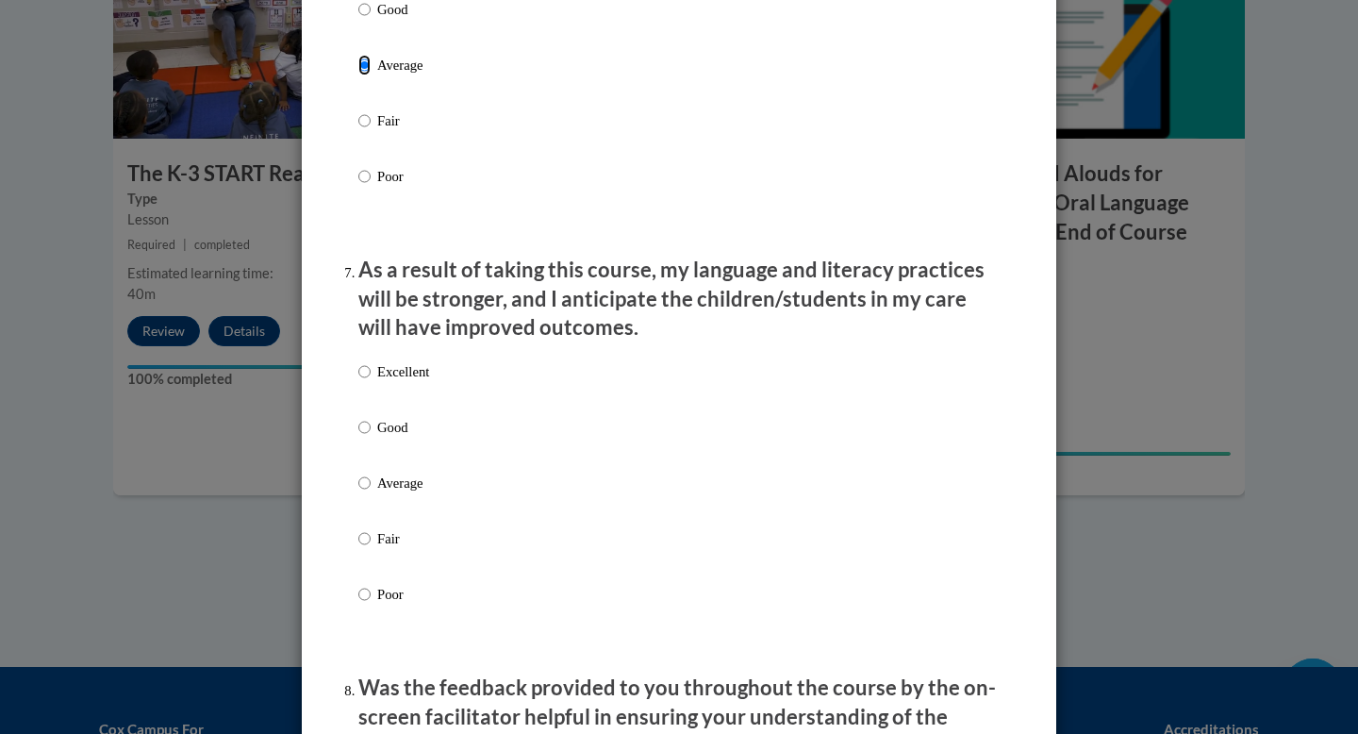
scroll to position [2290, 0]
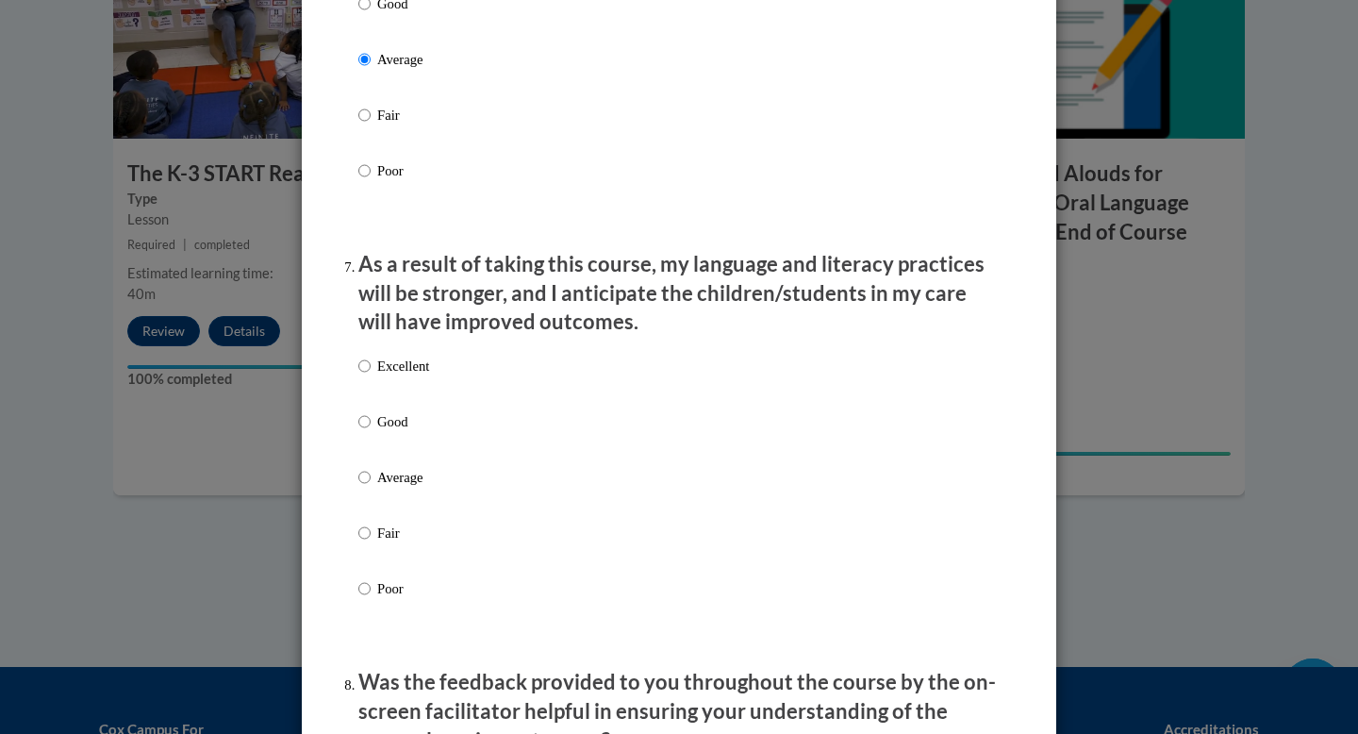
click at [387, 488] on p "Average" at bounding box center [403, 477] width 52 height 21
click at [371, 488] on input "Average" at bounding box center [364, 477] width 12 height 21
radio input "true"
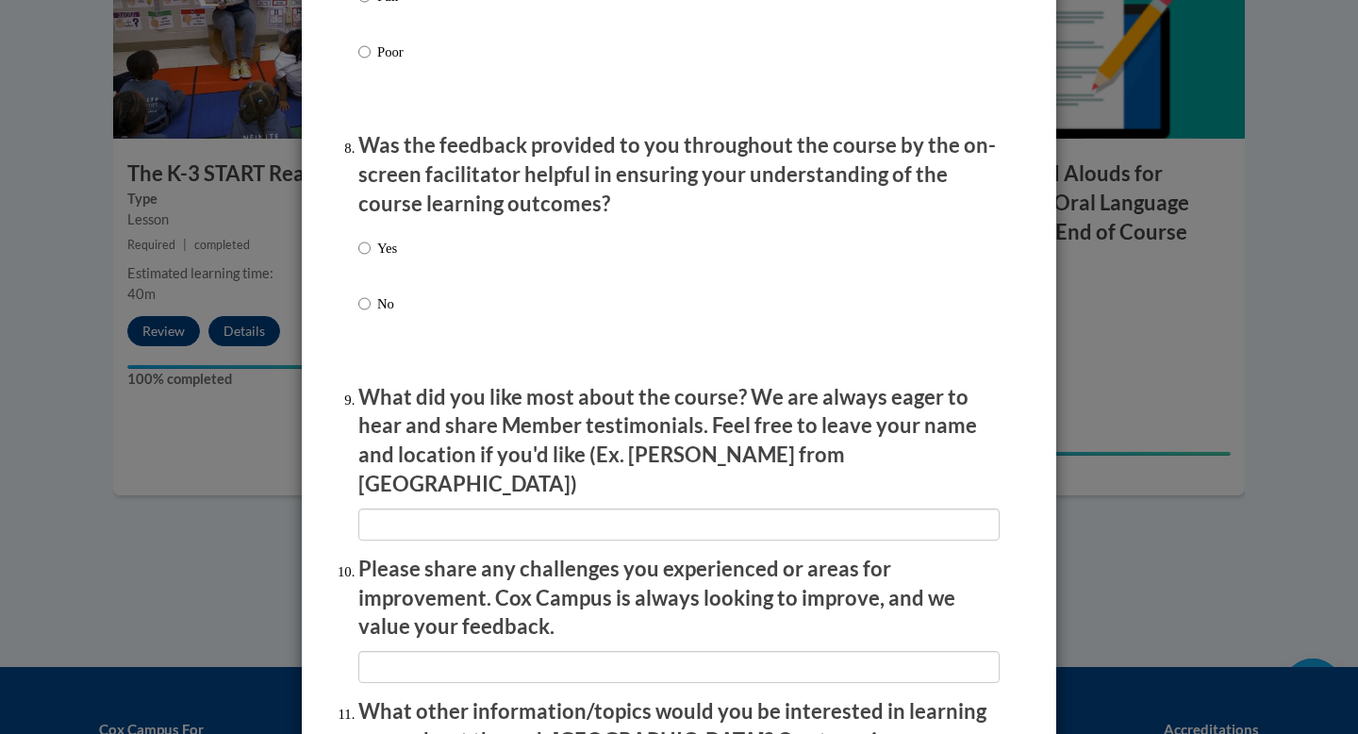
scroll to position [2836, 0]
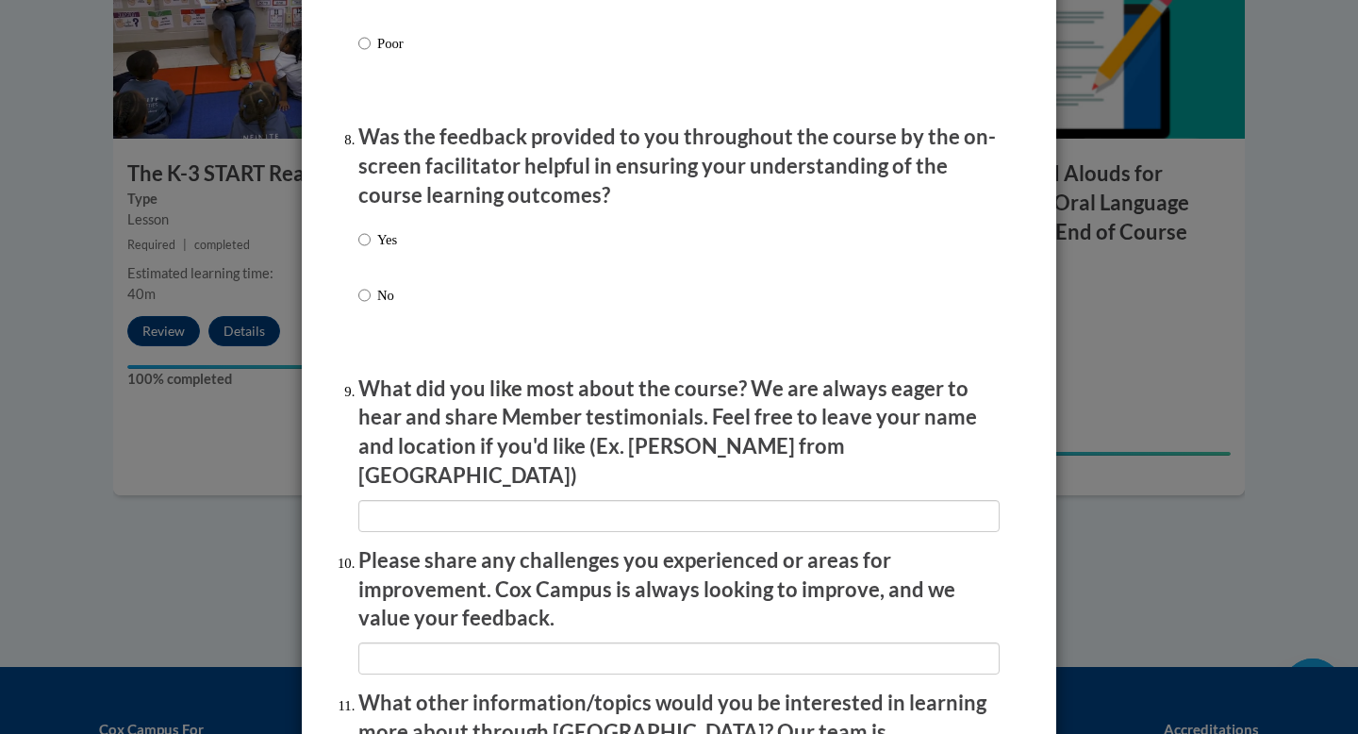
click at [390, 300] on div "Yes No" at bounding box center [377, 282] width 39 height 125
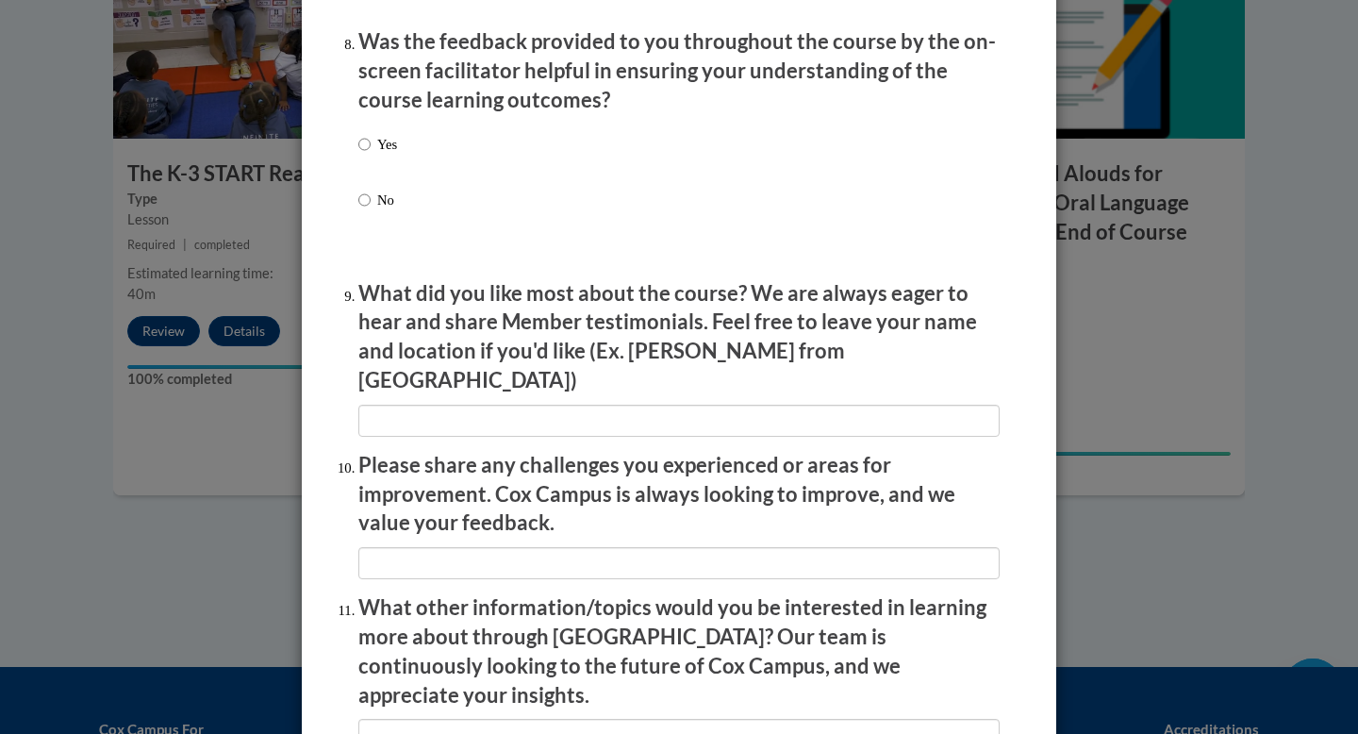
scroll to position [2938, 0]
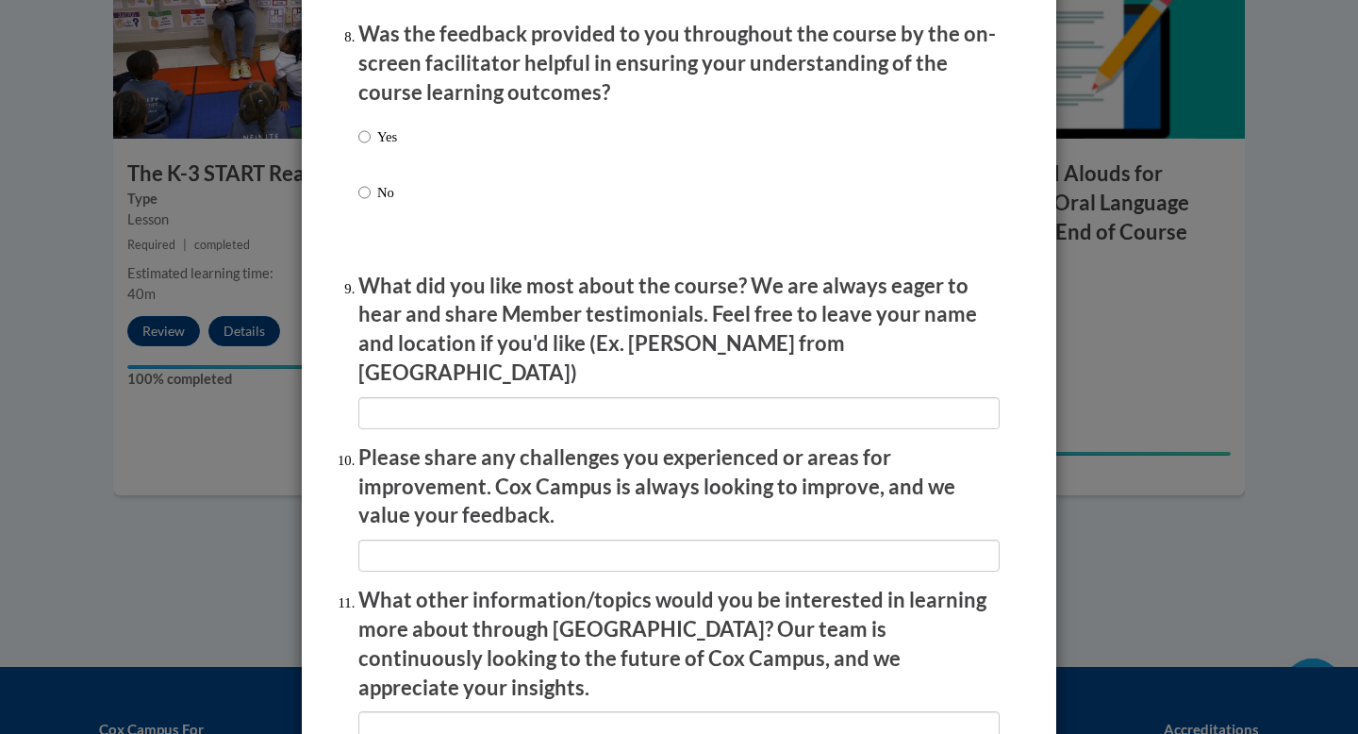
click at [381, 203] on p "No" at bounding box center [387, 192] width 20 height 21
click at [371, 203] on input "No" at bounding box center [364, 192] width 12 height 21
radio input "true"
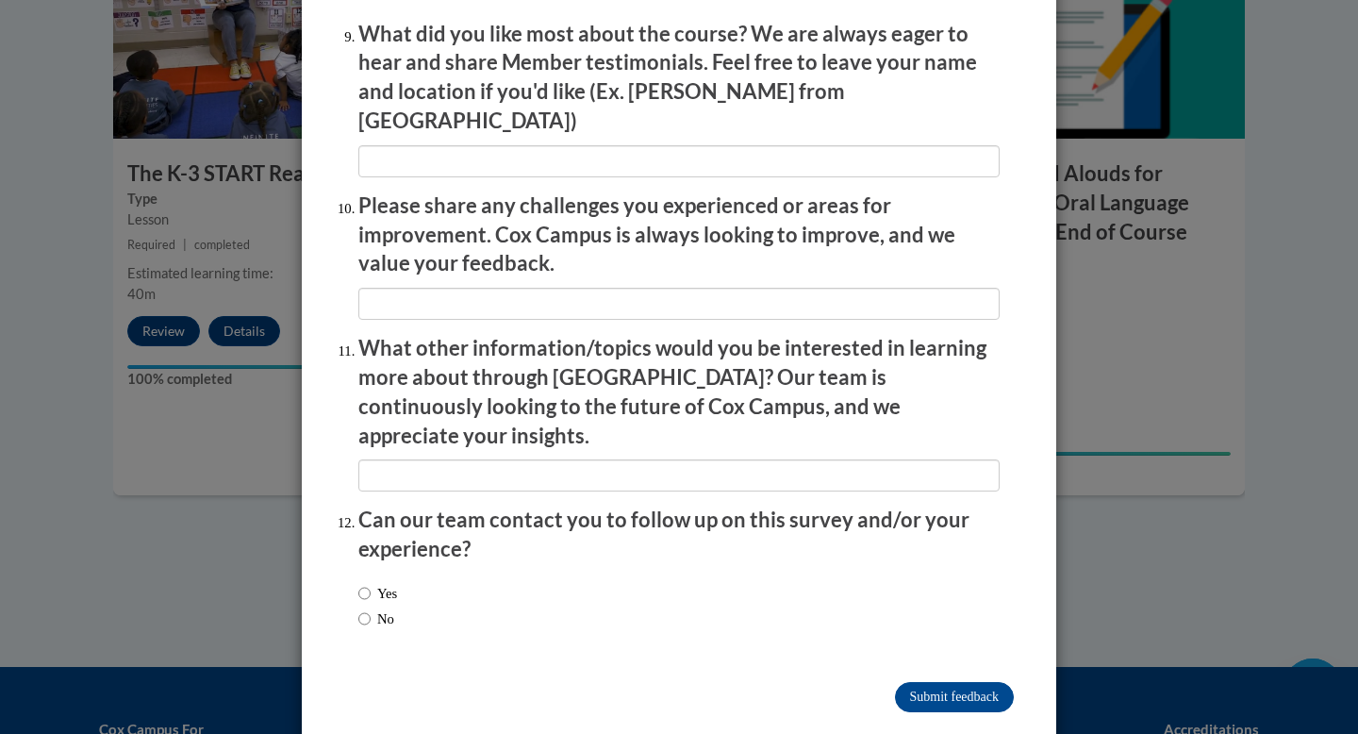
click at [384, 588] on div "Yes No" at bounding box center [377, 606] width 39 height 65
click at [384, 608] on label "No" at bounding box center [376, 618] width 36 height 21
click at [371, 608] on input "No" at bounding box center [364, 618] width 12 height 21
radio input "true"
click at [965, 682] on input "Submit feedback" at bounding box center [954, 697] width 119 height 30
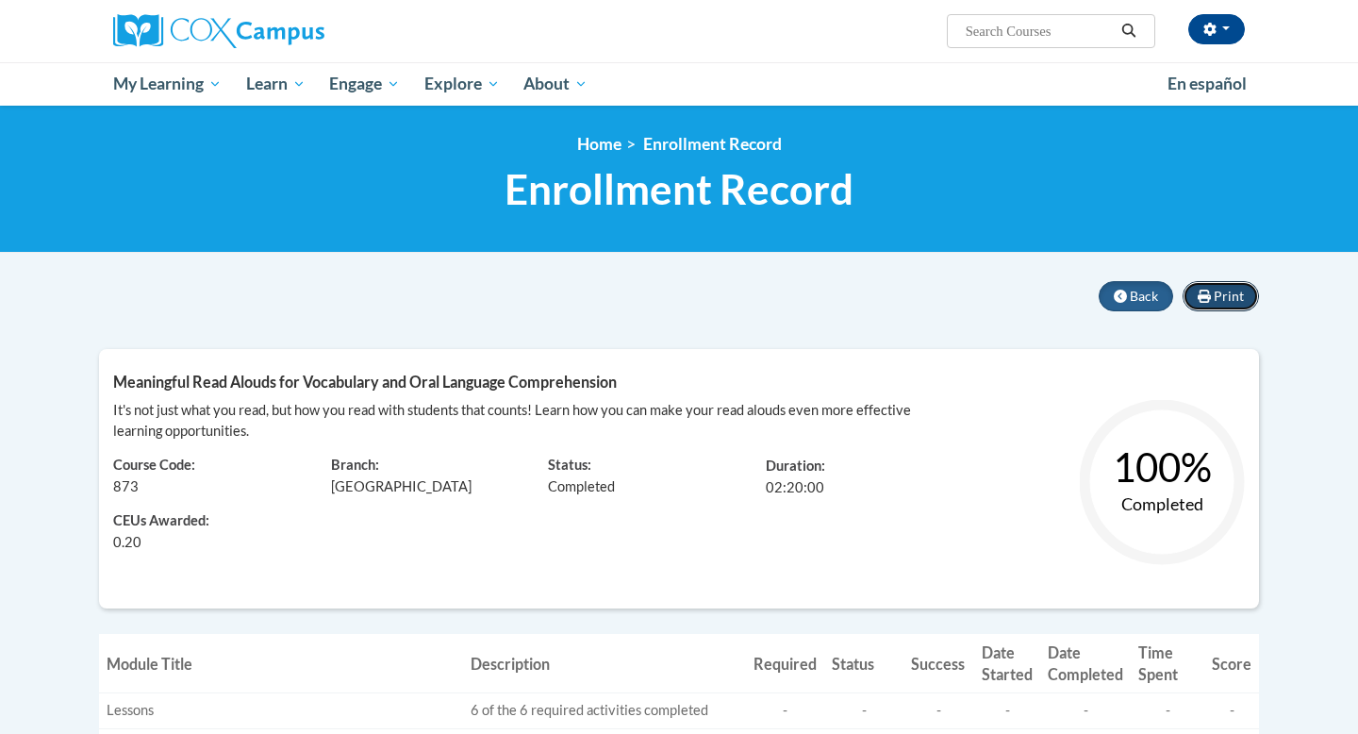
click at [1220, 305] on button "Print" at bounding box center [1221, 296] width 76 height 30
click at [1146, 292] on span "Back" at bounding box center [1144, 296] width 28 height 16
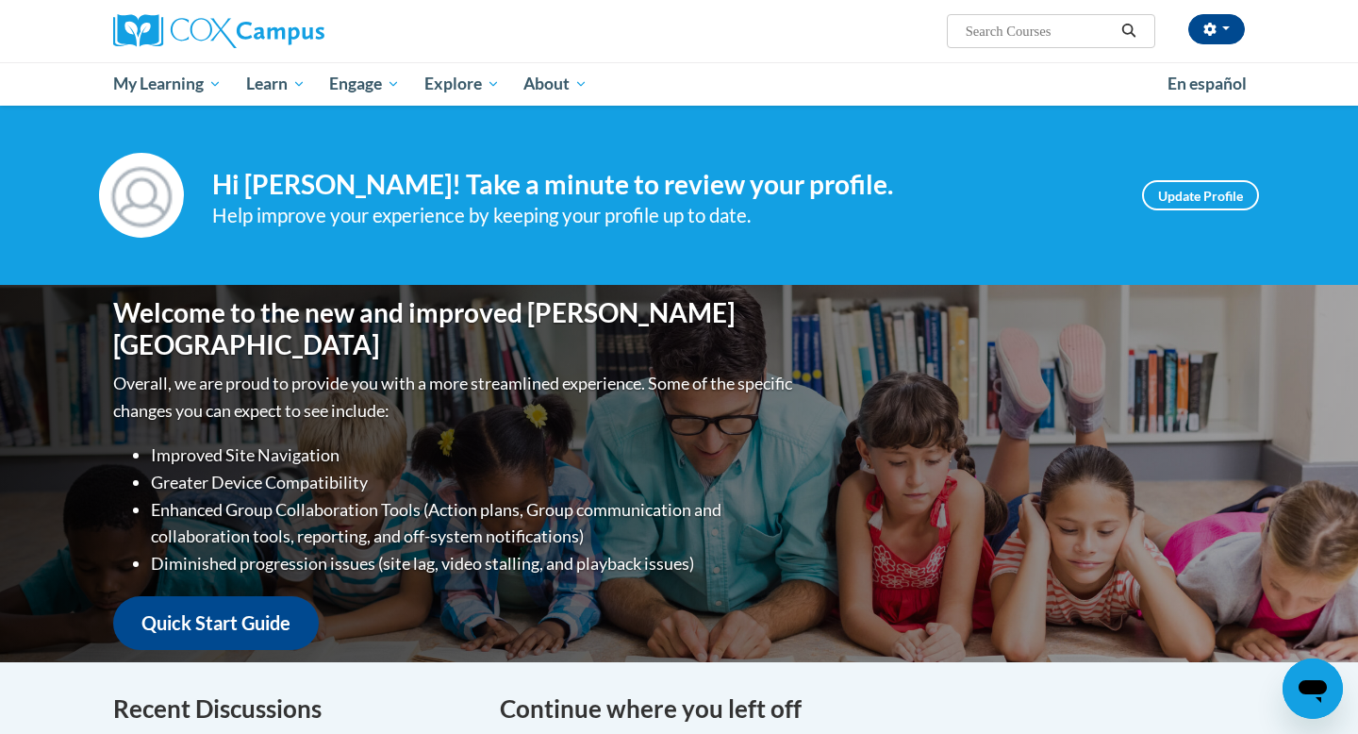
click at [924, 229] on div "Help improve your experience by keeping your profile up to date." at bounding box center [663, 215] width 902 height 31
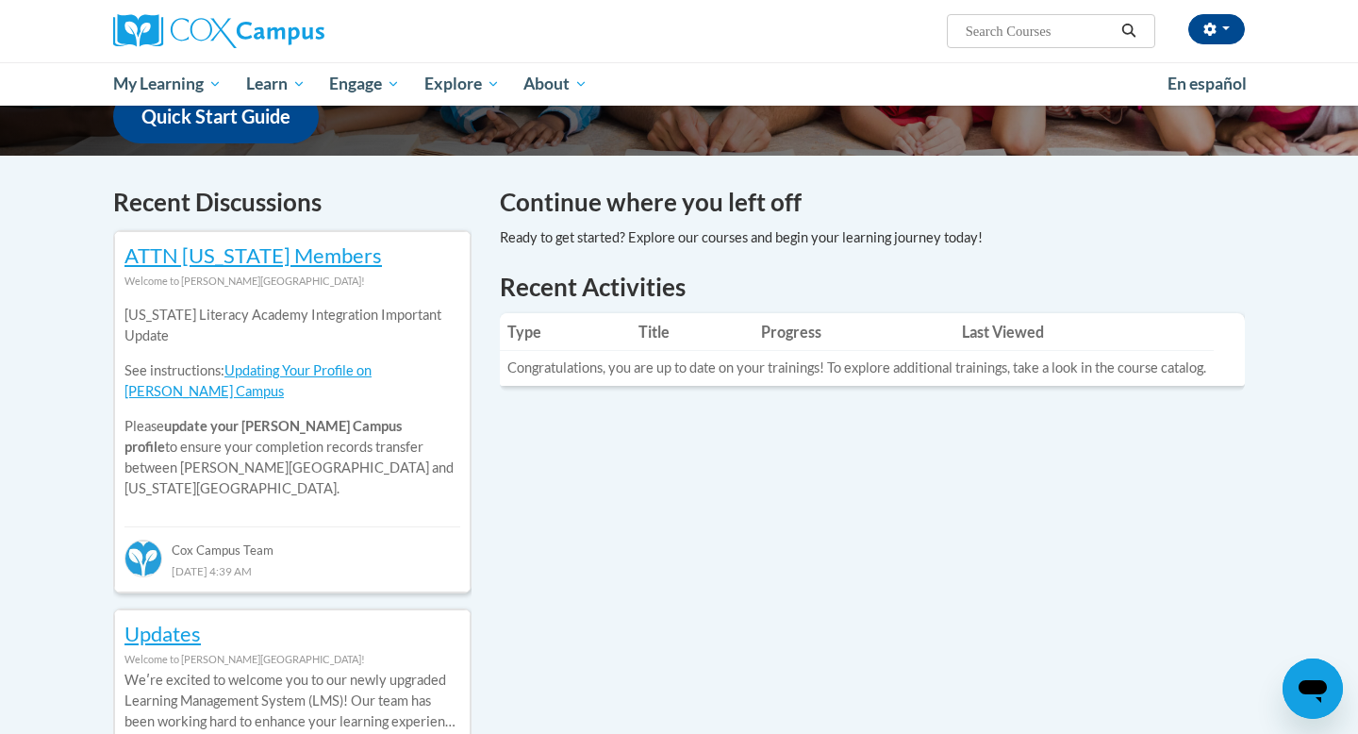
scroll to position [227, 0]
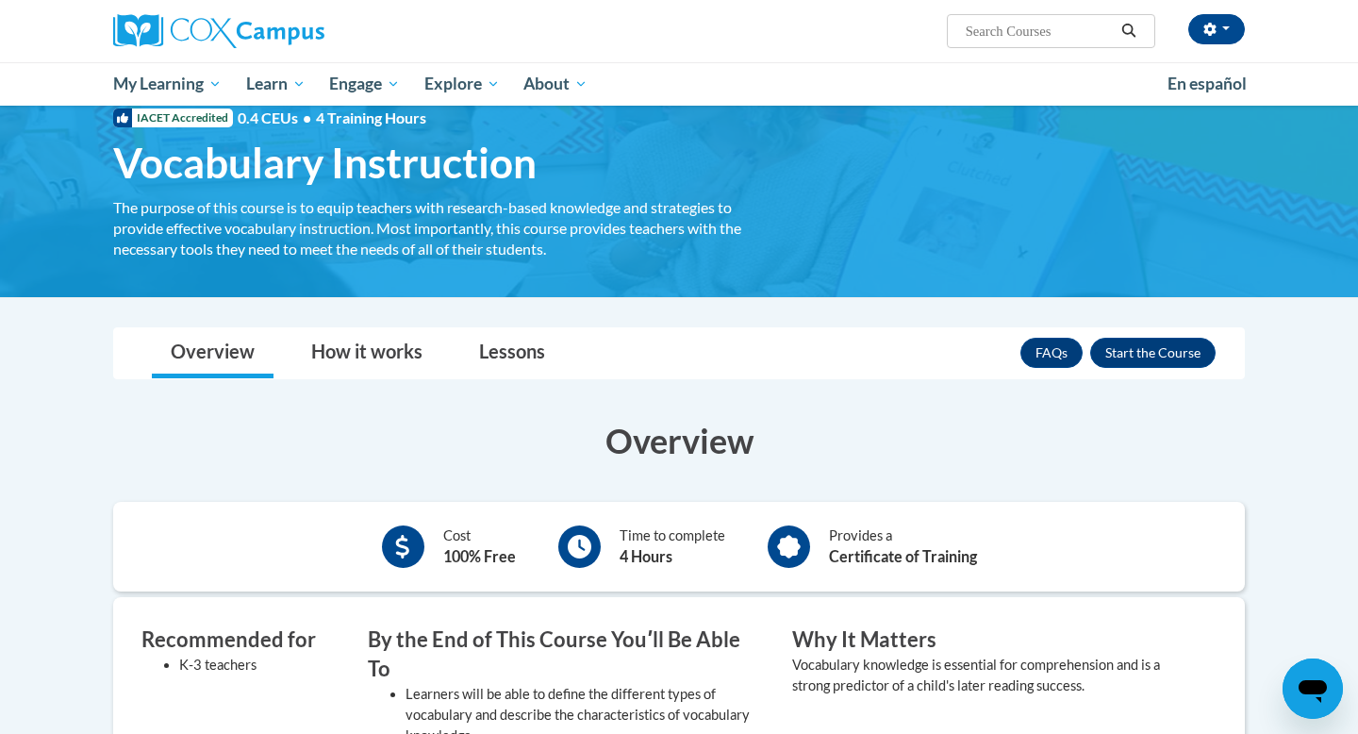
scroll to position [53, 0]
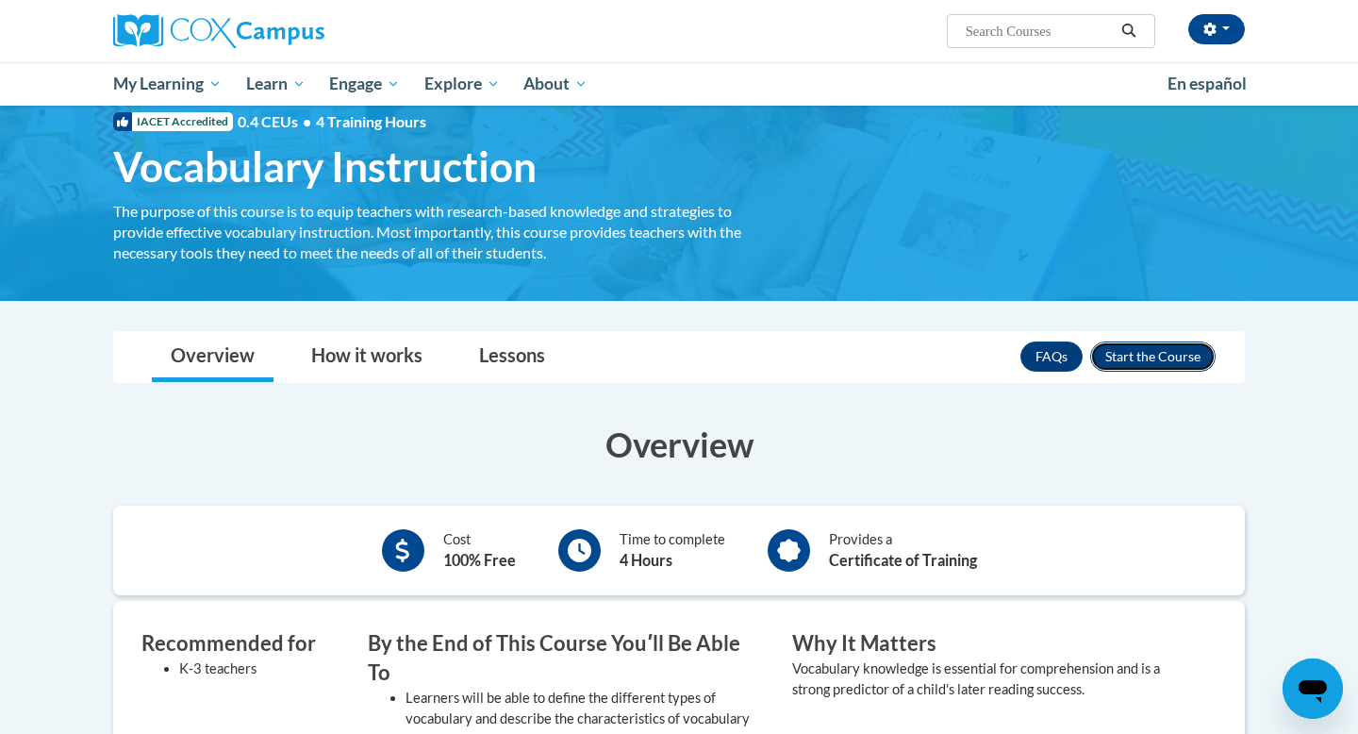
click at [1184, 352] on button "Enroll" at bounding box center [1152, 356] width 125 height 30
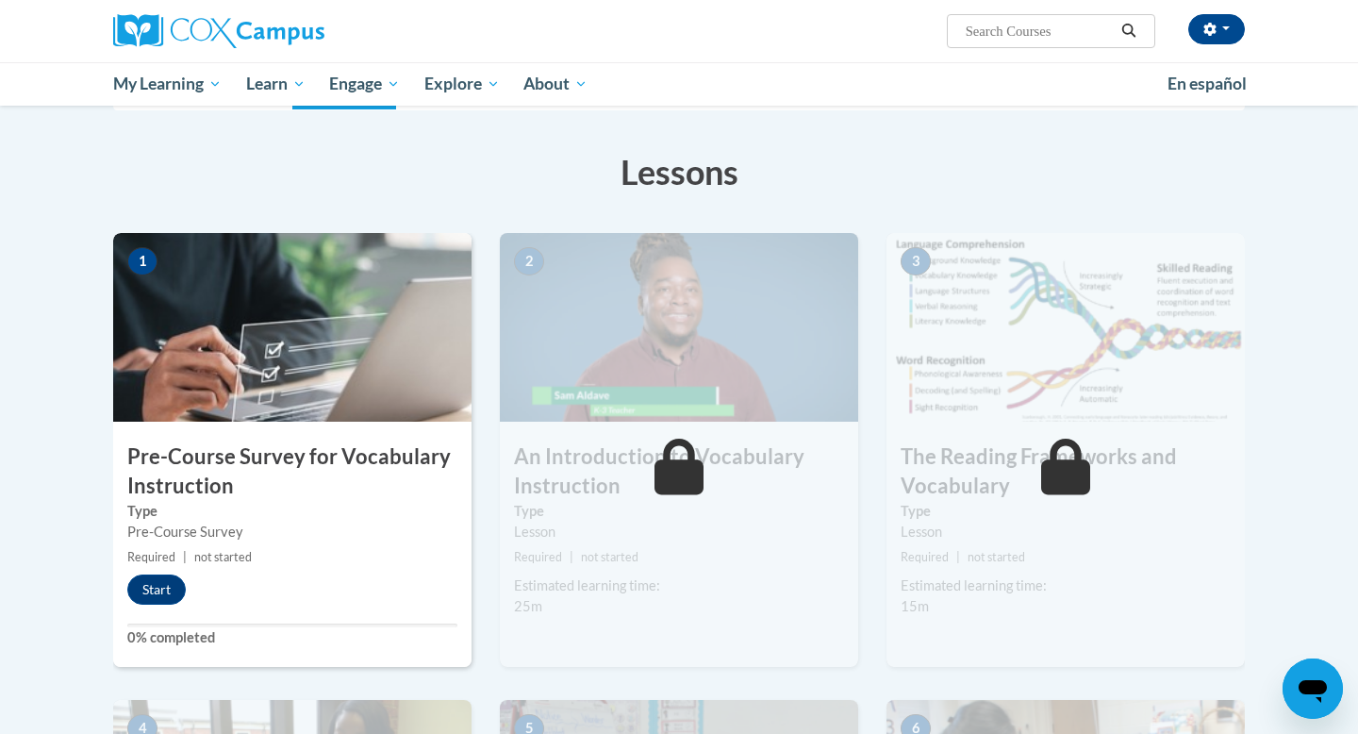
scroll to position [260, 0]
click at [166, 596] on button "Start" at bounding box center [156, 589] width 58 height 30
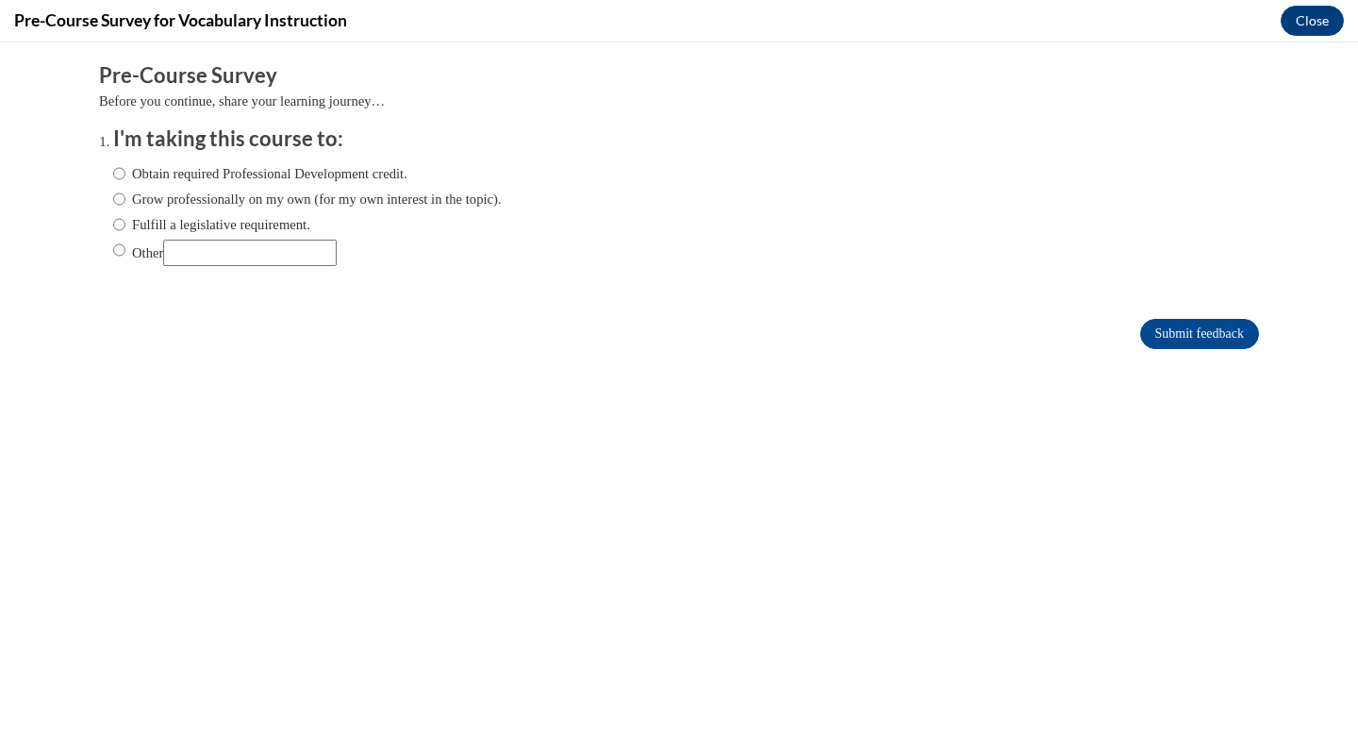
scroll to position [0, 0]
click at [258, 232] on label "Fulfill a legislative requirement." at bounding box center [211, 224] width 197 height 21
click at [125, 232] on input "Fulfill a legislative requirement." at bounding box center [119, 224] width 12 height 21
radio input "true"
click at [1186, 324] on input "Submit feedback" at bounding box center [1199, 334] width 119 height 30
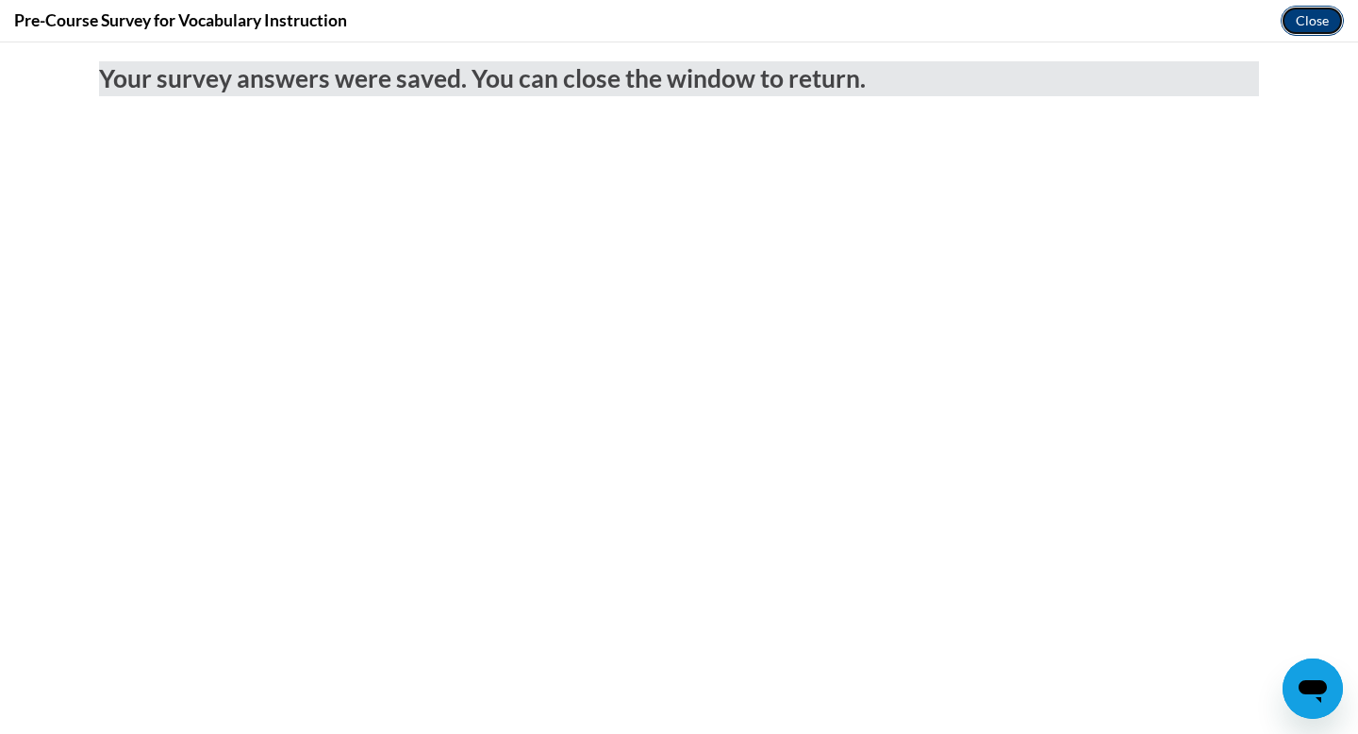
click at [1302, 12] on button "Close" at bounding box center [1312, 21] width 63 height 30
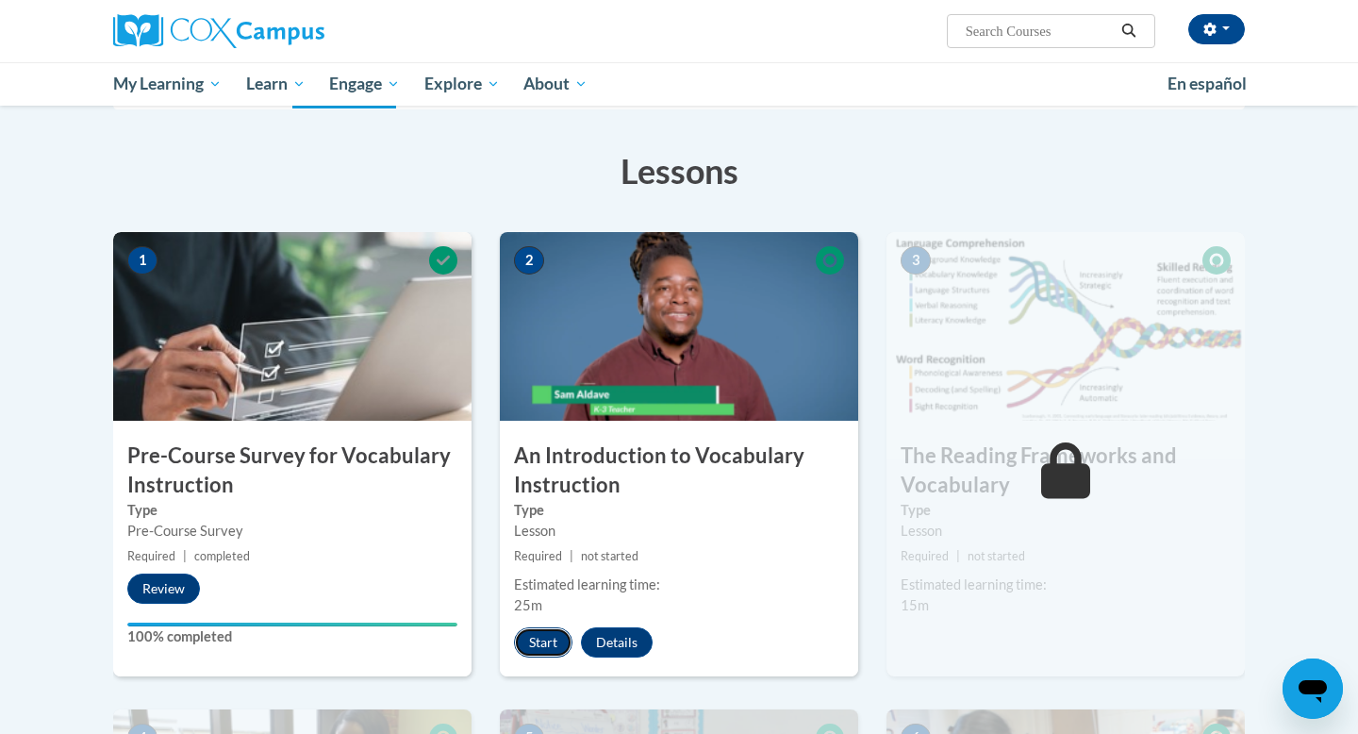
click at [550, 645] on button "Start" at bounding box center [543, 642] width 58 height 30
